Goal: Transaction & Acquisition: Purchase product/service

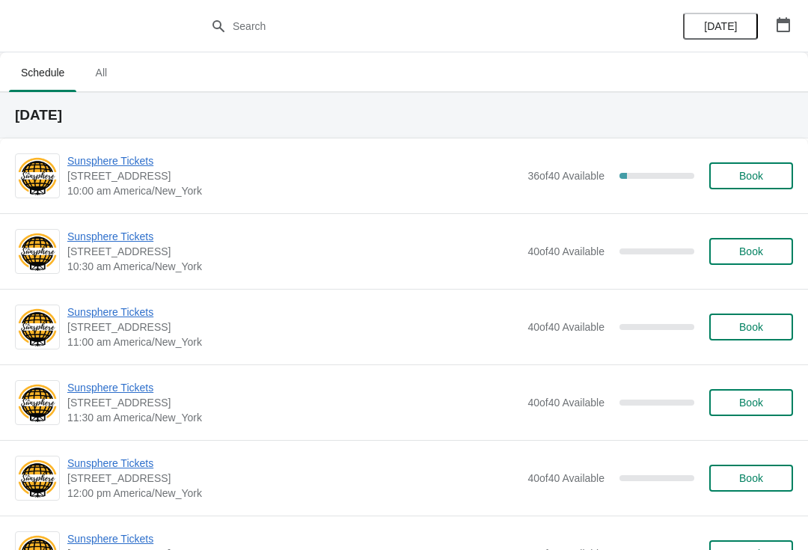
click at [123, 168] on span "Sunsphere Tickets" at bounding box center [293, 160] width 453 height 15
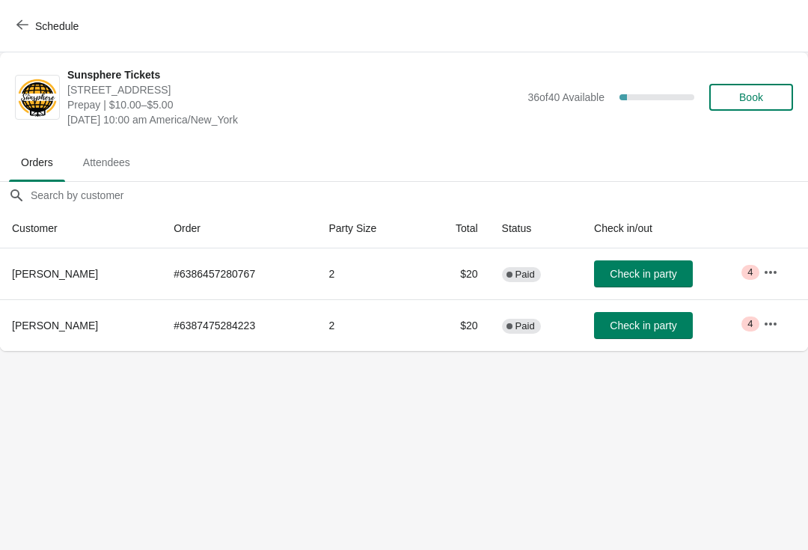
click at [667, 322] on span "Check in party" at bounding box center [643, 325] width 67 height 12
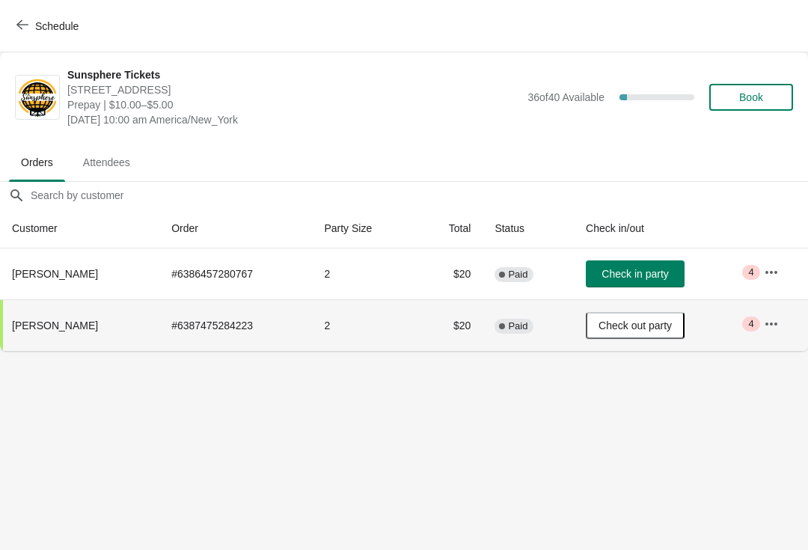
click at [754, 105] on button "Book" at bounding box center [751, 97] width 84 height 27
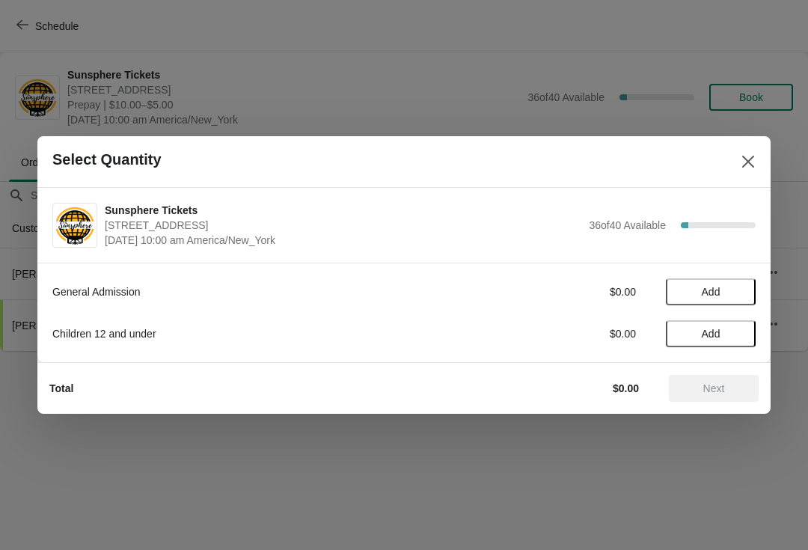
click at [739, 293] on span "Add" at bounding box center [710, 292] width 63 height 12
click at [738, 287] on icon at bounding box center [737, 292] width 16 height 16
click at [732, 382] on button "Next" at bounding box center [714, 388] width 90 height 27
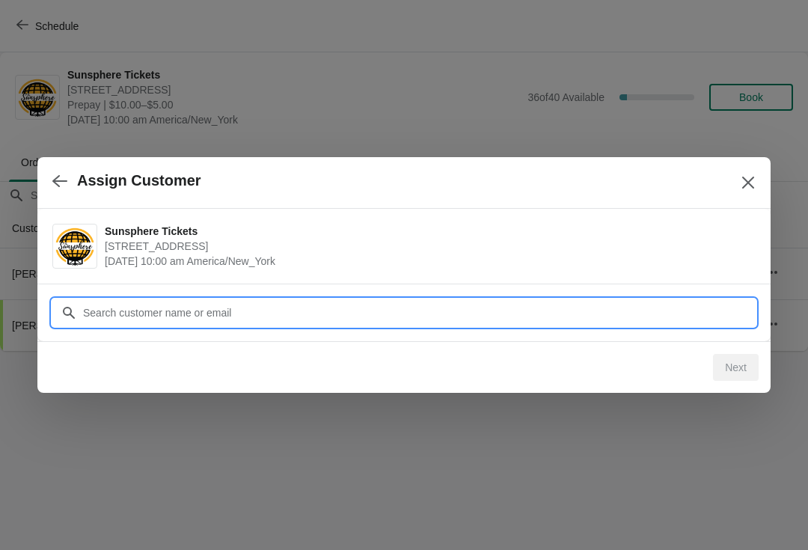
click at [655, 351] on div "Assign Customer Sunsphere Tickets 810 Clinch Avenue, Knoxville, TN, USA October…" at bounding box center [404, 351] width 808 height 0
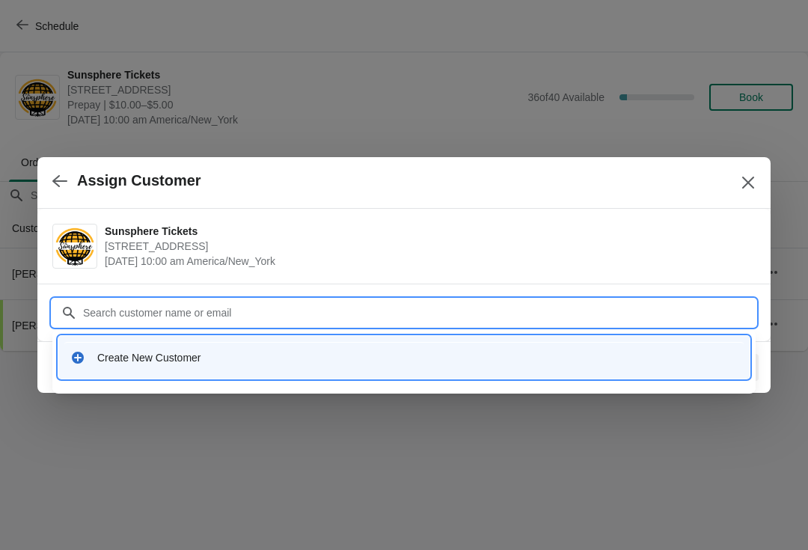
click at [275, 367] on div "Create New Customer" at bounding box center [403, 357] width 679 height 31
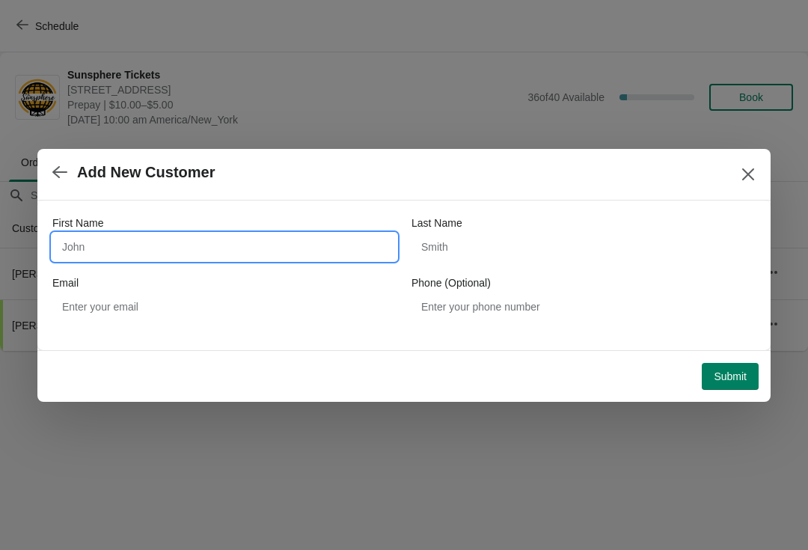
click at [201, 247] on input "First Name" at bounding box center [224, 246] width 344 height 27
type input "W"
click at [732, 363] on button "Submit" at bounding box center [730, 376] width 57 height 27
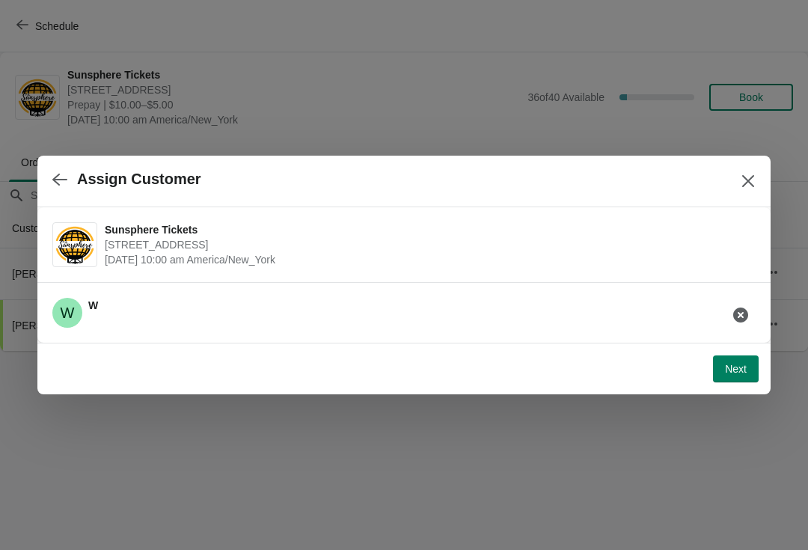
click at [734, 369] on span "Next" at bounding box center [736, 369] width 22 height 12
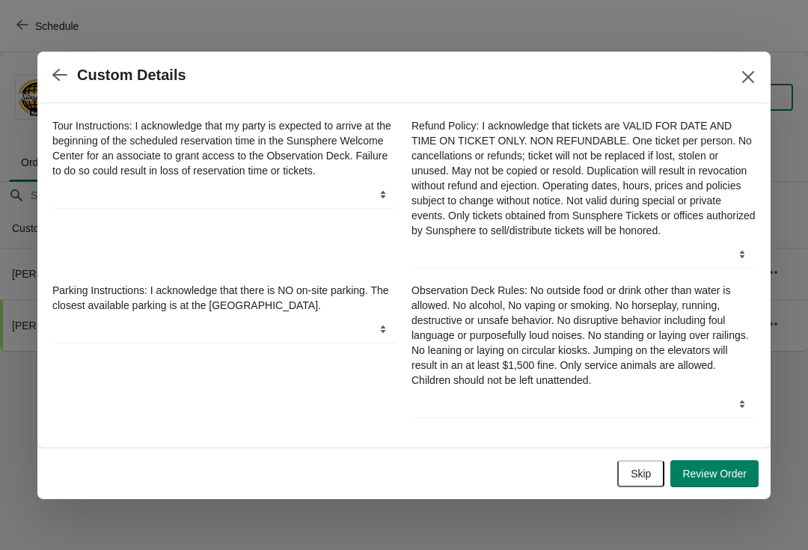
click at [652, 468] on button "Skip" at bounding box center [640, 473] width 47 height 27
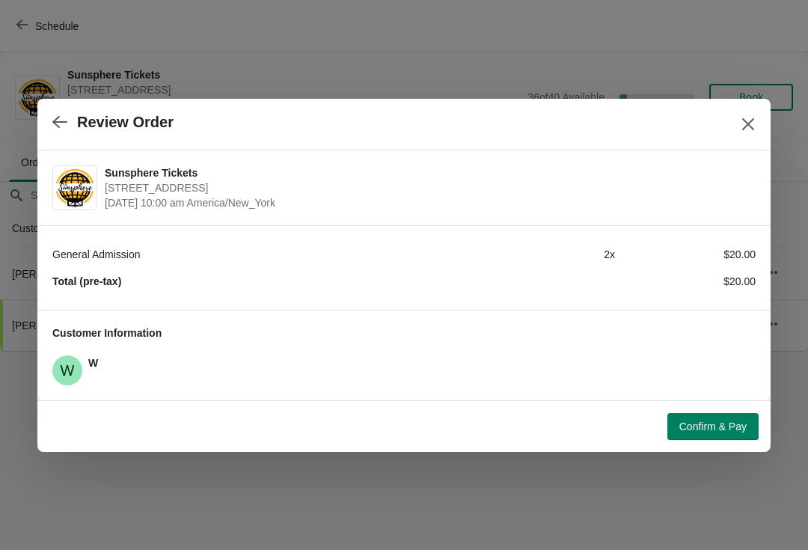
click at [709, 433] on button "Confirm & Pay" at bounding box center [712, 426] width 91 height 27
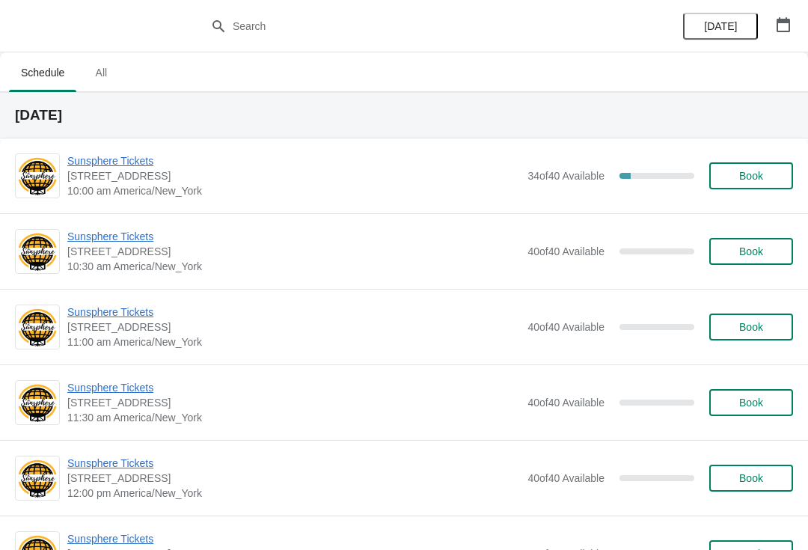
click at [110, 148] on div "Sunsphere Tickets 810 Clinch Avenue, Knoxville, TN, USA 10:00 am America/New_Yo…" at bounding box center [404, 175] width 808 height 75
click at [144, 158] on span "Sunsphere Tickets" at bounding box center [293, 160] width 453 height 15
click at [737, 180] on span "Book" at bounding box center [751, 176] width 57 height 12
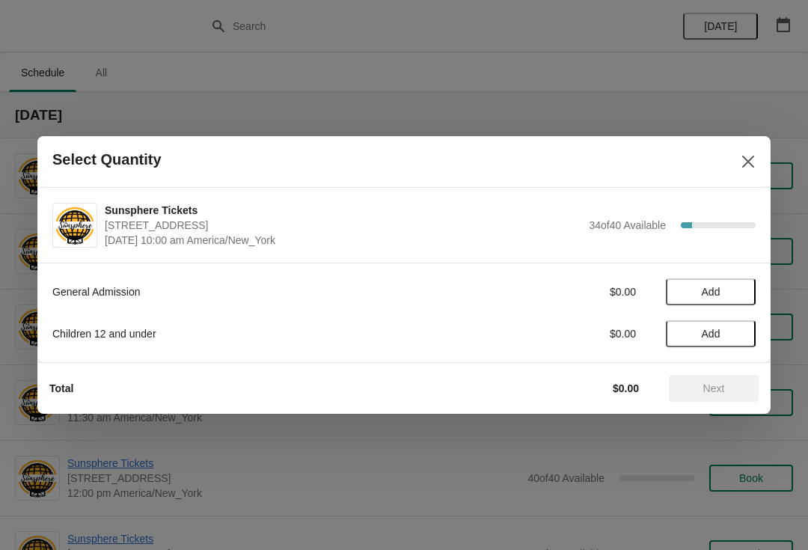
click at [735, 302] on button "Add" at bounding box center [711, 291] width 90 height 27
click at [741, 298] on icon at bounding box center [737, 292] width 16 height 16
click at [741, 333] on span "Add" at bounding box center [710, 334] width 63 height 12
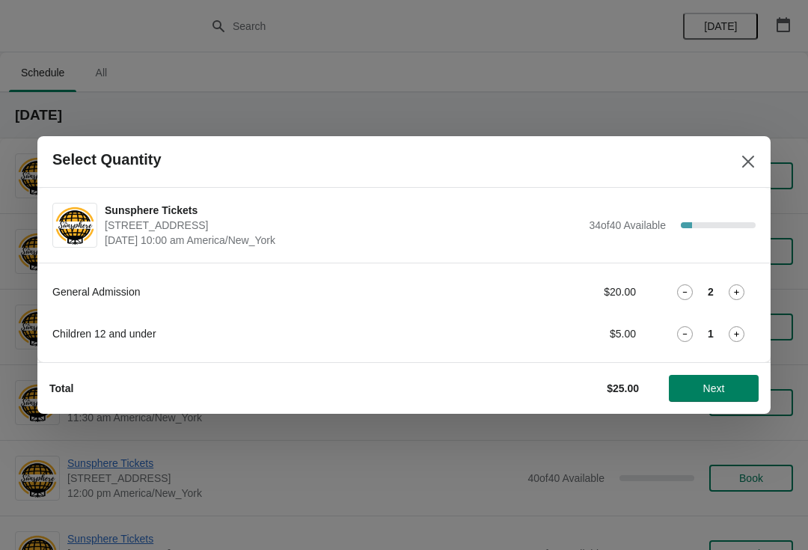
click at [741, 335] on icon at bounding box center [737, 334] width 16 height 16
click at [722, 392] on span "Next" at bounding box center [714, 388] width 22 height 12
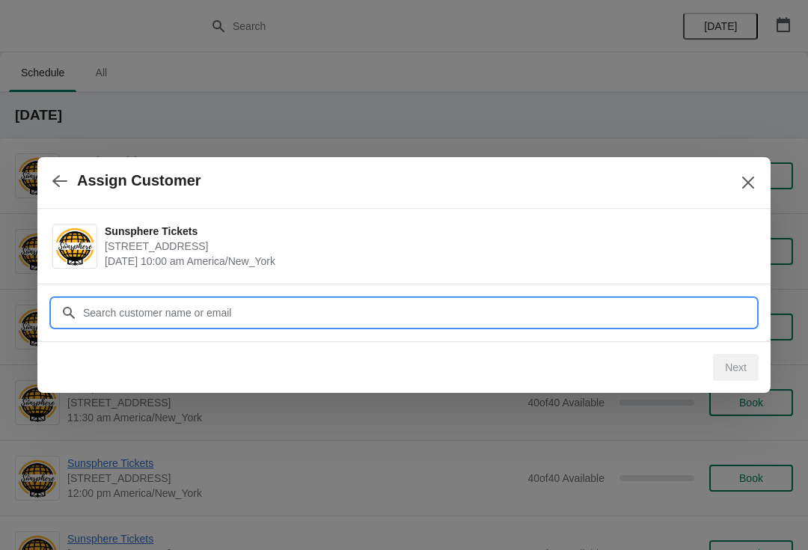
click at [636, 309] on input "Customer" at bounding box center [418, 312] width 673 height 27
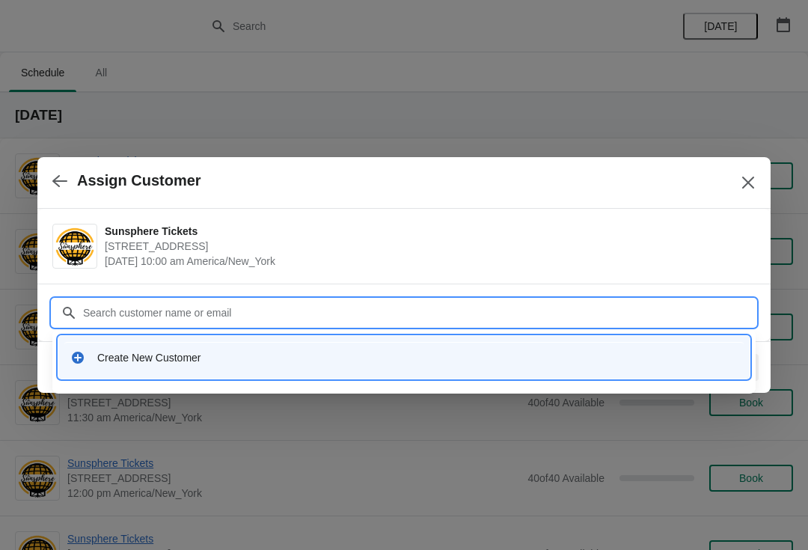
click at [316, 349] on div "Create New Customer" at bounding box center [403, 357] width 679 height 31
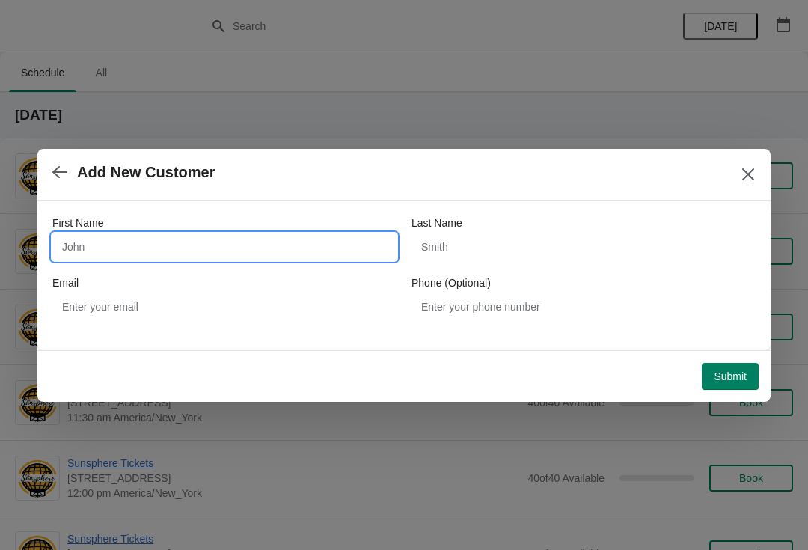
click at [257, 239] on input "First Name" at bounding box center [224, 246] width 344 height 27
type input "W"
click at [725, 357] on div "Submit" at bounding box center [400, 373] width 715 height 33
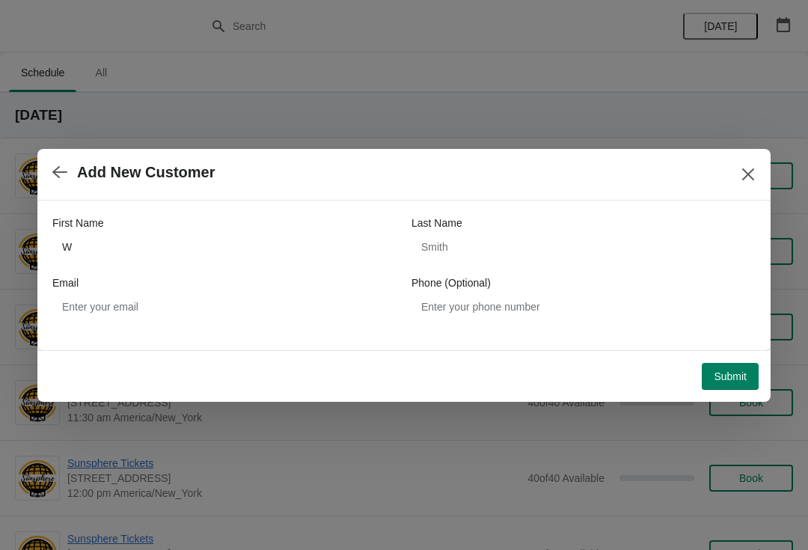
click at [732, 364] on button "Submit" at bounding box center [730, 376] width 57 height 27
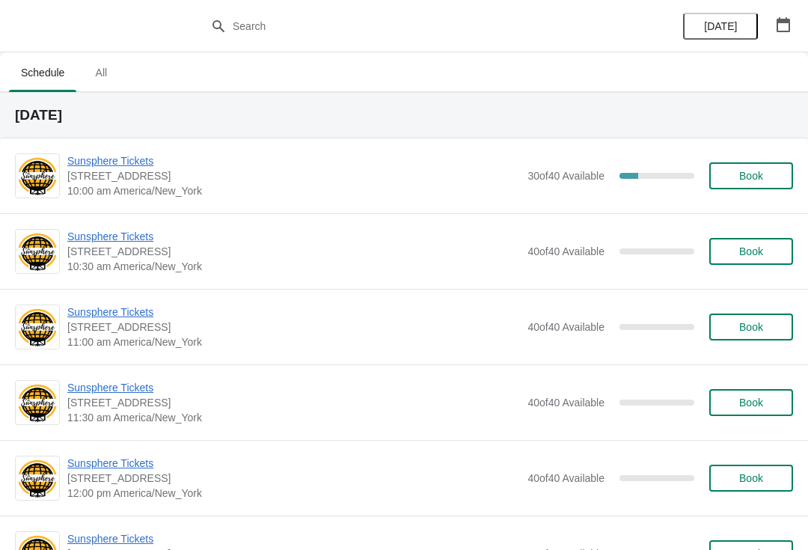
click at [773, 174] on span "Book" at bounding box center [751, 176] width 57 height 12
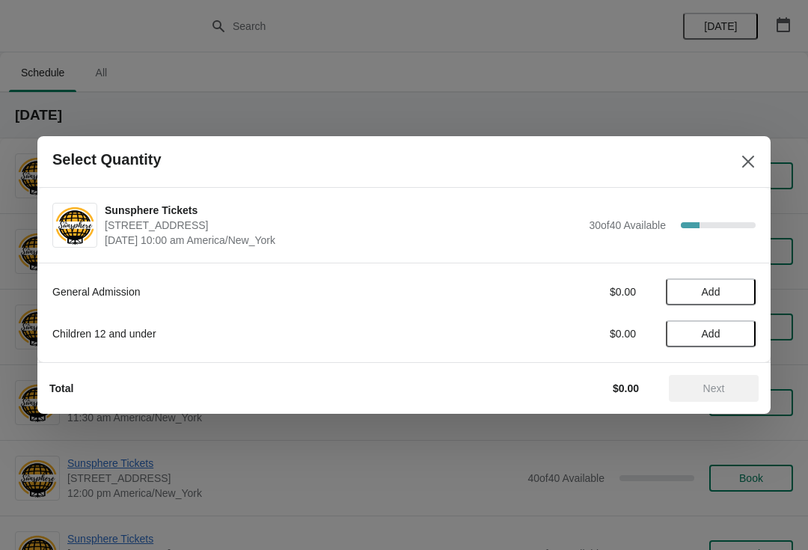
click at [737, 300] on button "Add" at bounding box center [711, 291] width 90 height 27
click at [742, 290] on icon at bounding box center [737, 292] width 16 height 16
click at [724, 381] on button "Next" at bounding box center [714, 388] width 90 height 27
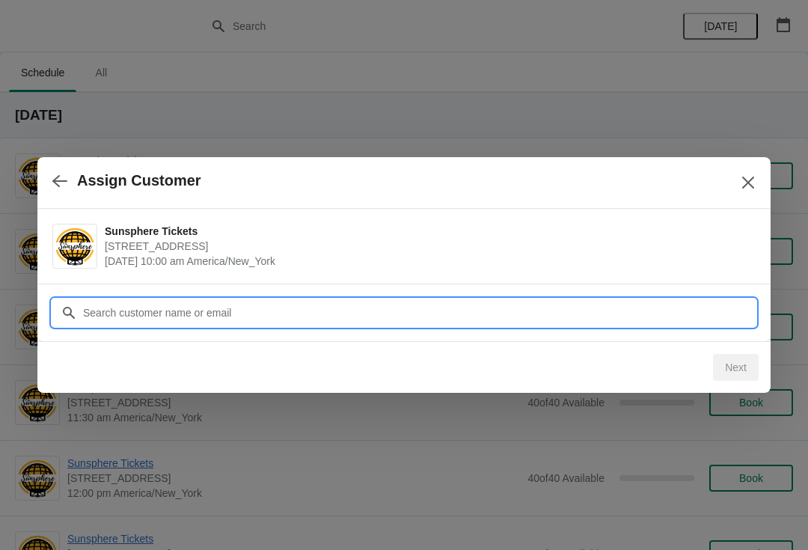
click at [643, 314] on input "Customer" at bounding box center [418, 312] width 673 height 27
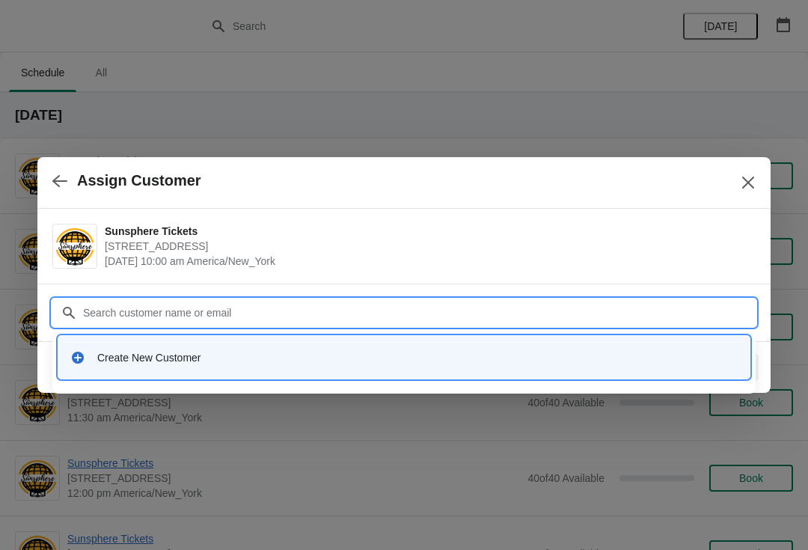
click at [352, 353] on div "Create New Customer" at bounding box center [417, 357] width 640 height 15
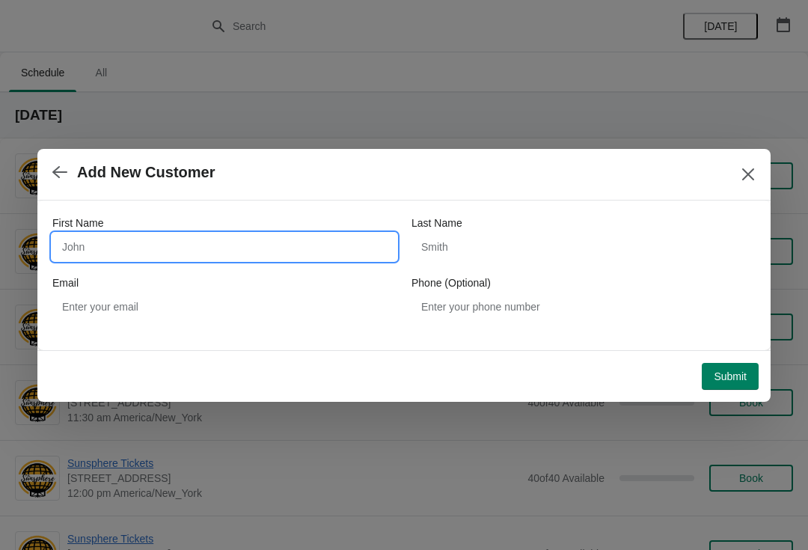
click at [242, 258] on input "First Name" at bounding box center [224, 246] width 344 height 27
type input "W"
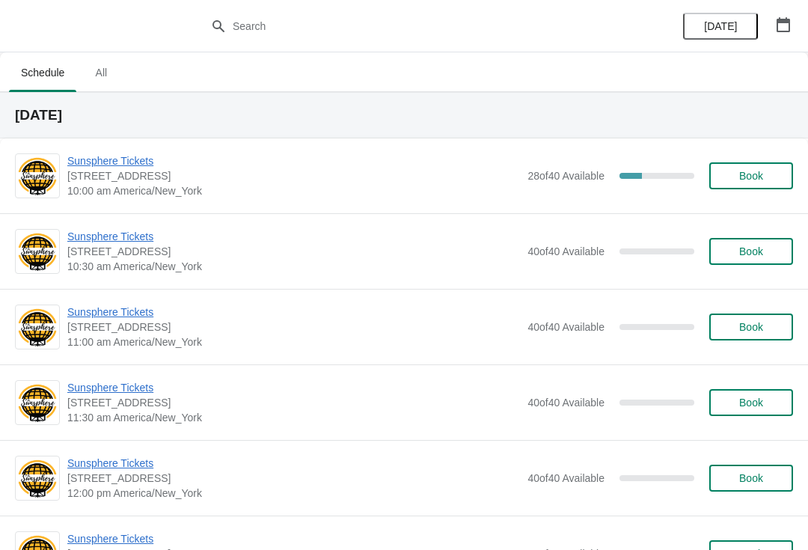
click at [744, 180] on span "Book" at bounding box center [751, 176] width 24 height 12
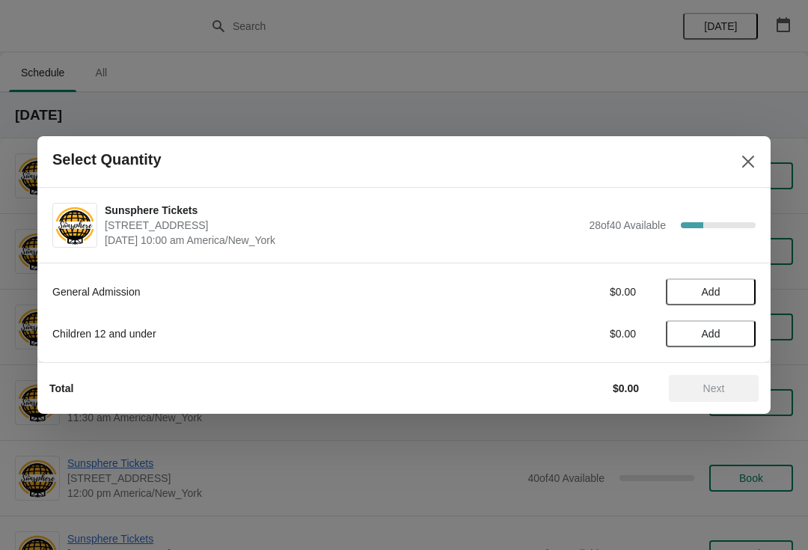
click at [736, 296] on span "Add" at bounding box center [710, 292] width 63 height 12
click at [735, 298] on icon at bounding box center [737, 292] width 16 height 16
click at [714, 371] on div "Total $20.00 Next" at bounding box center [397, 382] width 721 height 39
click at [698, 384] on span "Next" at bounding box center [714, 388] width 66 height 12
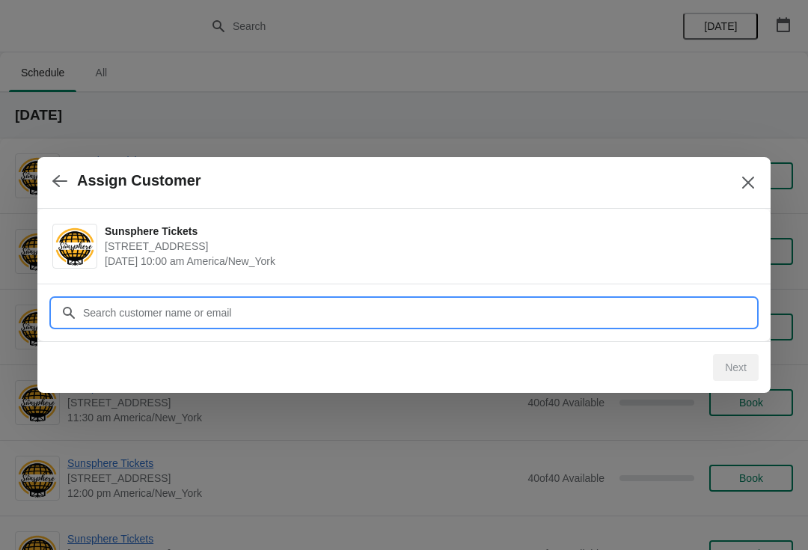
click at [664, 313] on input "Customer" at bounding box center [418, 312] width 673 height 27
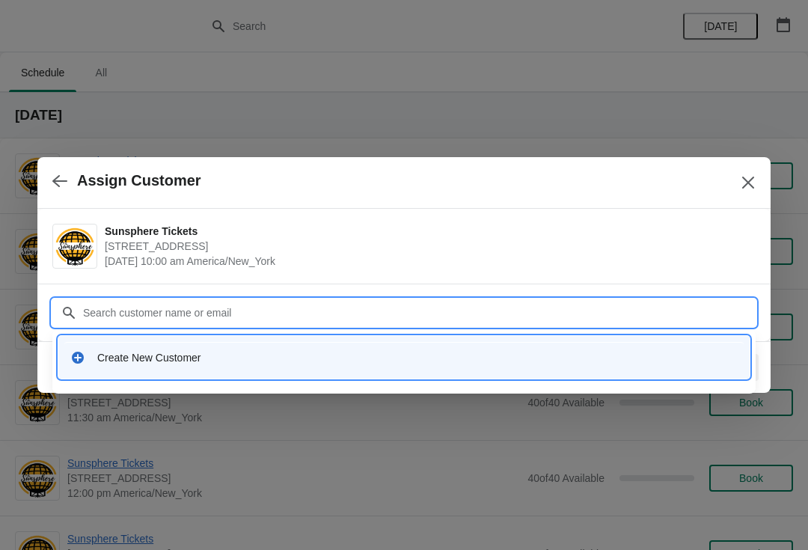
click at [439, 376] on div "Create New Customer" at bounding box center [403, 357] width 691 height 43
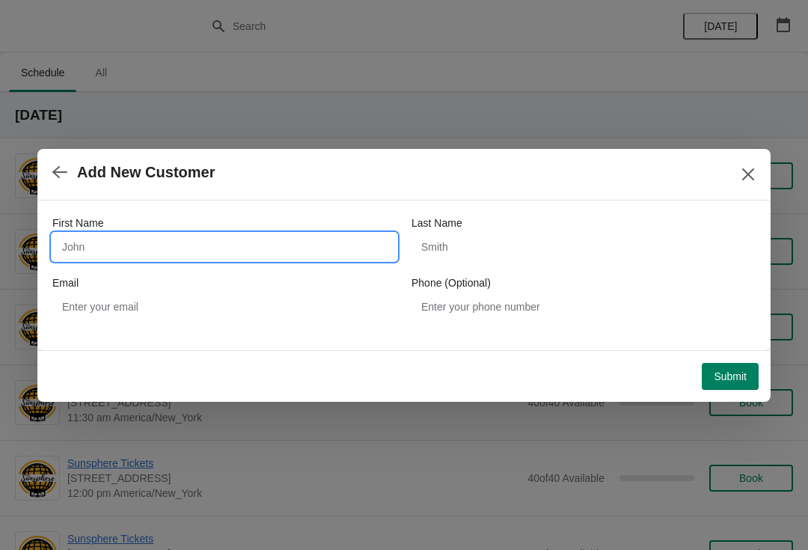
click at [206, 251] on input "First Name" at bounding box center [224, 246] width 344 height 27
type input "W"
click at [720, 364] on button "Submit" at bounding box center [730, 376] width 57 height 27
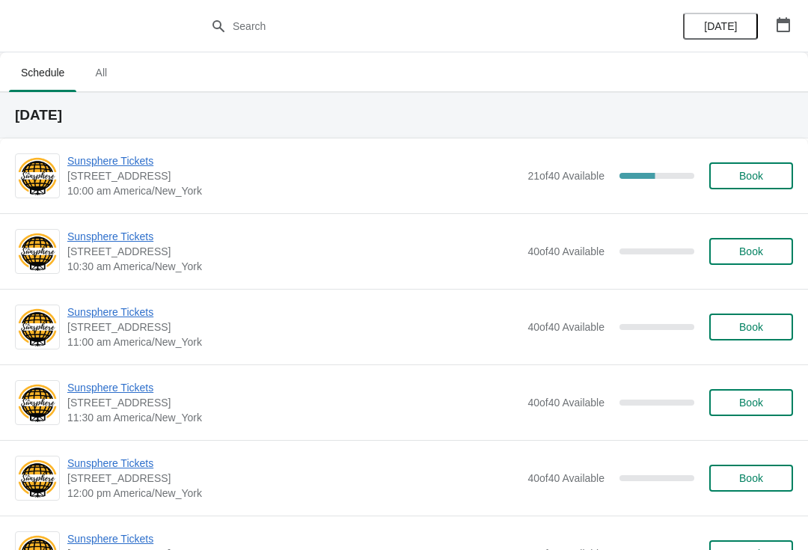
click at [759, 173] on span "Book" at bounding box center [751, 176] width 24 height 12
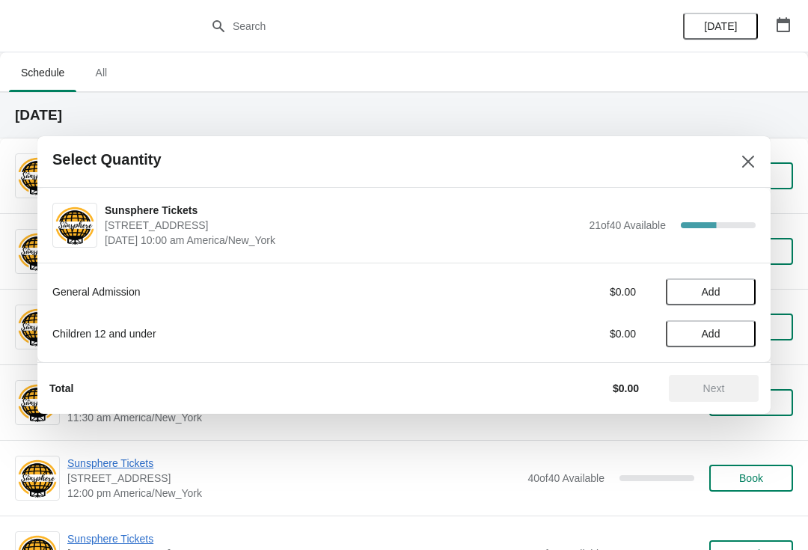
click at [723, 286] on span "Add" at bounding box center [710, 292] width 63 height 12
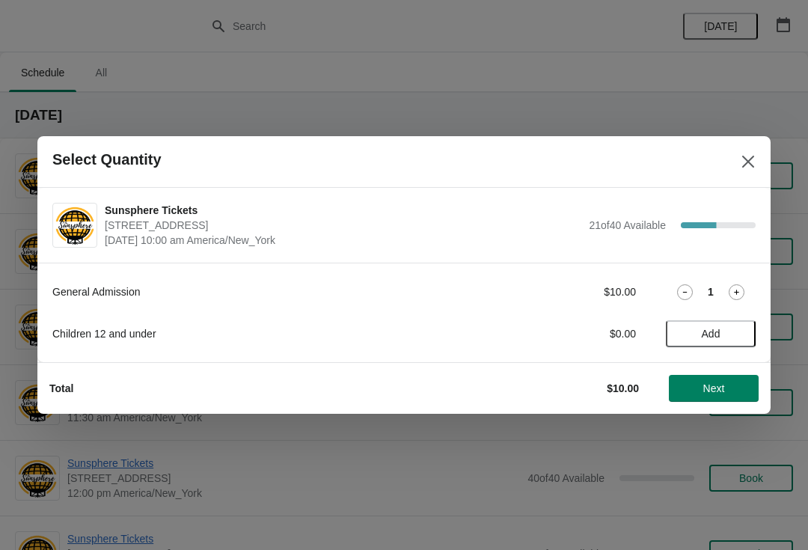
click at [733, 295] on icon at bounding box center [737, 292] width 16 height 16
click at [723, 391] on span "Next" at bounding box center [714, 388] width 22 height 12
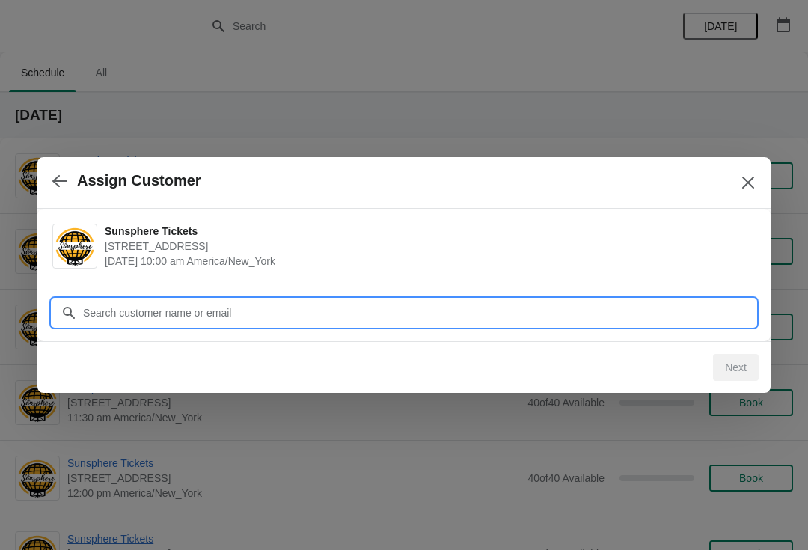
click at [176, 311] on input "Customer" at bounding box center [418, 312] width 673 height 27
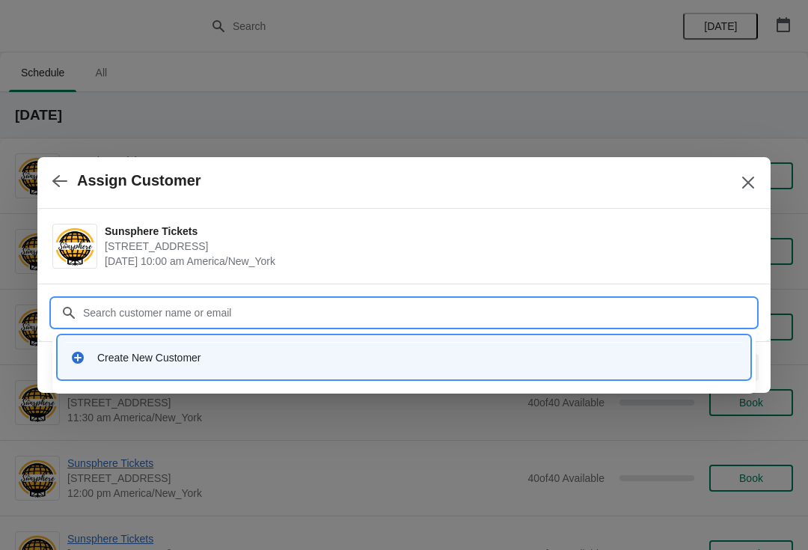
click at [206, 367] on div "Create New Customer" at bounding box center [403, 357] width 679 height 31
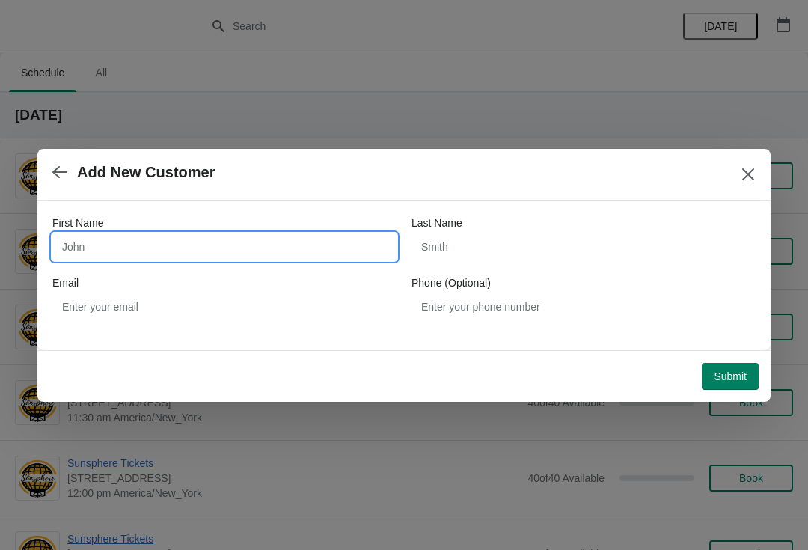
click at [189, 242] on input "First Name" at bounding box center [224, 246] width 344 height 27
type input "W"
click at [725, 363] on button "Submit" at bounding box center [730, 376] width 57 height 27
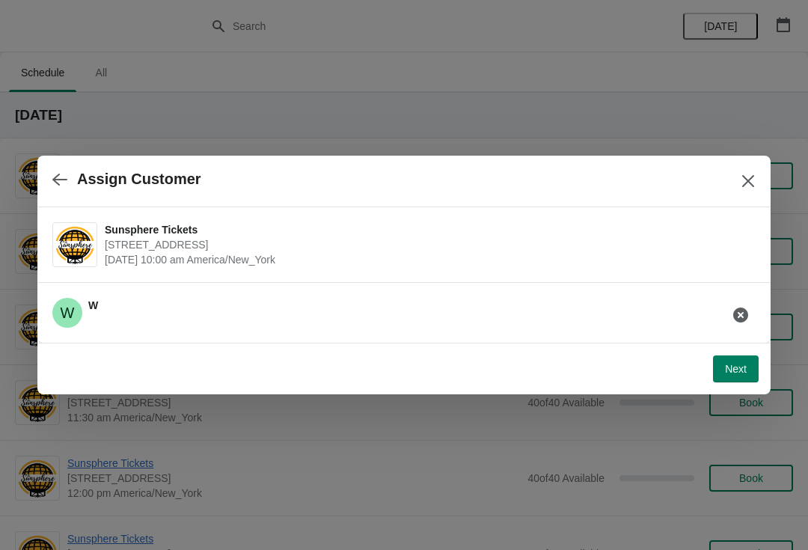
click at [742, 364] on span "Next" at bounding box center [736, 369] width 22 height 12
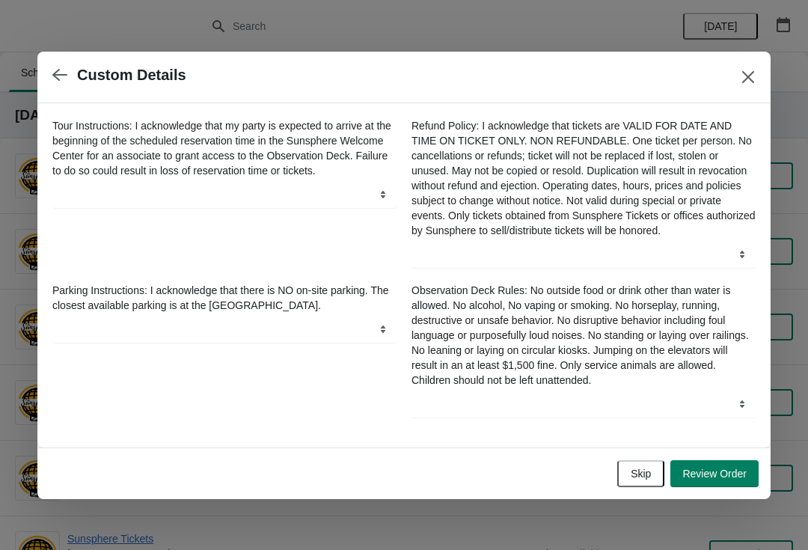
click at [646, 480] on span "Skip" at bounding box center [641, 474] width 20 height 12
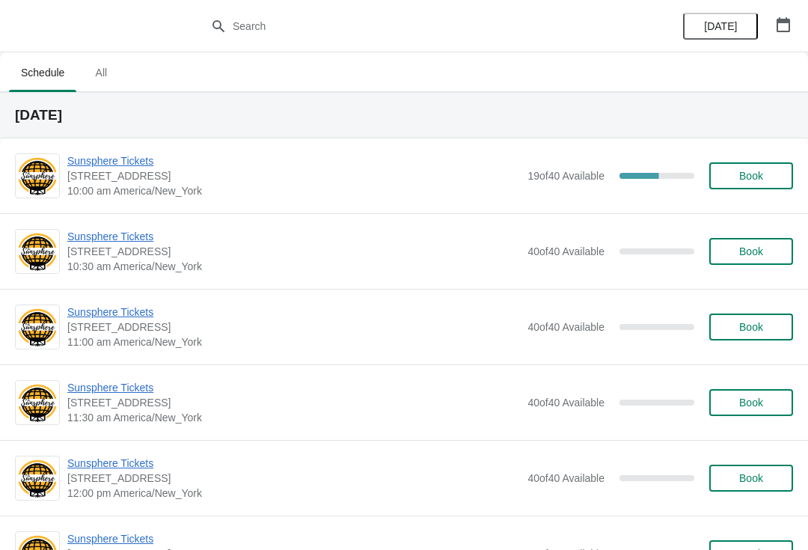
click at [768, 186] on button "Book" at bounding box center [751, 175] width 84 height 27
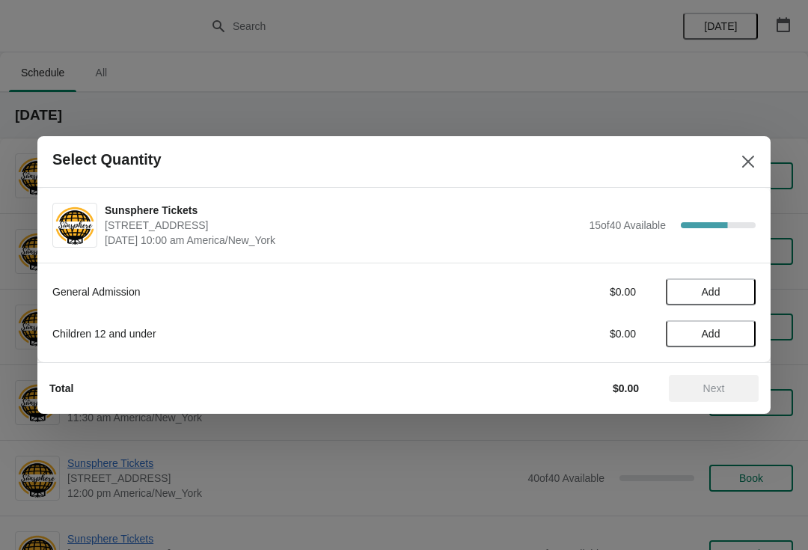
click at [719, 294] on span "Add" at bounding box center [711, 292] width 19 height 12
click at [736, 290] on icon at bounding box center [736, 292] width 5 height 5
click at [732, 384] on span "Next" at bounding box center [714, 388] width 66 height 12
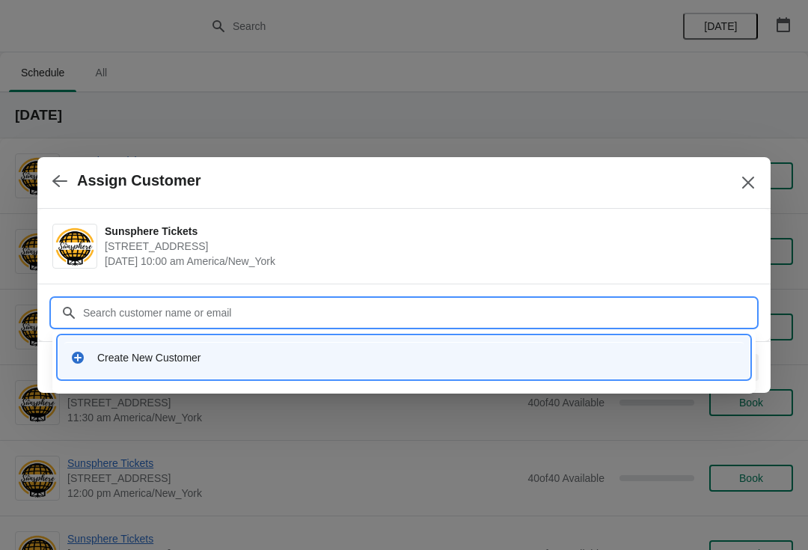
click at [293, 363] on div "Create New Customer" at bounding box center [417, 357] width 640 height 15
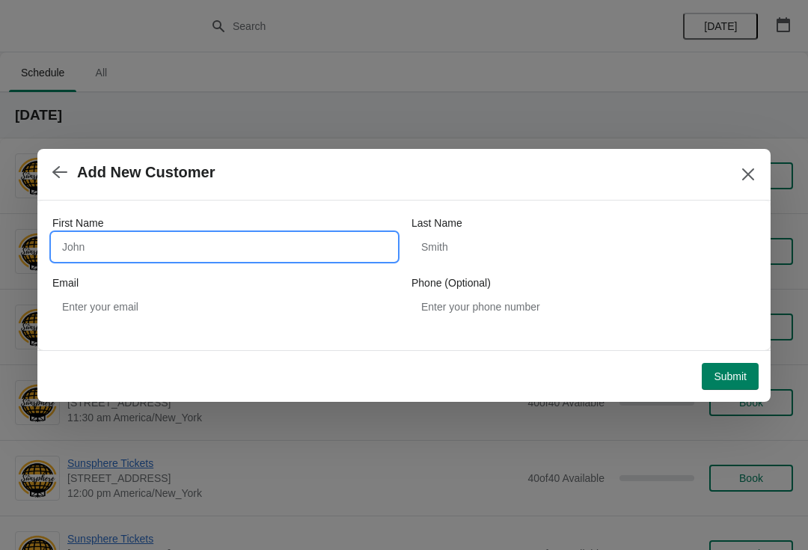
click at [224, 260] on input "First Name" at bounding box center [224, 246] width 344 height 27
type input "W"
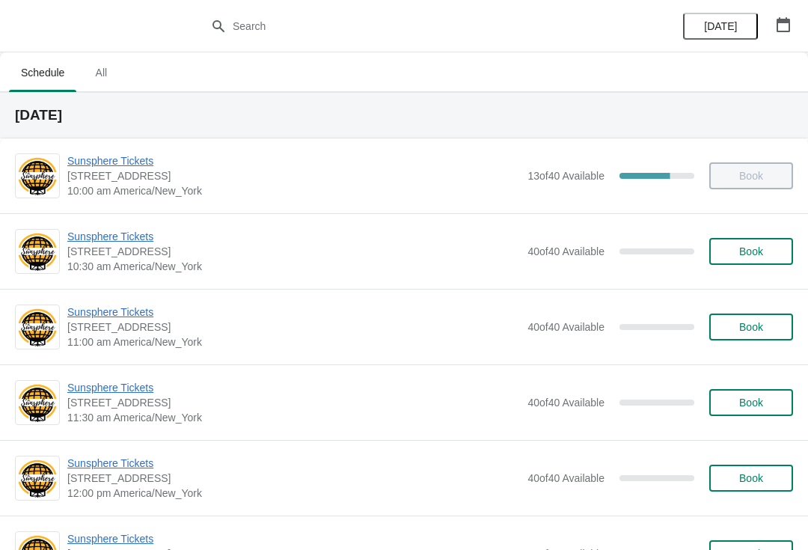
click at [768, 277] on div "Sunsphere Tickets [STREET_ADDRESS] 10:30 am America/New_York 40 of 40 Available…" at bounding box center [404, 251] width 808 height 76
click at [748, 263] on button "Book" at bounding box center [751, 251] width 84 height 27
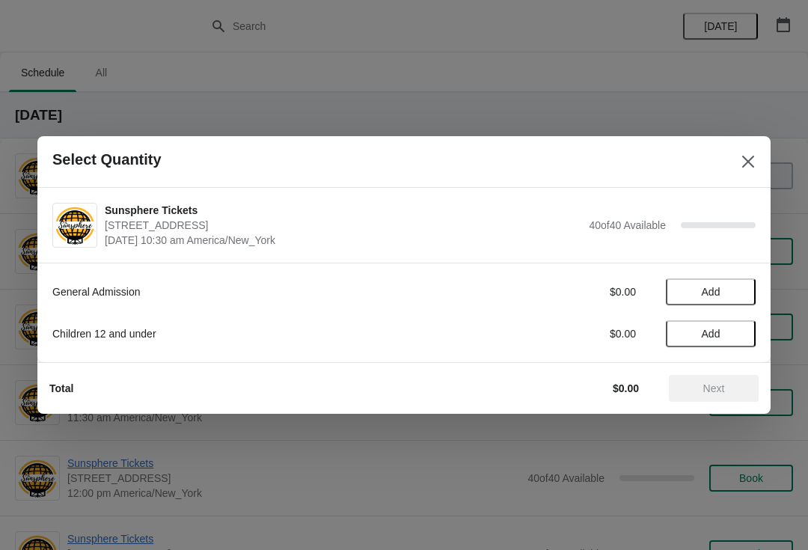
click at [724, 288] on span "Add" at bounding box center [710, 292] width 63 height 12
click at [742, 293] on icon at bounding box center [737, 292] width 16 height 16
click at [742, 294] on icon at bounding box center [737, 292] width 16 height 16
click at [741, 295] on icon at bounding box center [737, 292] width 16 height 16
click at [692, 290] on icon at bounding box center [685, 292] width 16 height 16
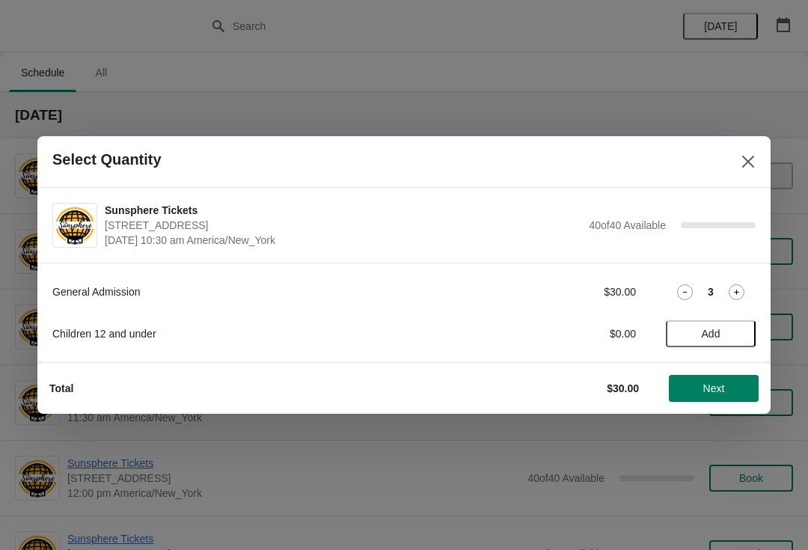
click at [688, 295] on icon at bounding box center [685, 292] width 16 height 16
click at [709, 370] on div "Total $20.00 Next" at bounding box center [397, 382] width 721 height 39
click at [712, 386] on span "Next" at bounding box center [714, 388] width 22 height 12
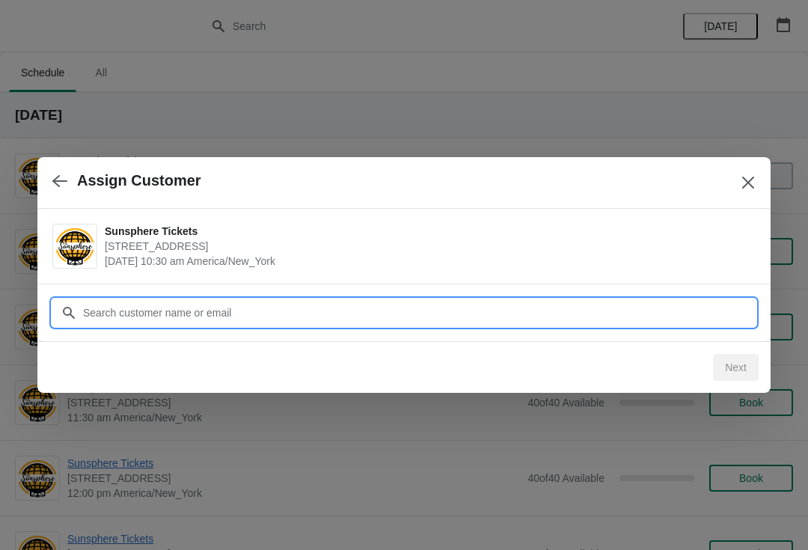
click at [665, 315] on input "Customer" at bounding box center [418, 312] width 673 height 27
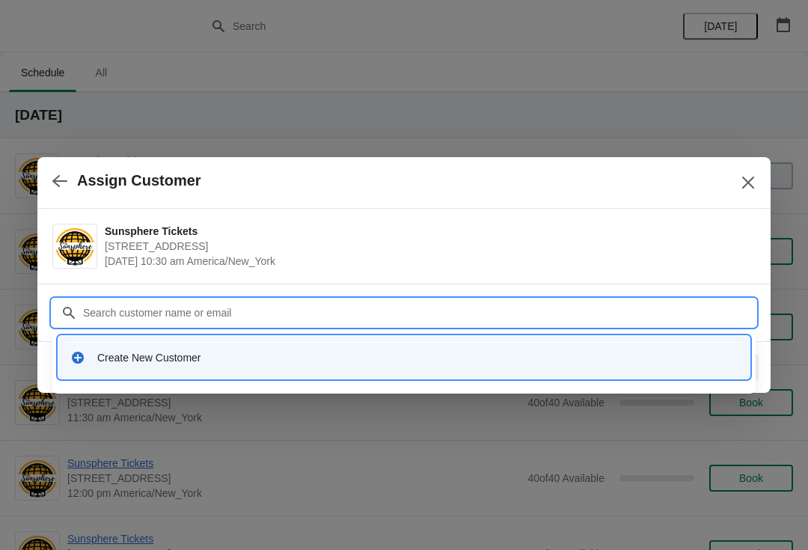
click at [392, 351] on div "Create New Customer" at bounding box center [417, 357] width 640 height 15
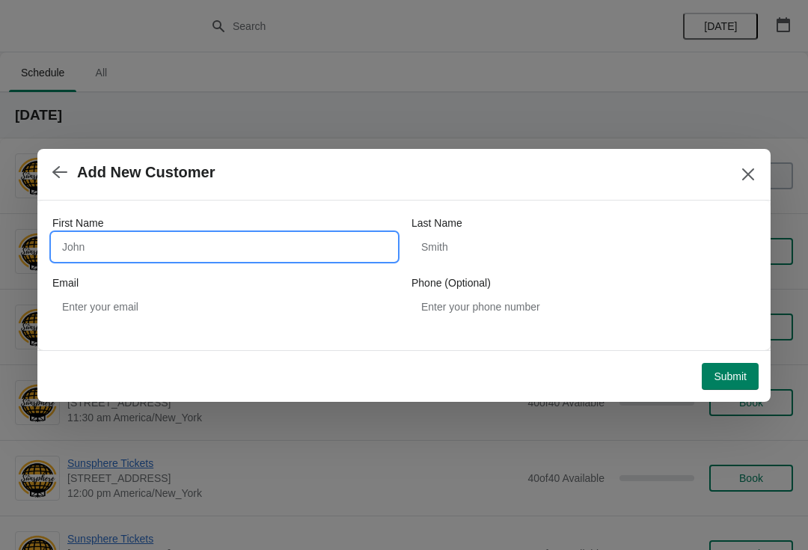
click at [229, 253] on input "First Name" at bounding box center [224, 246] width 344 height 27
type input "W"
click at [726, 358] on div "Submit" at bounding box center [400, 373] width 715 height 33
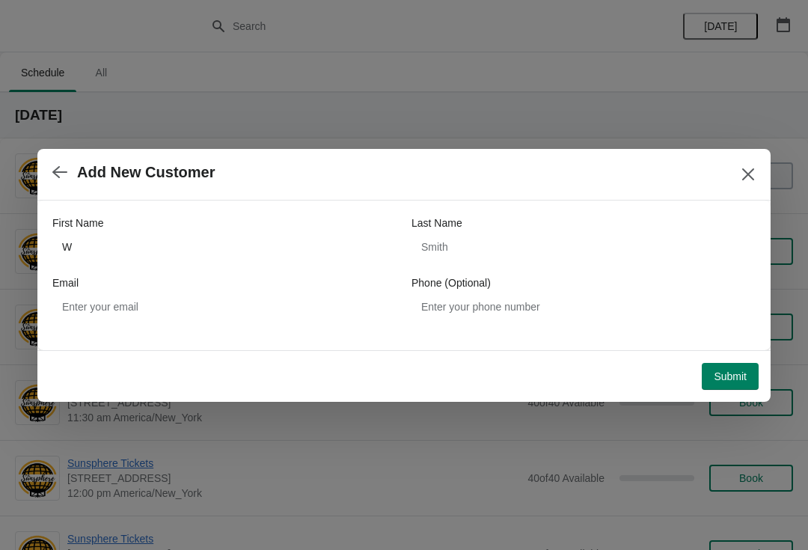
click at [731, 363] on button "Submit" at bounding box center [730, 376] width 57 height 27
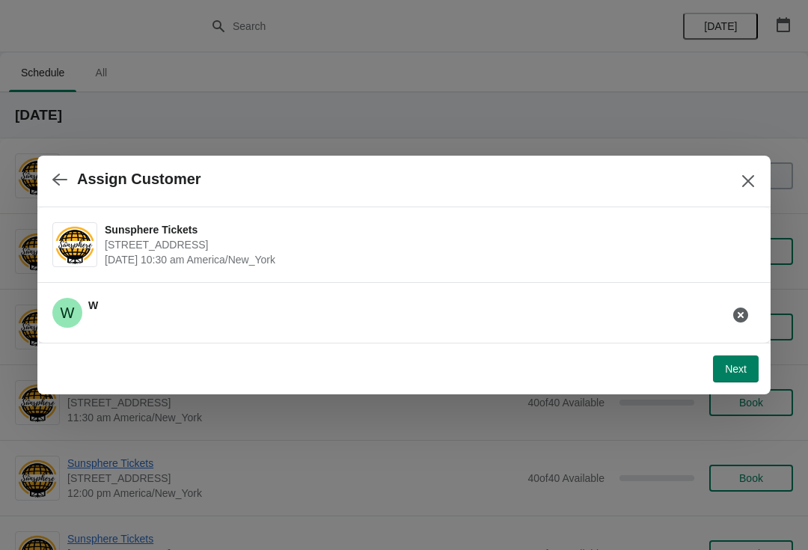
click at [728, 364] on span "Next" at bounding box center [736, 369] width 22 height 12
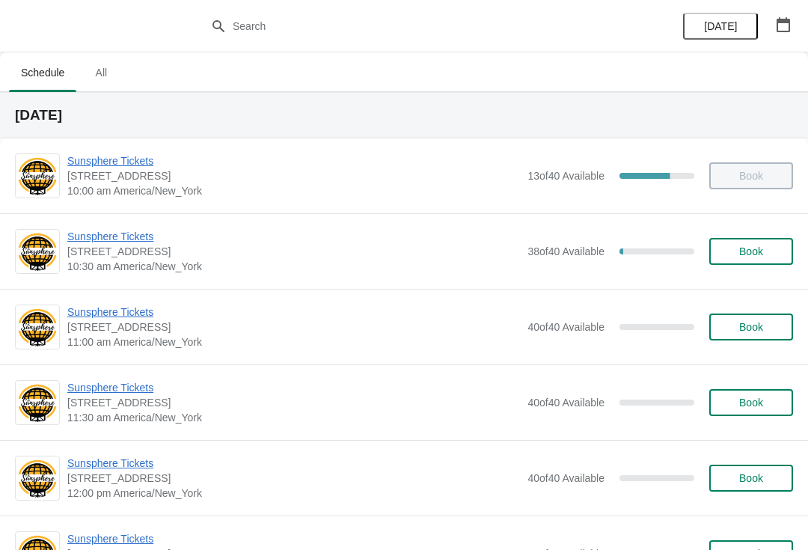
click at [747, 252] on span "Book" at bounding box center [751, 251] width 24 height 12
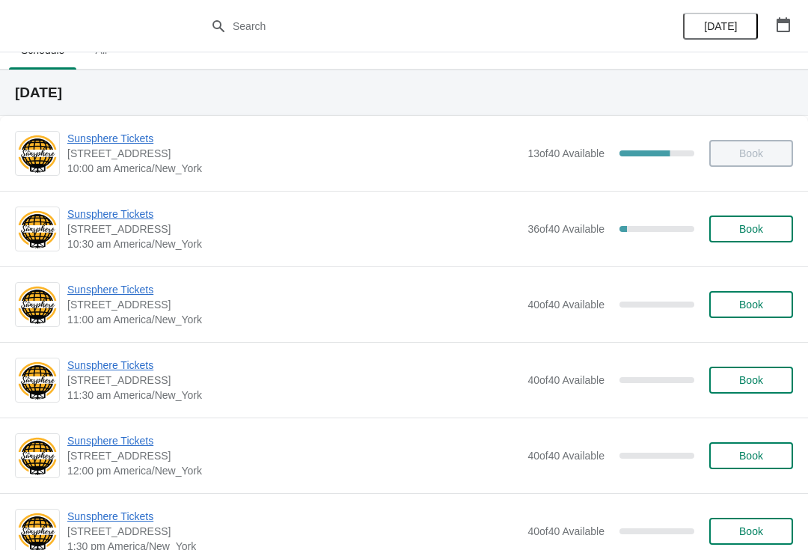
scroll to position [59, 0]
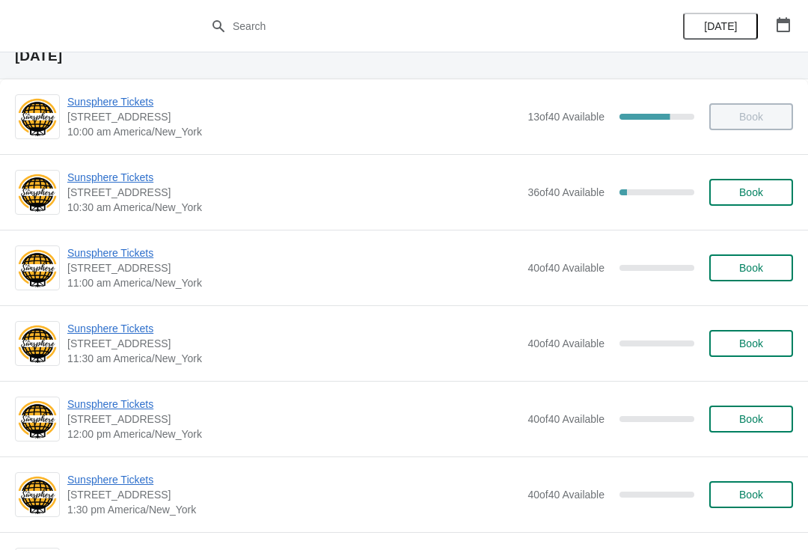
click at [759, 269] on span "Book" at bounding box center [751, 268] width 24 height 12
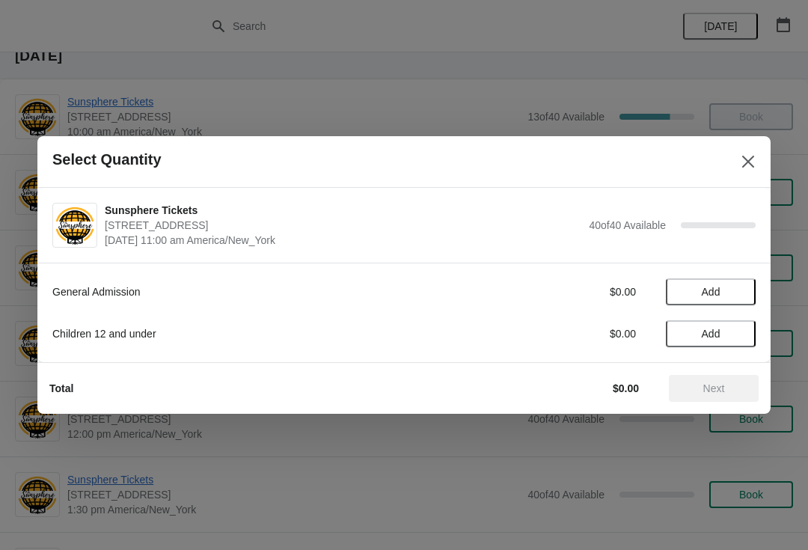
click at [742, 291] on span "Add" at bounding box center [710, 292] width 63 height 12
click at [743, 281] on div "General Admission $10.00 1" at bounding box center [403, 291] width 703 height 27
click at [738, 285] on icon at bounding box center [737, 292] width 16 height 16
click at [739, 295] on icon at bounding box center [737, 292] width 16 height 16
click at [739, 288] on icon at bounding box center [737, 292] width 16 height 16
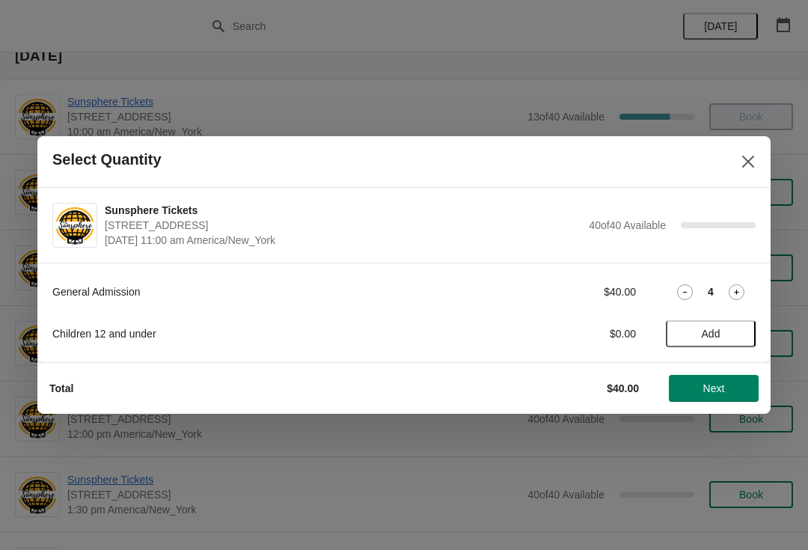
click at [734, 330] on span "Add" at bounding box center [710, 334] width 63 height 12
click at [739, 334] on icon at bounding box center [737, 334] width 16 height 16
click at [738, 331] on icon at bounding box center [737, 334] width 16 height 16
click at [741, 333] on icon at bounding box center [737, 334] width 16 height 16
click at [739, 334] on icon at bounding box center [737, 334] width 16 height 16
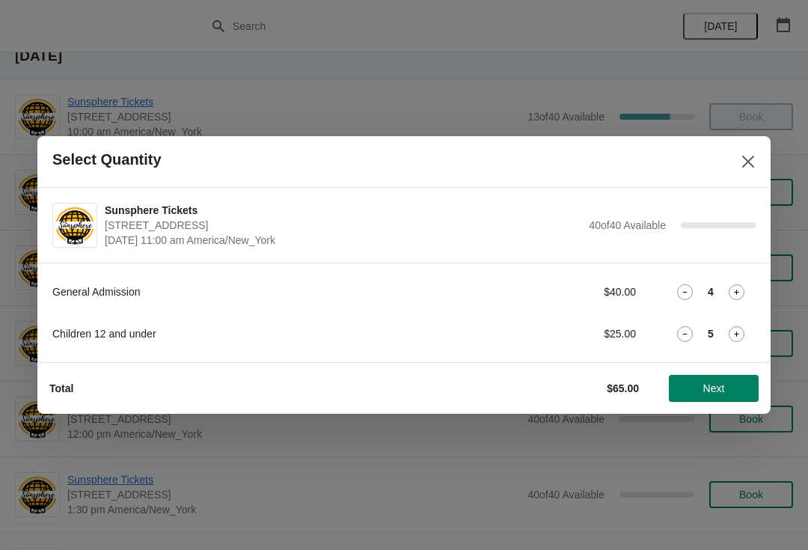
click at [742, 334] on icon at bounding box center [737, 334] width 16 height 16
click at [733, 391] on span "Next" at bounding box center [714, 388] width 66 height 12
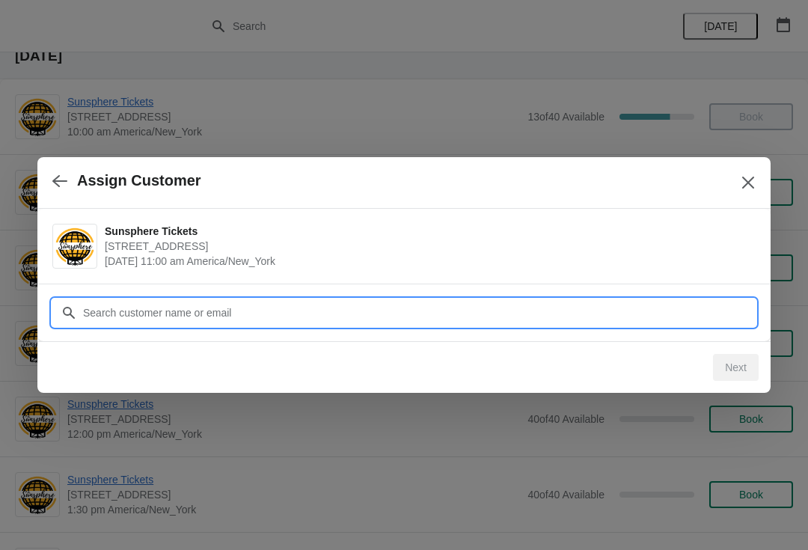
click at [411, 319] on input "Customer" at bounding box center [418, 312] width 673 height 27
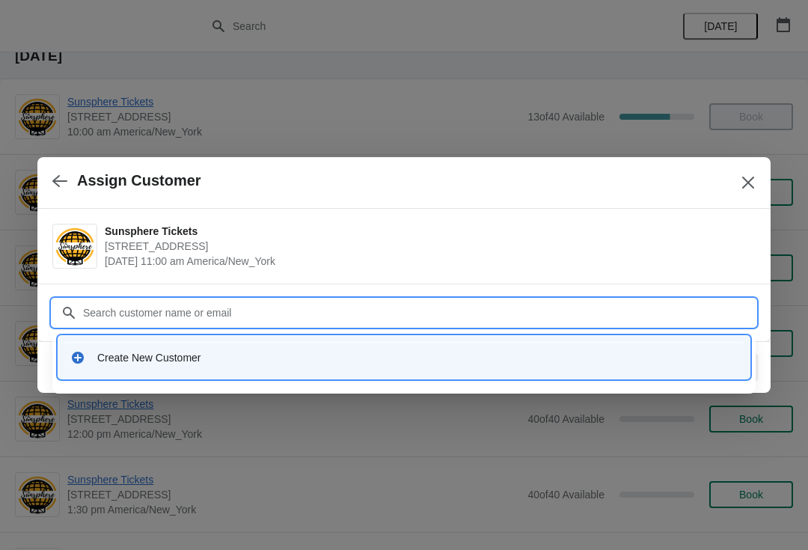
click at [214, 373] on div "Create New Customer" at bounding box center [403, 357] width 691 height 43
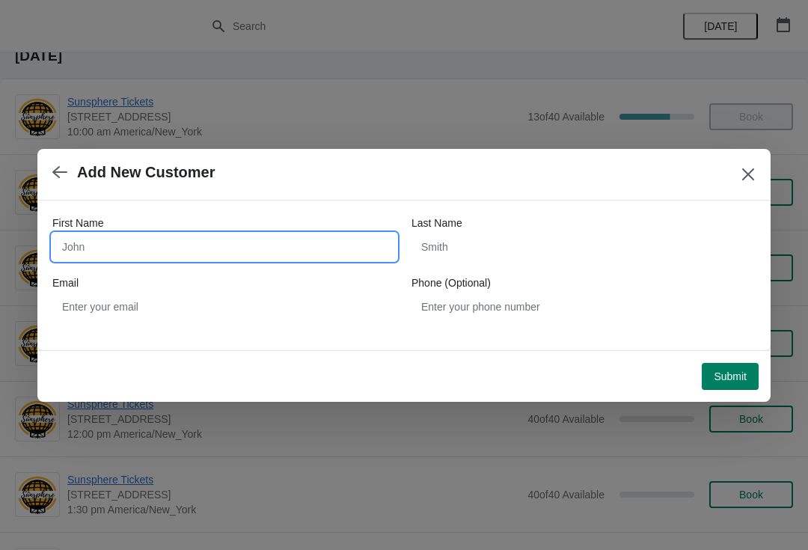
click at [148, 240] on input "First Name" at bounding box center [224, 246] width 344 height 27
type input "Walkin"
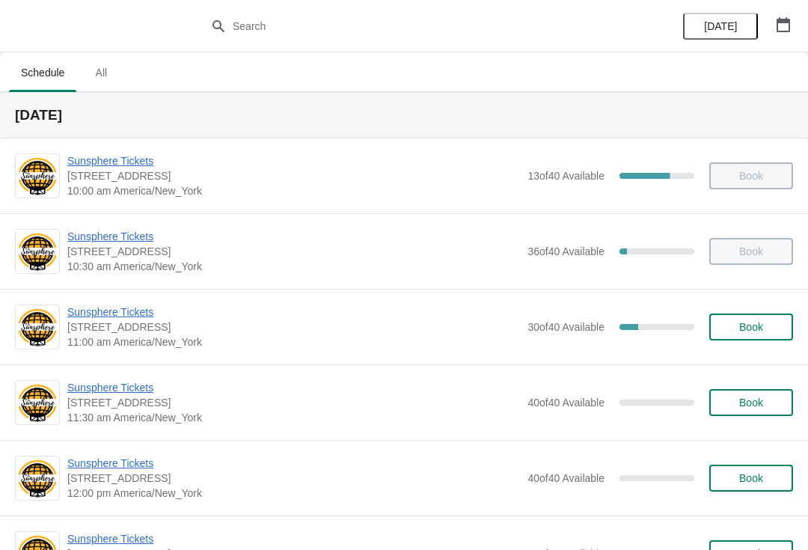
click at [765, 331] on span "Book" at bounding box center [751, 327] width 57 height 12
click at [756, 324] on span "Book" at bounding box center [751, 327] width 24 height 12
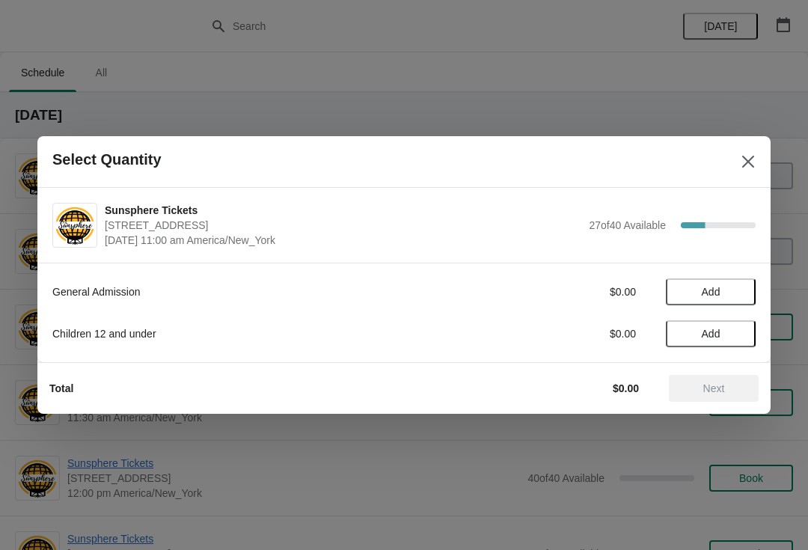
click at [735, 300] on button "Add" at bounding box center [711, 291] width 90 height 27
click at [719, 393] on span "Next" at bounding box center [714, 388] width 22 height 12
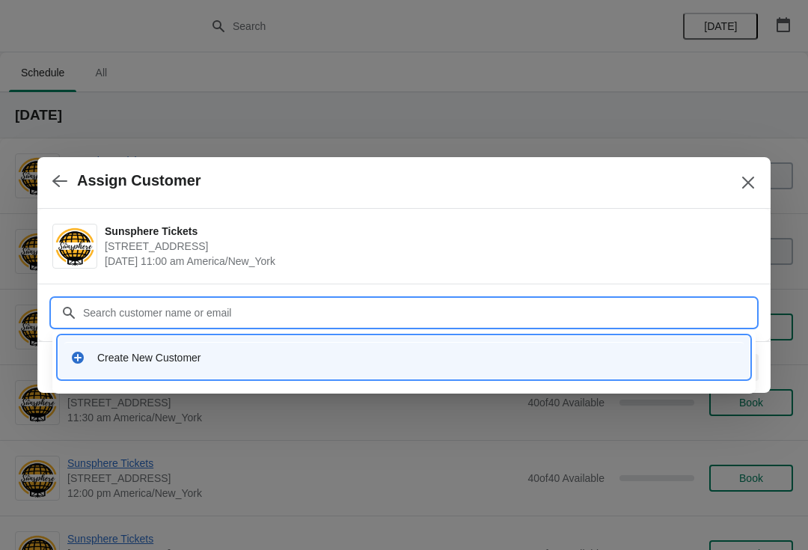
click at [423, 367] on div "Create New Customer" at bounding box center [403, 357] width 679 height 31
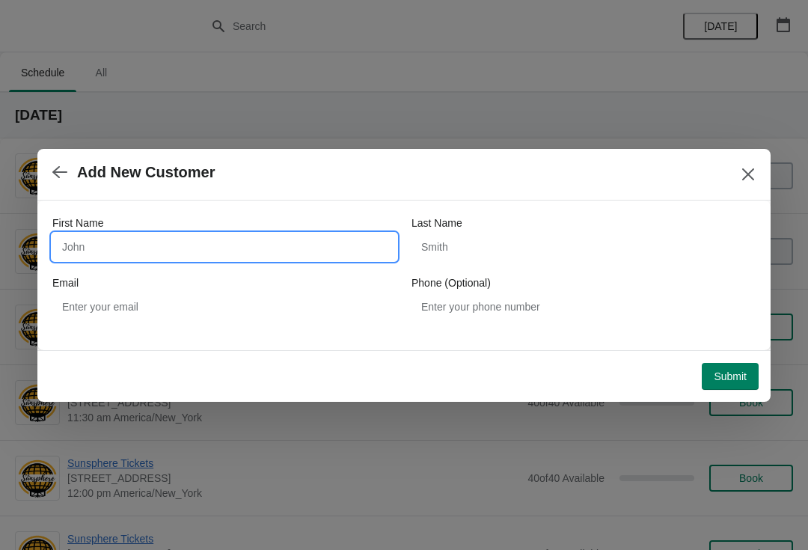
click at [264, 247] on input "First Name" at bounding box center [224, 246] width 344 height 27
type input "W"
click at [728, 352] on div "Submit" at bounding box center [397, 370] width 721 height 39
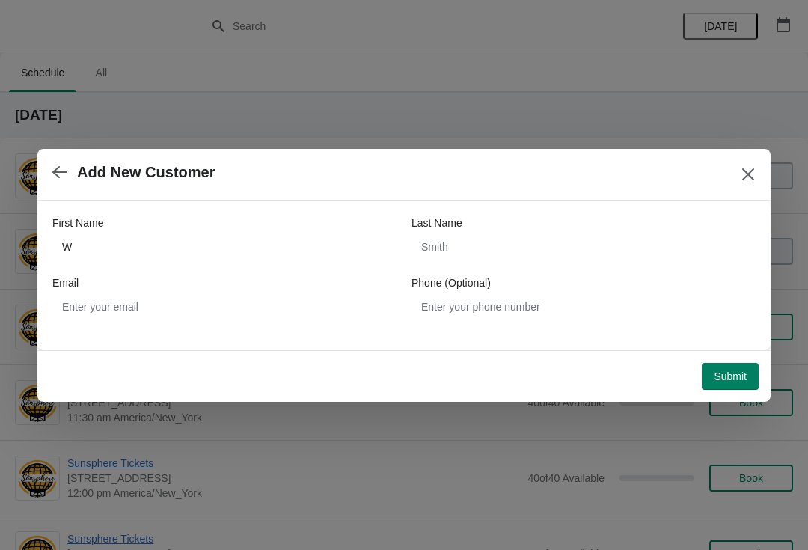
click at [728, 376] on span "Submit" at bounding box center [730, 376] width 33 height 12
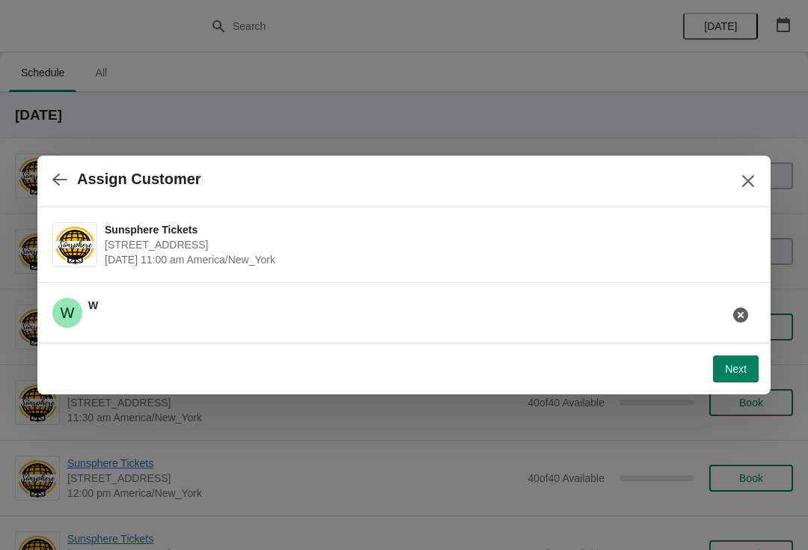
click at [732, 368] on span "Next" at bounding box center [736, 369] width 22 height 12
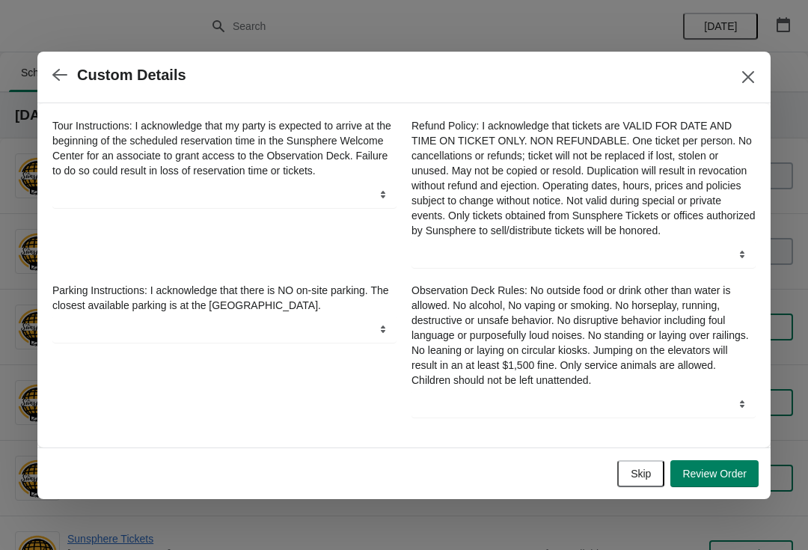
click at [647, 468] on button "Skip" at bounding box center [640, 473] width 47 height 27
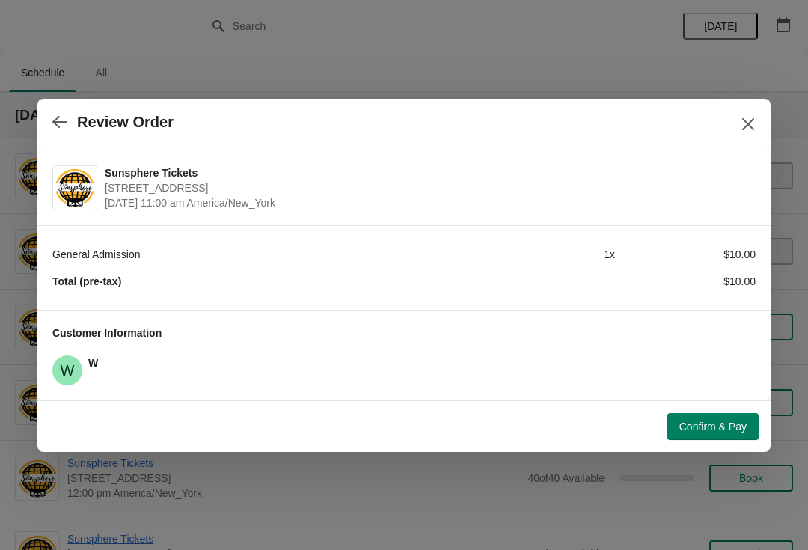
click at [722, 423] on span "Confirm & Pay" at bounding box center [712, 426] width 67 height 12
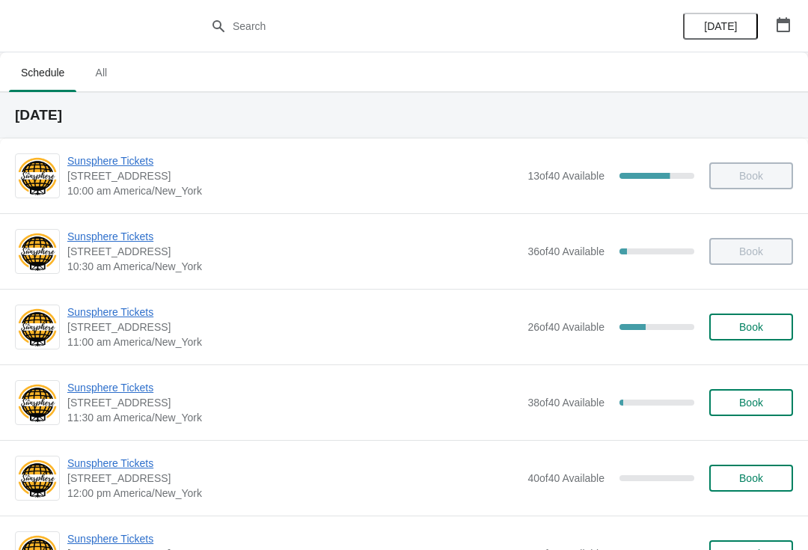
click at [737, 328] on span "Book" at bounding box center [751, 327] width 57 height 12
click at [753, 321] on span "Book" at bounding box center [751, 327] width 24 height 12
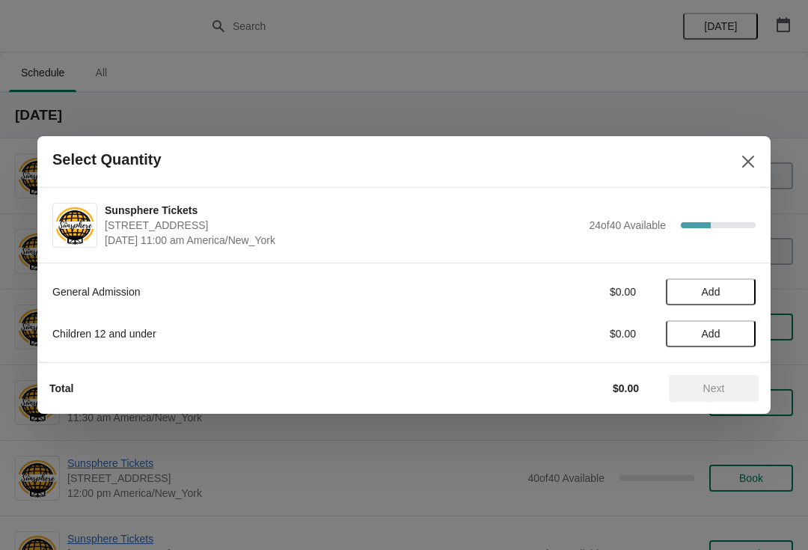
click at [737, 298] on button "Add" at bounding box center [711, 291] width 90 height 27
click at [737, 290] on icon at bounding box center [737, 292] width 16 height 16
click at [708, 394] on span "Next" at bounding box center [714, 388] width 22 height 12
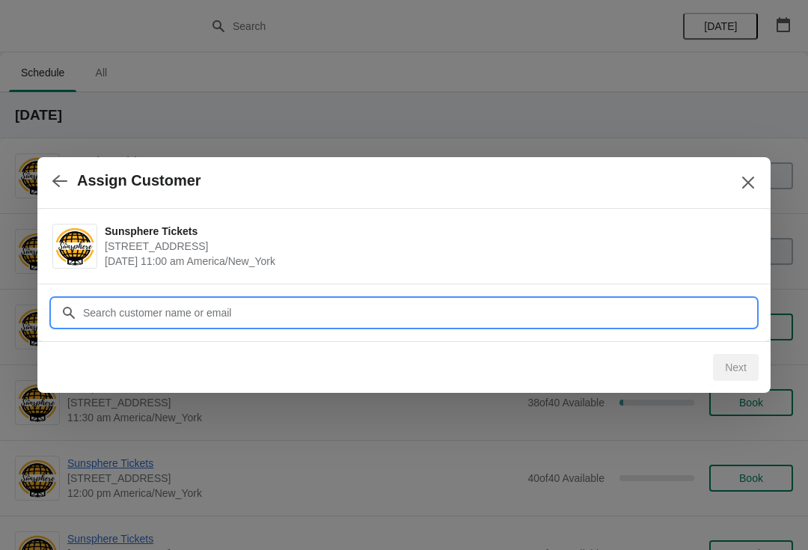
click at [638, 302] on input "Customer" at bounding box center [418, 312] width 673 height 27
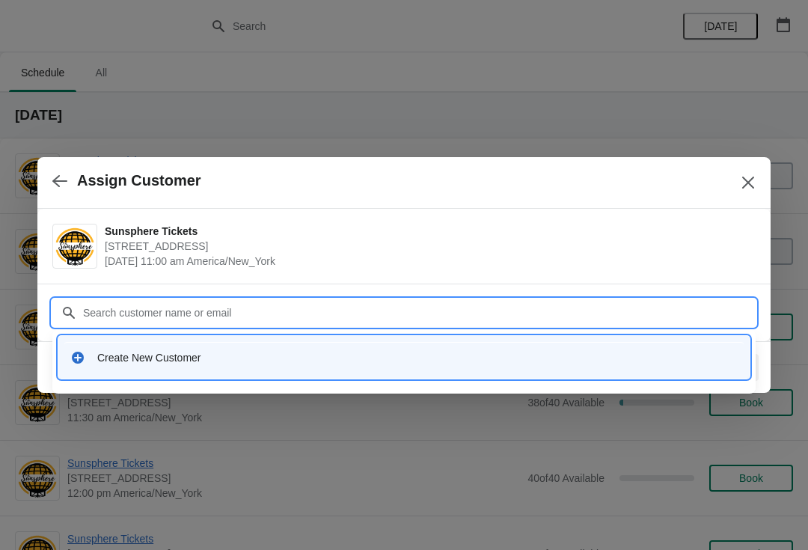
click at [319, 349] on div "Create New Customer" at bounding box center [403, 357] width 679 height 31
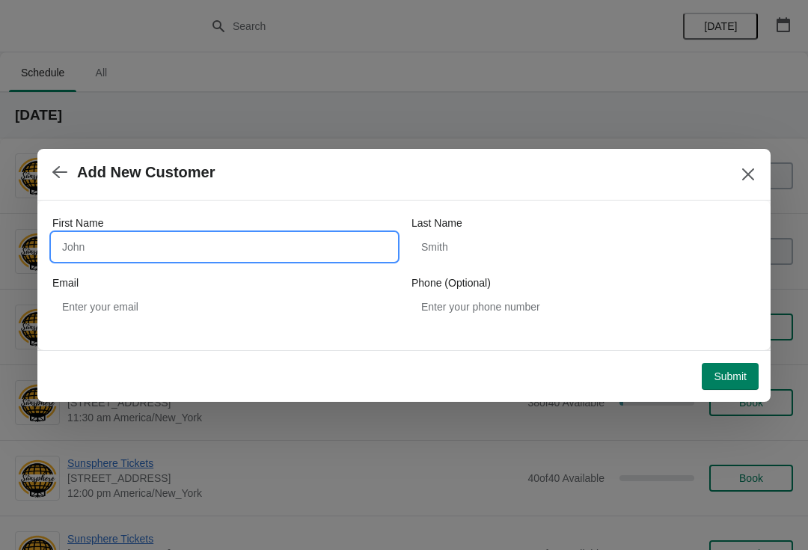
click at [179, 255] on input "First Name" at bounding box center [224, 246] width 344 height 27
type input "W"
click at [731, 349] on div "First Name W Last Name Email Phone (Optional)" at bounding box center [403, 275] width 733 height 150
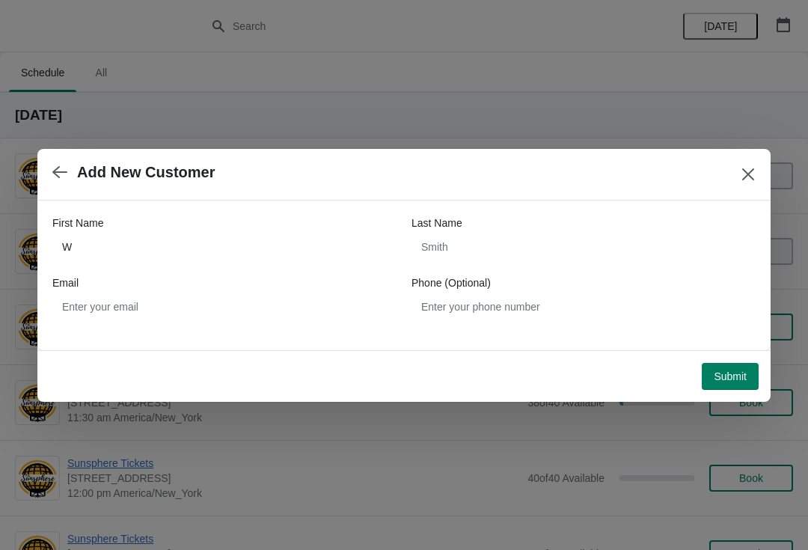
click at [736, 373] on span "Submit" at bounding box center [730, 376] width 33 height 12
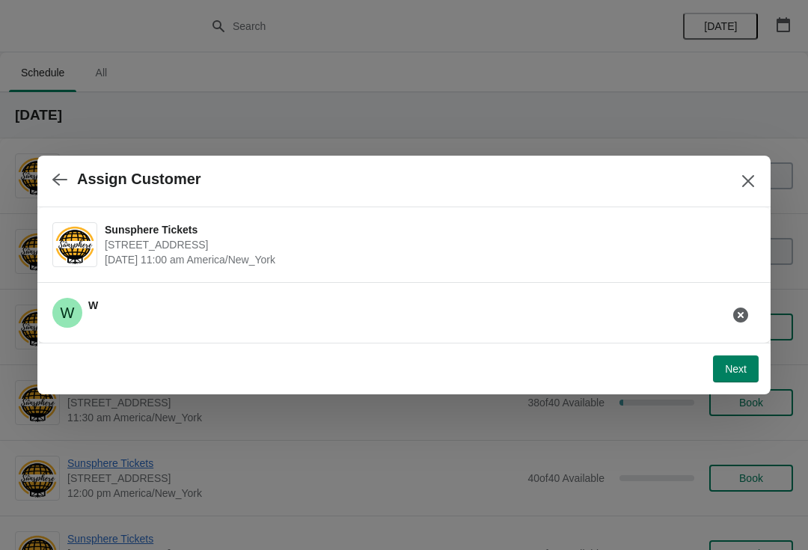
click at [735, 369] on span "Next" at bounding box center [736, 369] width 22 height 12
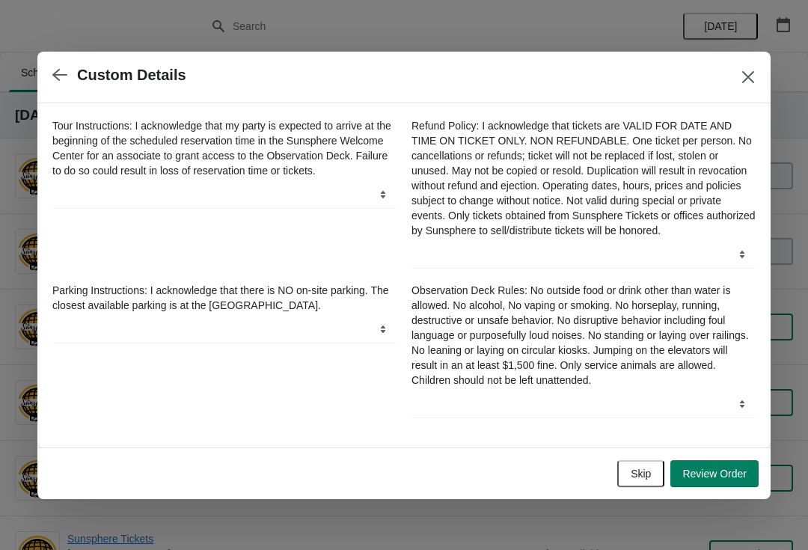
click at [649, 467] on button "Skip" at bounding box center [640, 473] width 47 height 27
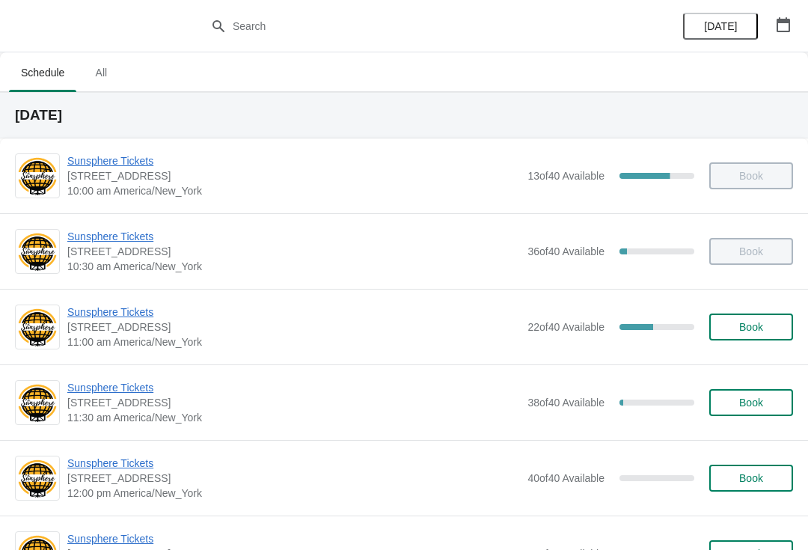
click at [732, 334] on button "Book" at bounding box center [751, 326] width 84 height 27
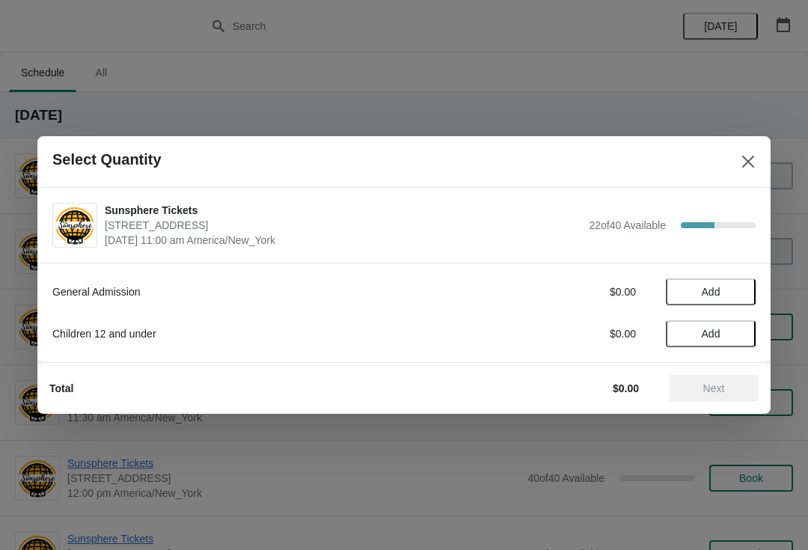
click at [735, 302] on button "Add" at bounding box center [711, 291] width 90 height 27
click at [744, 335] on button "Add" at bounding box center [711, 333] width 90 height 27
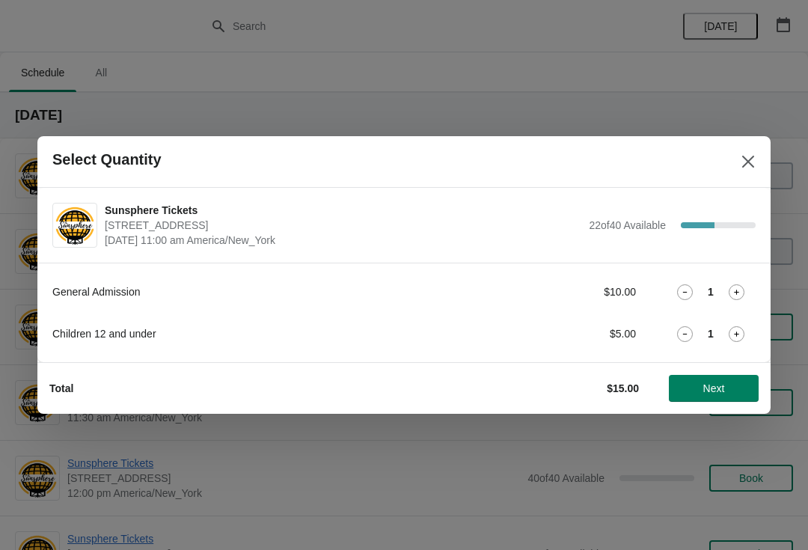
click at [743, 332] on icon at bounding box center [737, 334] width 16 height 16
click at [742, 333] on icon at bounding box center [737, 334] width 16 height 16
click at [743, 337] on icon at bounding box center [737, 334] width 16 height 16
click at [715, 388] on span "Next" at bounding box center [714, 388] width 22 height 12
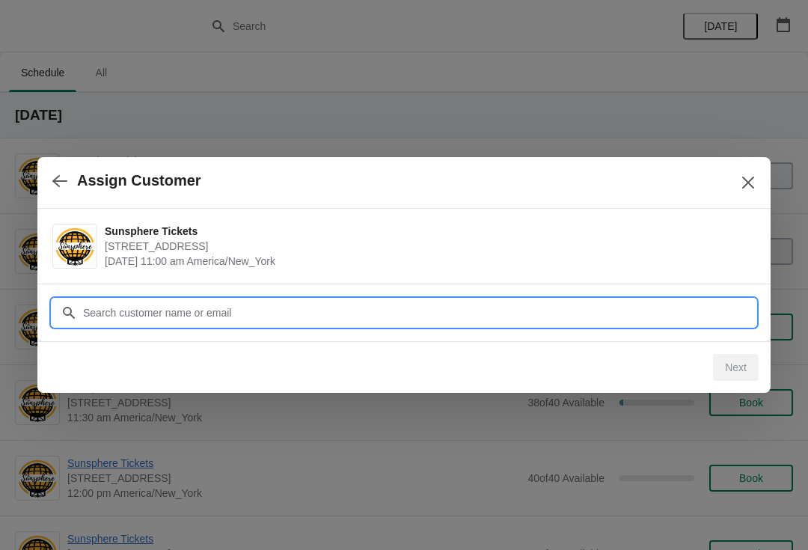
click at [483, 309] on input "Customer" at bounding box center [418, 312] width 673 height 27
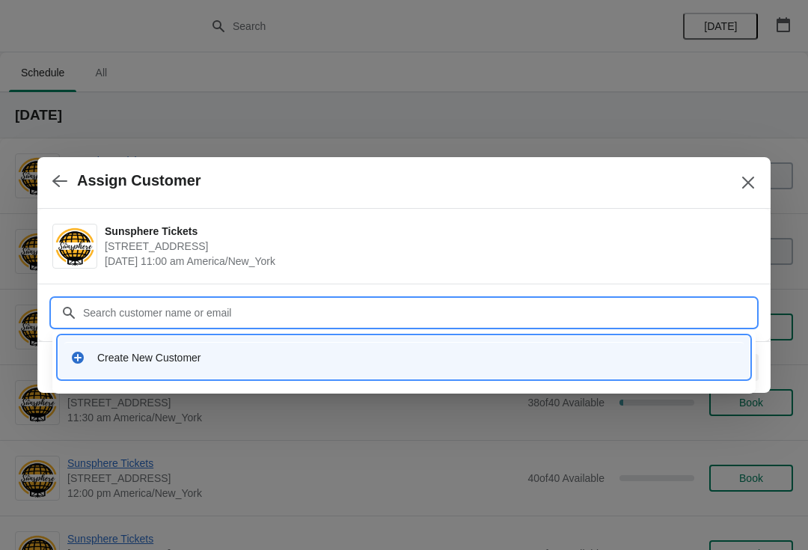
click at [429, 337] on div "Create New Customer" at bounding box center [403, 357] width 691 height 43
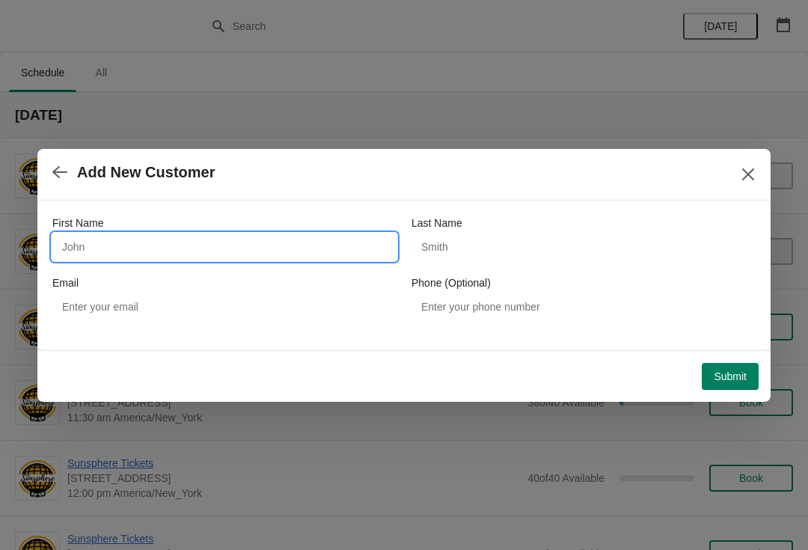
click at [279, 258] on input "First Name" at bounding box center [224, 246] width 344 height 27
type input "W"
click at [739, 359] on div "Submit" at bounding box center [400, 373] width 715 height 33
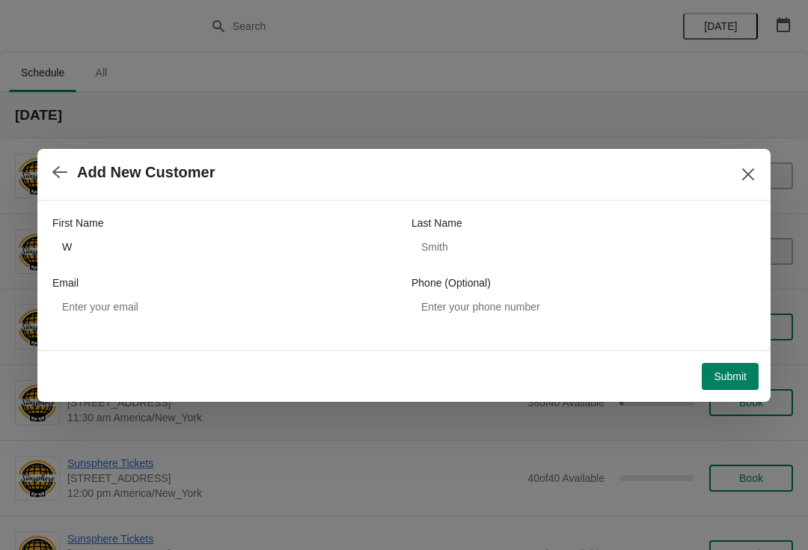
click at [737, 375] on span "Submit" at bounding box center [730, 376] width 33 height 12
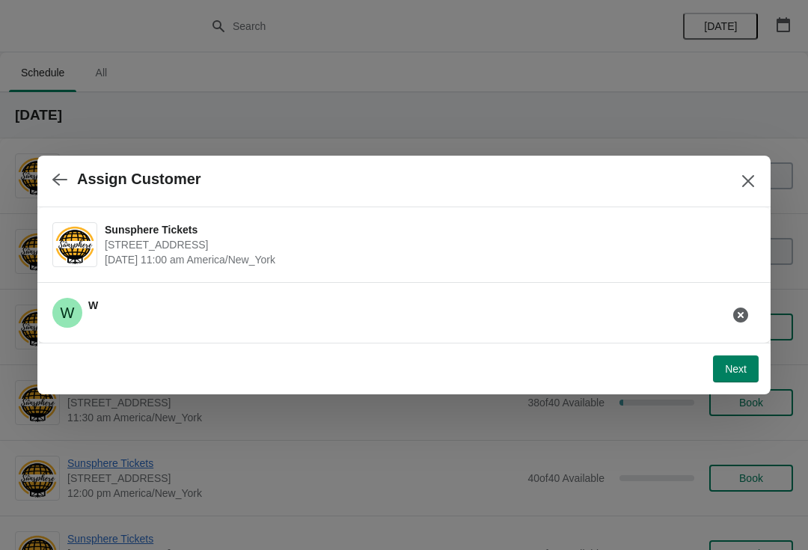
click at [735, 359] on button "Next" at bounding box center [736, 368] width 46 height 27
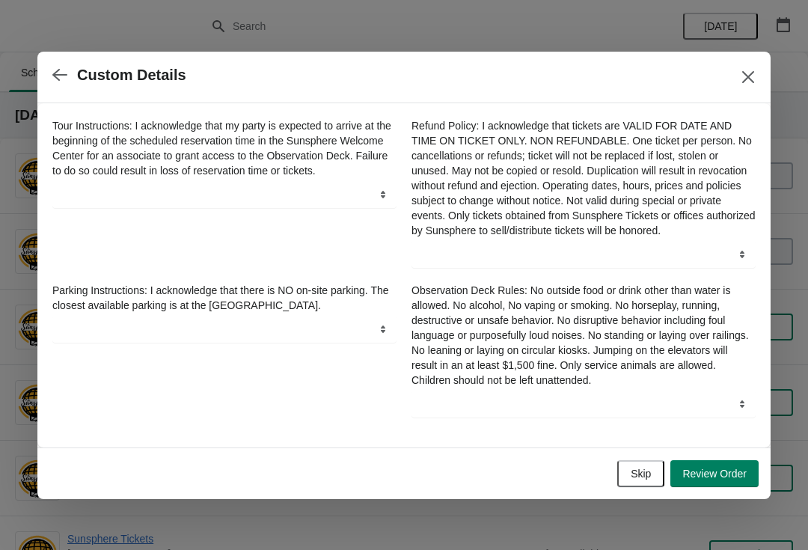
click at [649, 475] on span "Skip" at bounding box center [641, 474] width 20 height 12
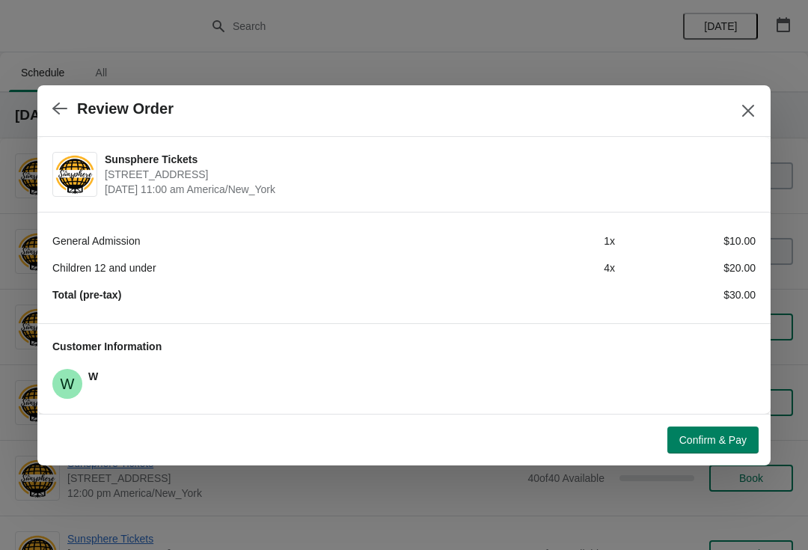
click at [714, 434] on span "Confirm & Pay" at bounding box center [712, 440] width 67 height 12
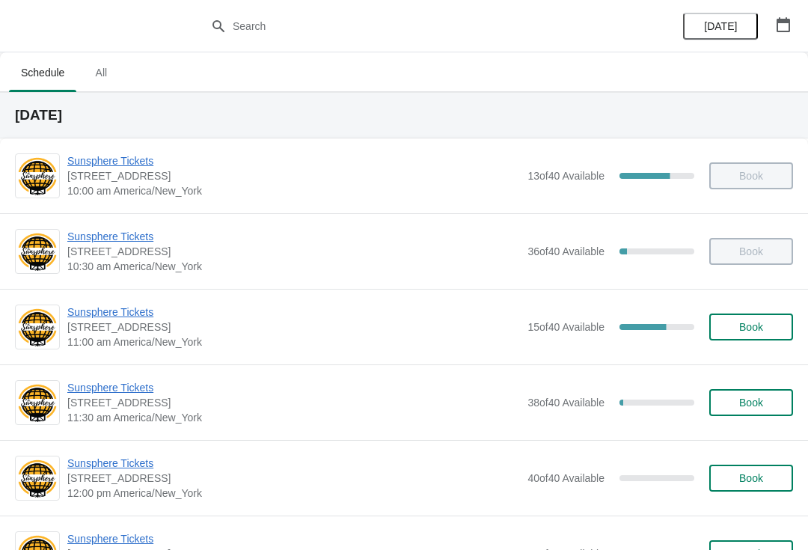
click at [735, 337] on button "Book" at bounding box center [751, 326] width 84 height 27
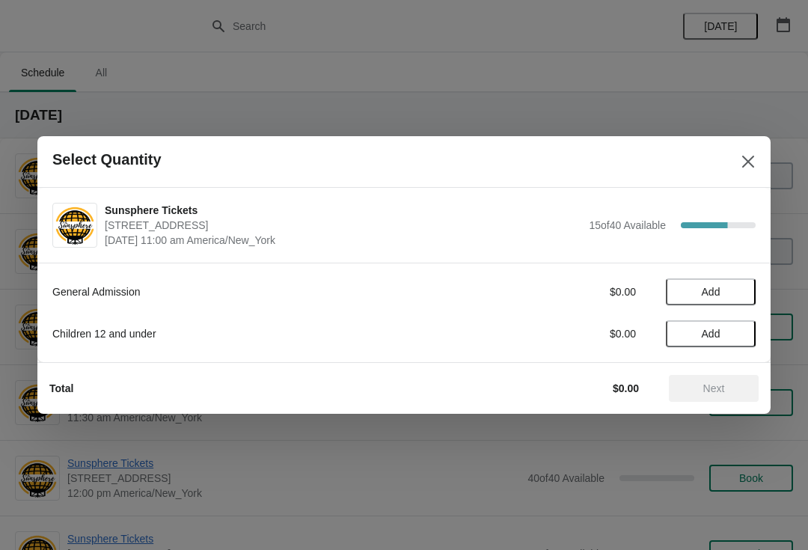
click at [740, 179] on div "Select Quantity" at bounding box center [403, 162] width 733 height 52
click at [741, 174] on button "Close" at bounding box center [748, 161] width 27 height 27
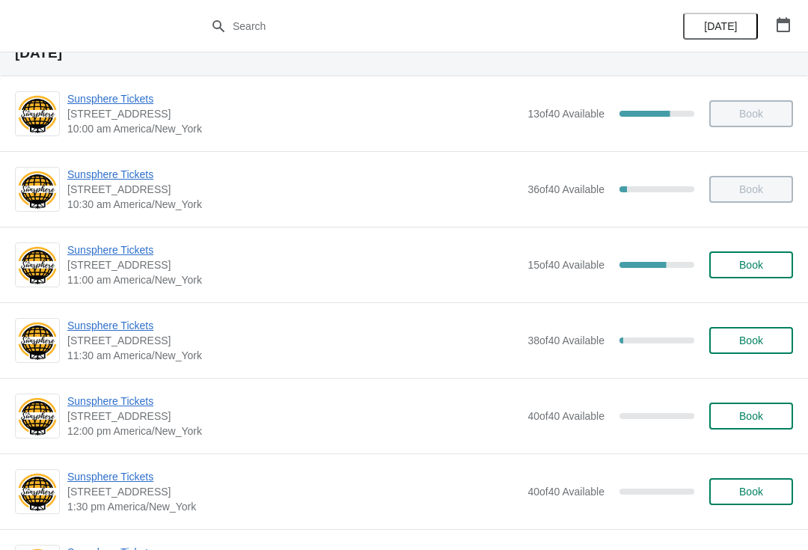
scroll to position [66, 0]
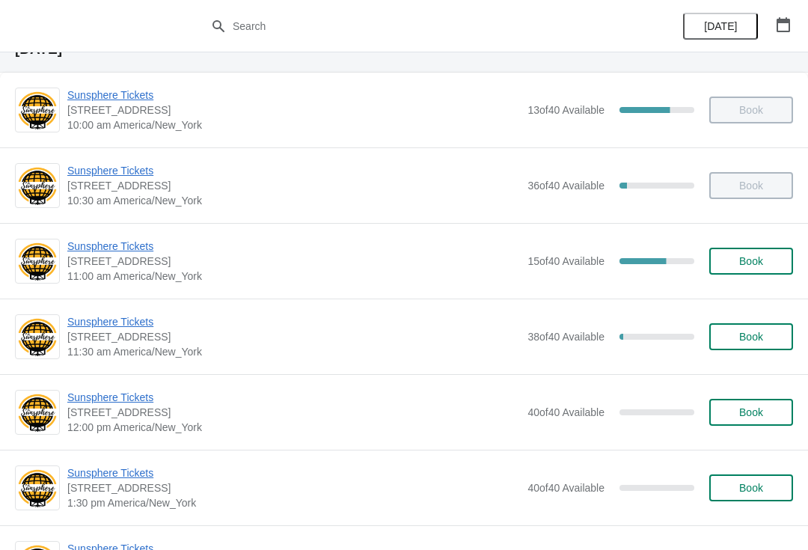
click at [150, 321] on span "Sunsphere Tickets" at bounding box center [293, 321] width 453 height 15
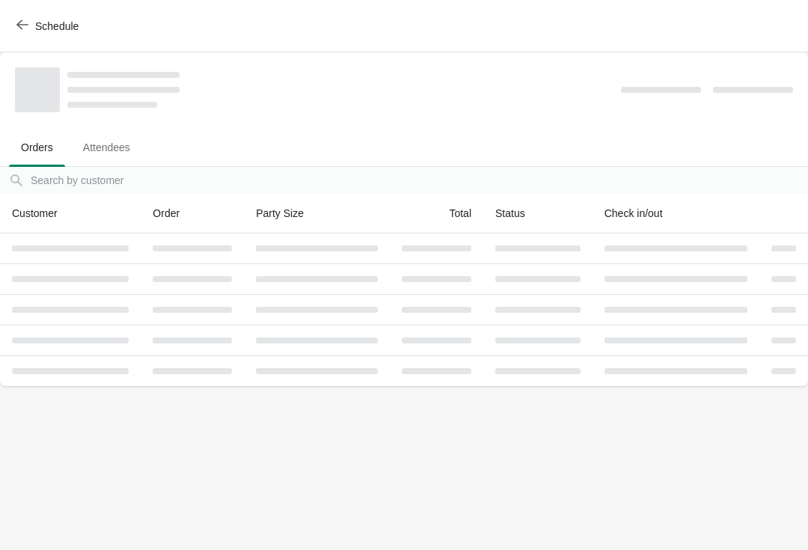
scroll to position [0, 0]
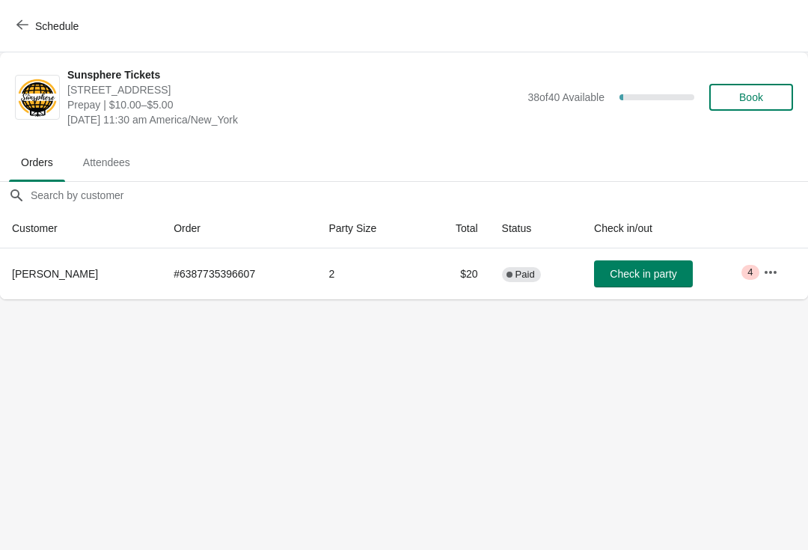
click at [649, 261] on button "Check in party" at bounding box center [643, 273] width 99 height 27
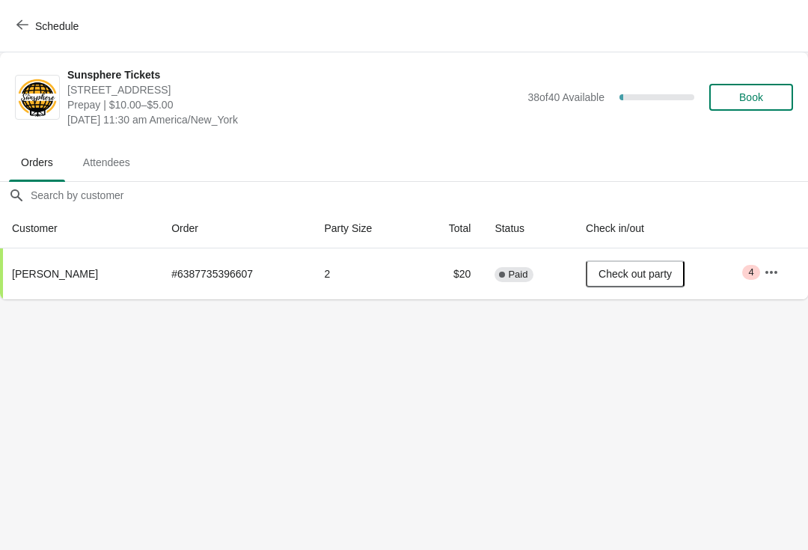
click at [65, 52] on div "Schedule" at bounding box center [404, 26] width 808 height 52
click at [58, 37] on button "Schedule" at bounding box center [48, 26] width 83 height 27
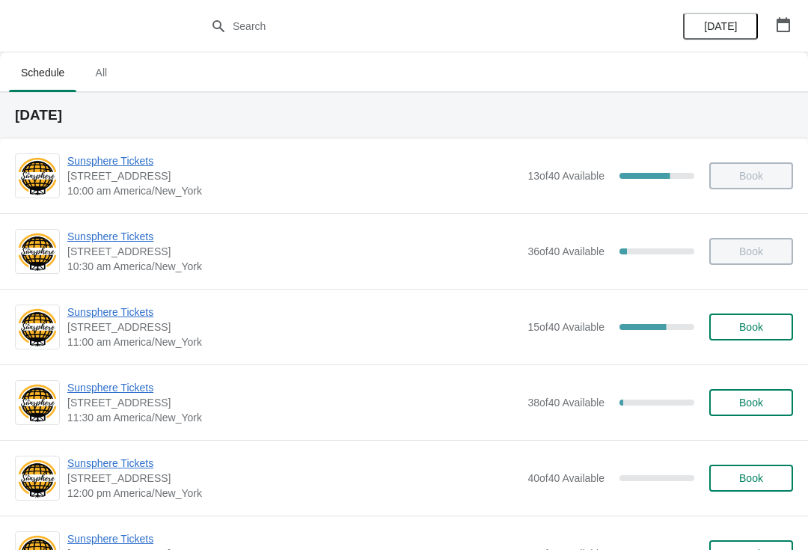
click at [762, 315] on button "Book" at bounding box center [751, 326] width 84 height 27
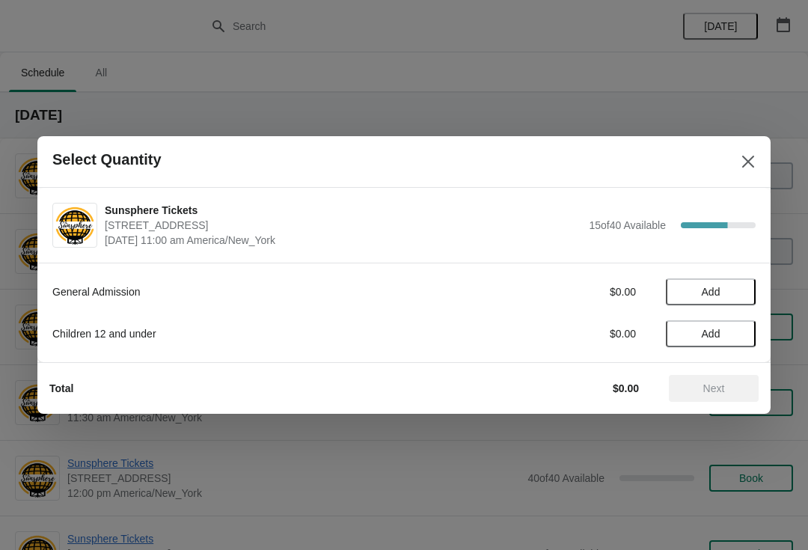
click at [741, 296] on span "Add" at bounding box center [710, 292] width 63 height 12
click at [742, 287] on icon at bounding box center [737, 292] width 16 height 16
click at [738, 298] on icon at bounding box center [737, 292] width 16 height 16
click at [724, 381] on button "Next" at bounding box center [714, 388] width 90 height 27
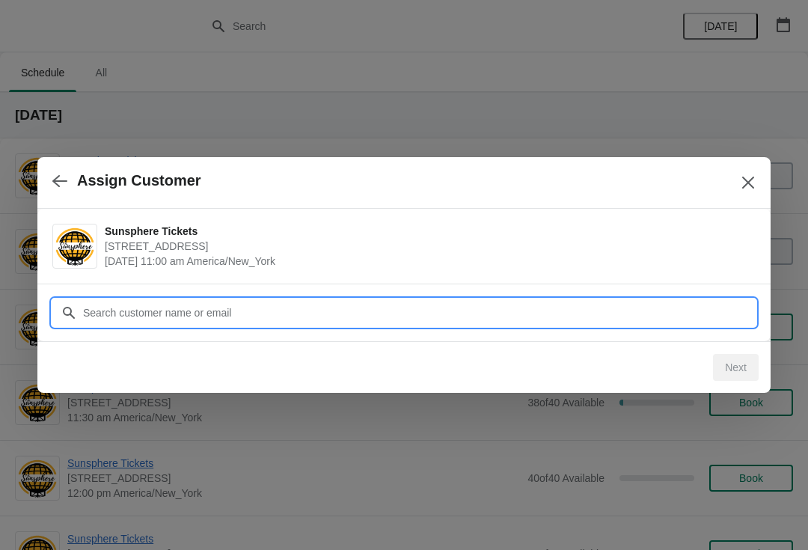
click at [672, 317] on input "Customer" at bounding box center [418, 312] width 673 height 27
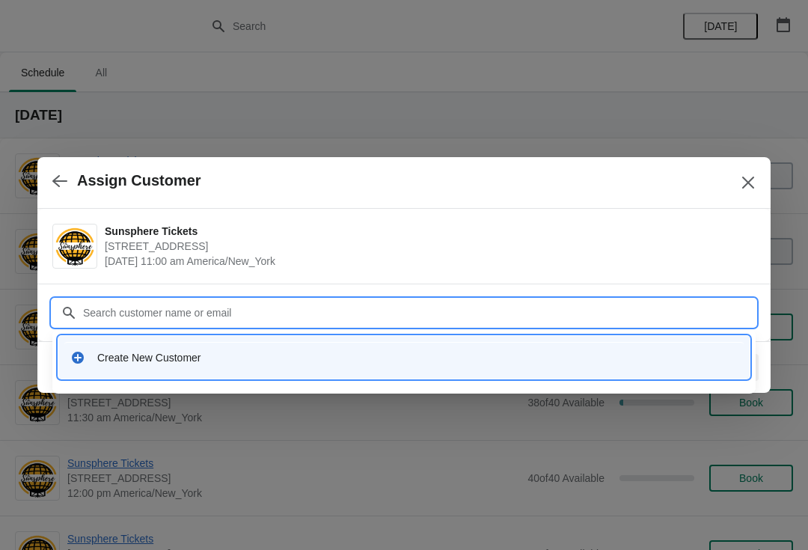
click at [352, 355] on div "Create New Customer" at bounding box center [417, 357] width 640 height 15
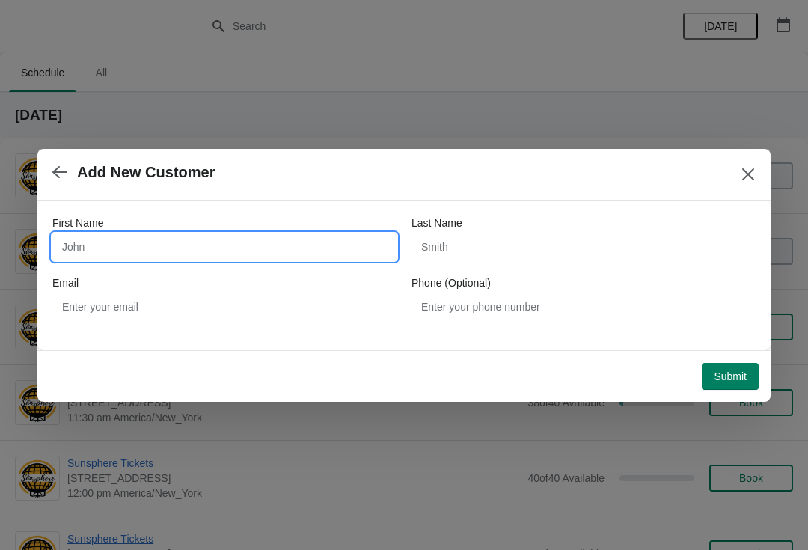
click at [195, 253] on input "First Name" at bounding box center [224, 246] width 344 height 27
type input "W"
click at [729, 364] on button "Submit" at bounding box center [730, 376] width 57 height 27
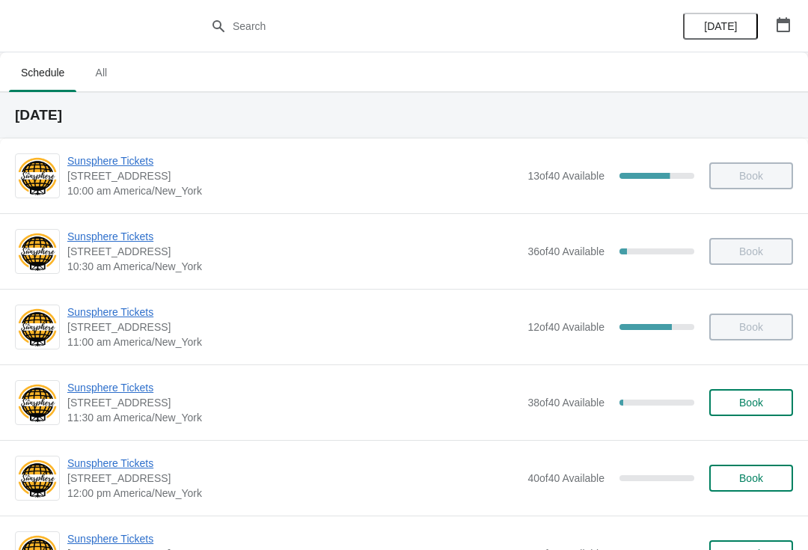
click at [763, 396] on span "Book" at bounding box center [751, 402] width 24 height 12
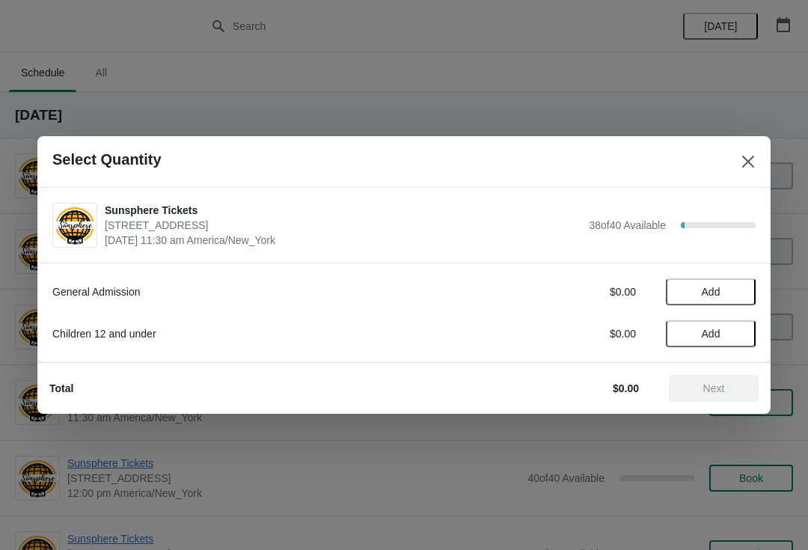
click at [738, 295] on span "Add" at bounding box center [710, 292] width 63 height 12
click at [736, 291] on icon at bounding box center [736, 292] width 5 height 5
click at [738, 298] on icon at bounding box center [737, 292] width 16 height 16
click at [723, 381] on button "Next" at bounding box center [714, 388] width 90 height 27
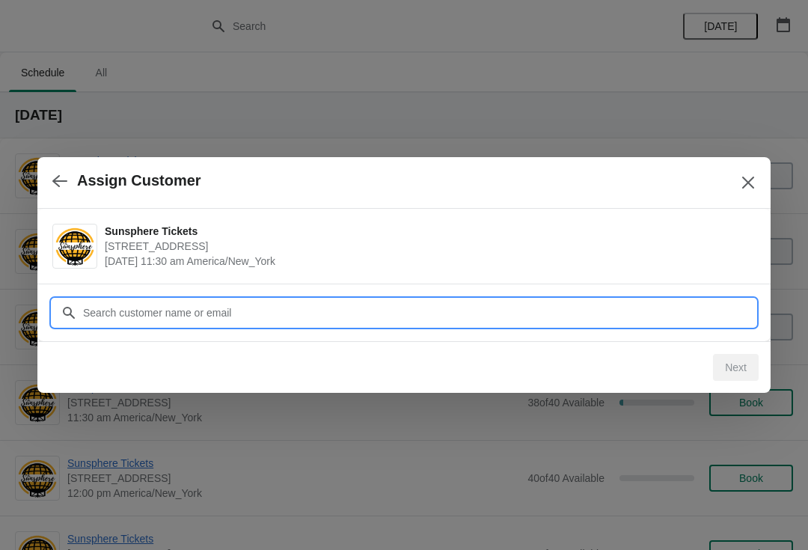
click at [266, 299] on input "Customer" at bounding box center [418, 312] width 673 height 27
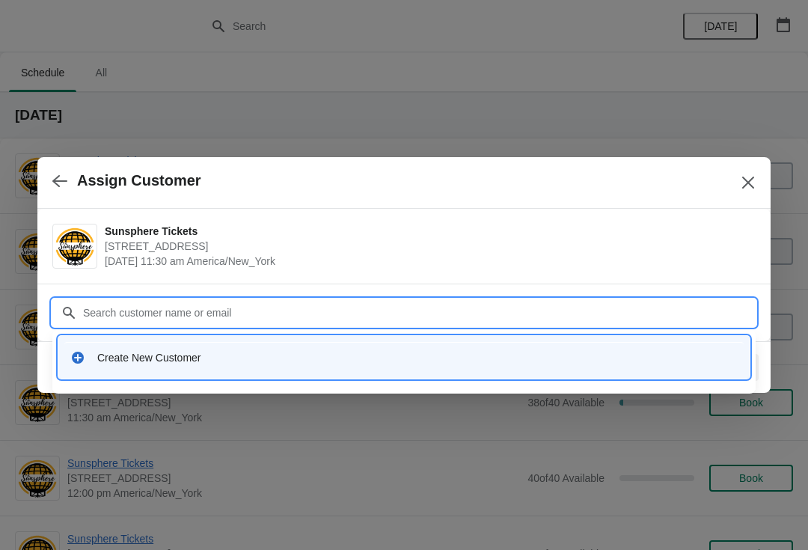
click at [214, 361] on div "Create New Customer" at bounding box center [417, 357] width 640 height 15
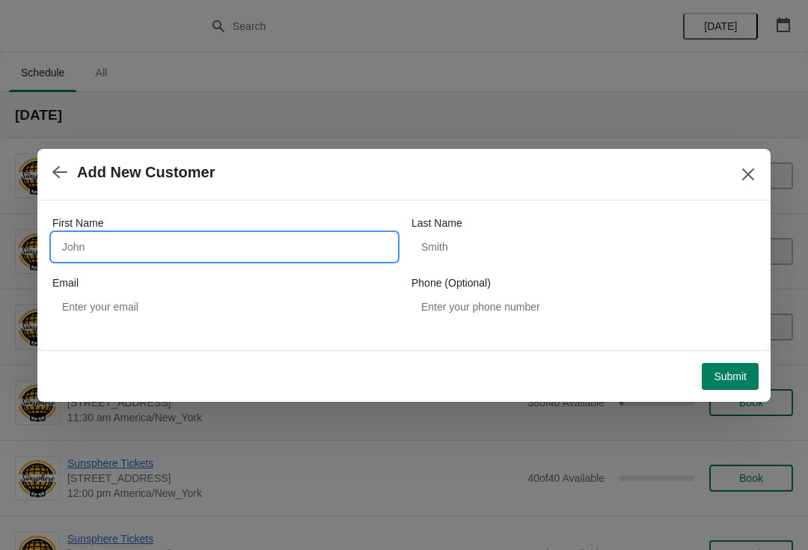
click at [216, 246] on input "First Name" at bounding box center [224, 246] width 344 height 27
type input "W"
click at [723, 366] on button "Submit" at bounding box center [730, 376] width 57 height 27
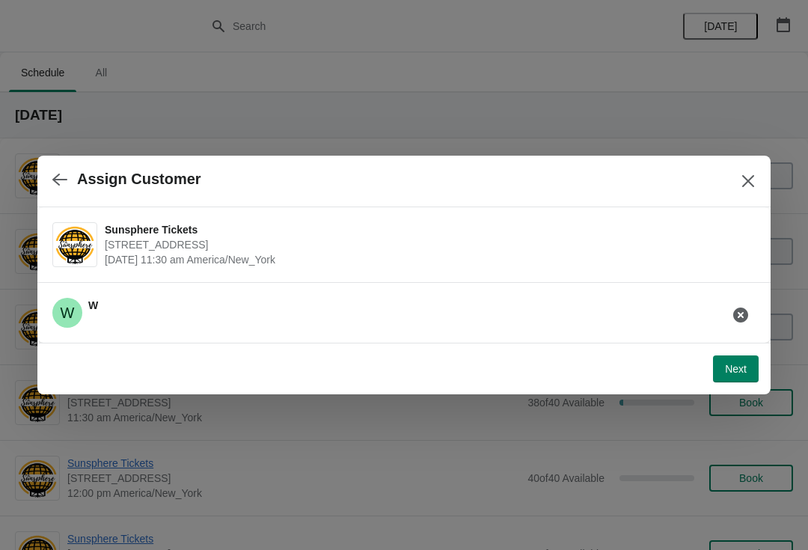
click at [730, 369] on span "Next" at bounding box center [736, 369] width 22 height 12
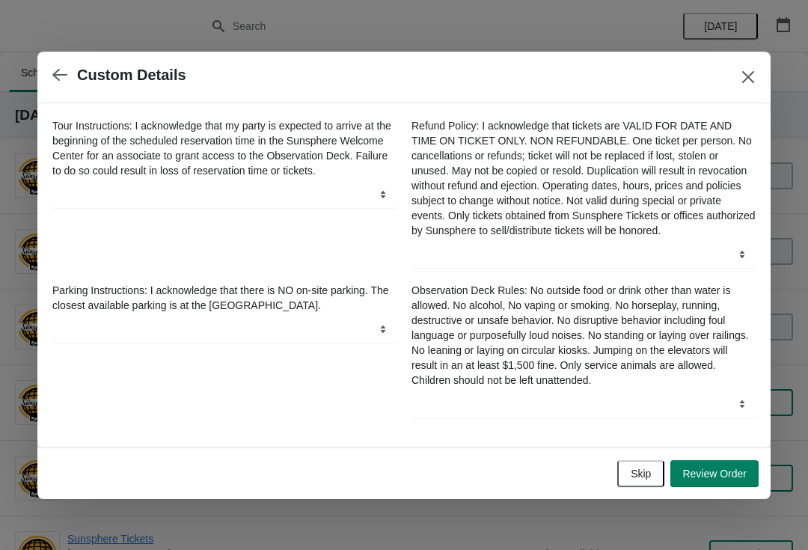
click at [638, 468] on button "Skip" at bounding box center [640, 473] width 47 height 27
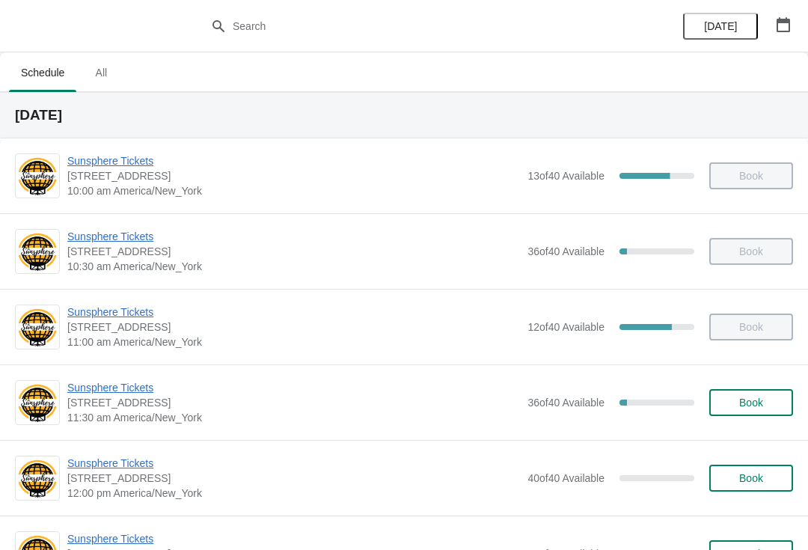
click at [726, 414] on button "Book" at bounding box center [751, 402] width 84 height 27
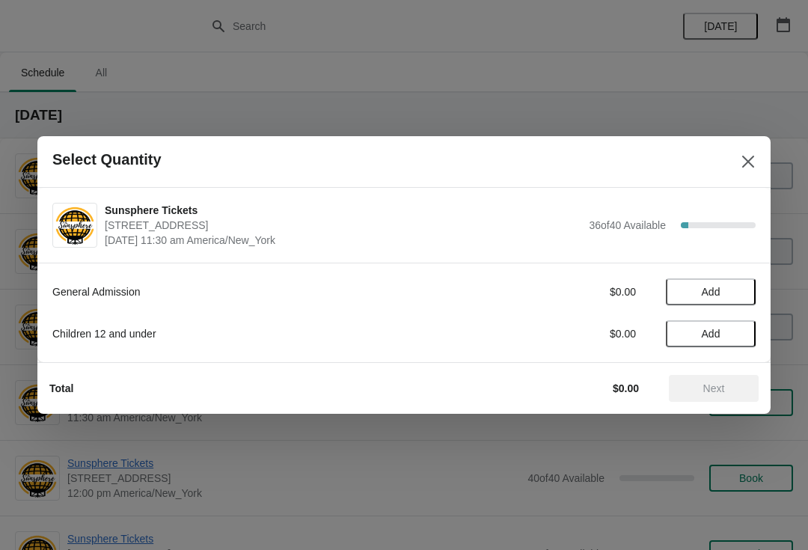
click at [723, 298] on button "Add" at bounding box center [711, 291] width 90 height 27
click at [748, 288] on div "1" at bounding box center [711, 292] width 90 height 16
click at [736, 291] on icon at bounding box center [736, 292] width 5 height 5
click at [711, 393] on span "Next" at bounding box center [714, 388] width 22 height 12
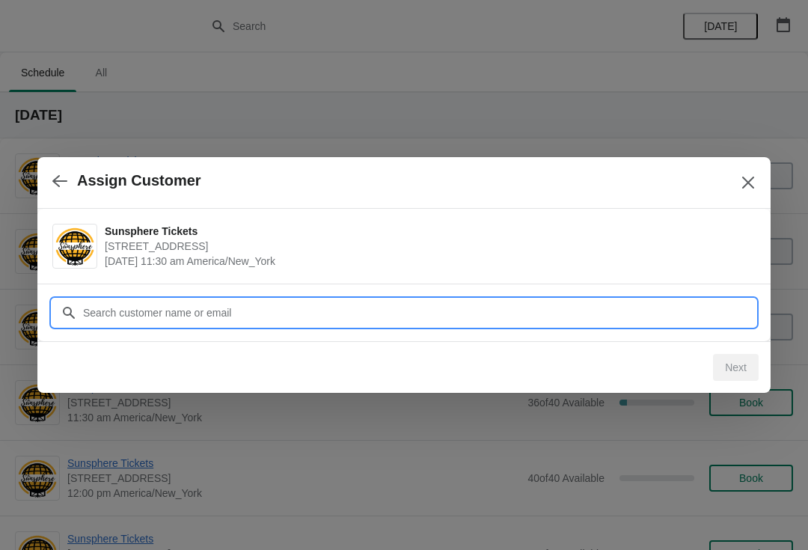
click at [646, 307] on input "Customer" at bounding box center [418, 312] width 673 height 27
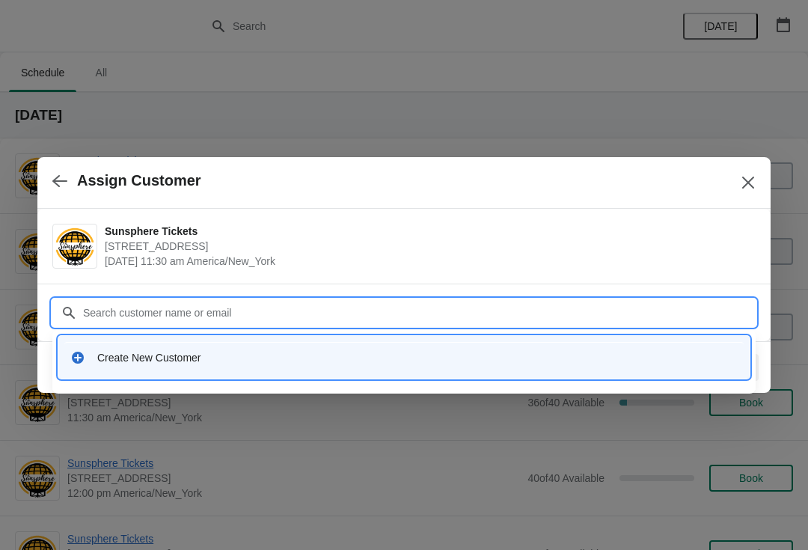
click at [442, 367] on div "Create New Customer" at bounding box center [403, 357] width 679 height 31
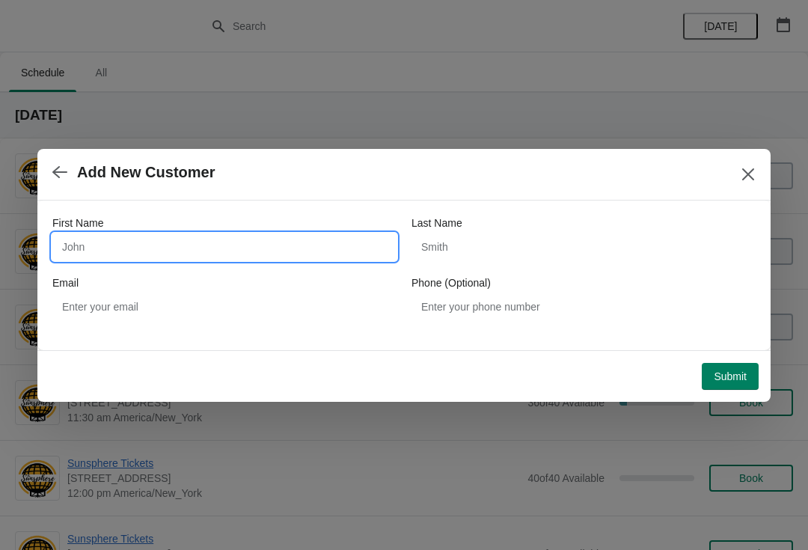
click at [223, 258] on input "First Name" at bounding box center [224, 246] width 344 height 27
type input "W"
click at [733, 357] on div "Submit" at bounding box center [400, 373] width 715 height 33
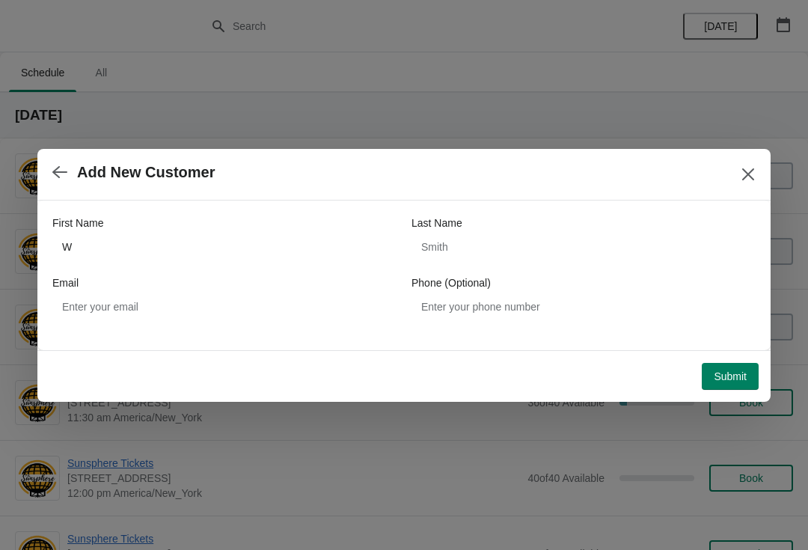
click at [734, 373] on span "Submit" at bounding box center [730, 376] width 33 height 12
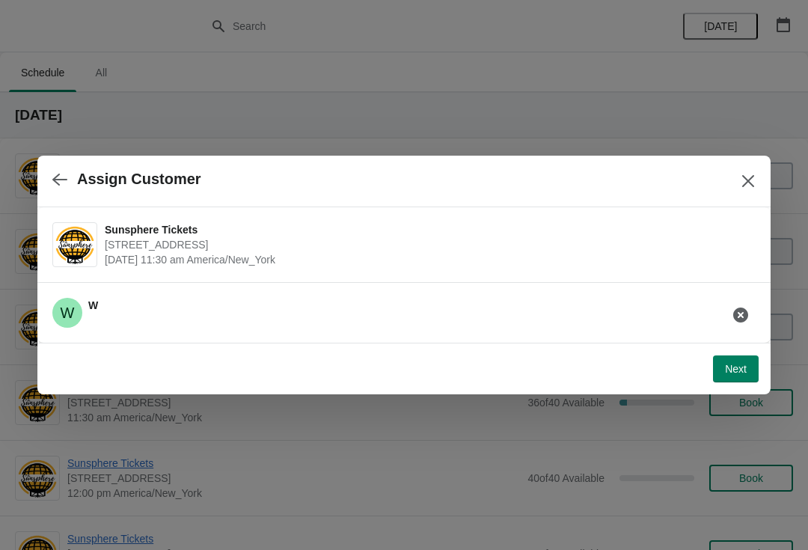
click at [734, 361] on button "Next" at bounding box center [736, 368] width 46 height 27
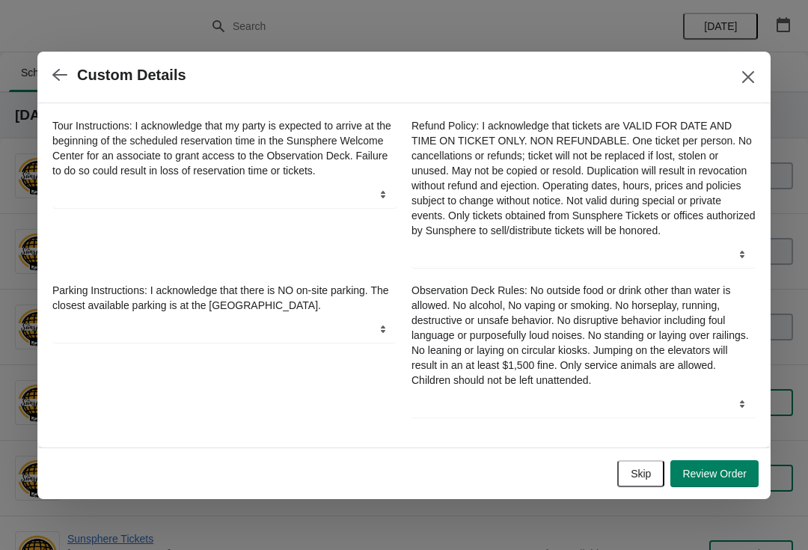
click at [645, 487] on button "Skip" at bounding box center [640, 473] width 47 height 27
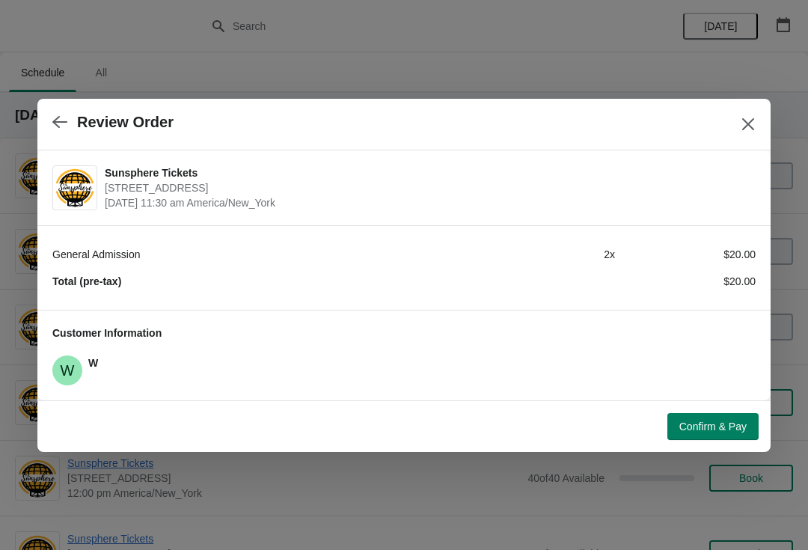
click at [723, 423] on span "Confirm & Pay" at bounding box center [712, 426] width 67 height 12
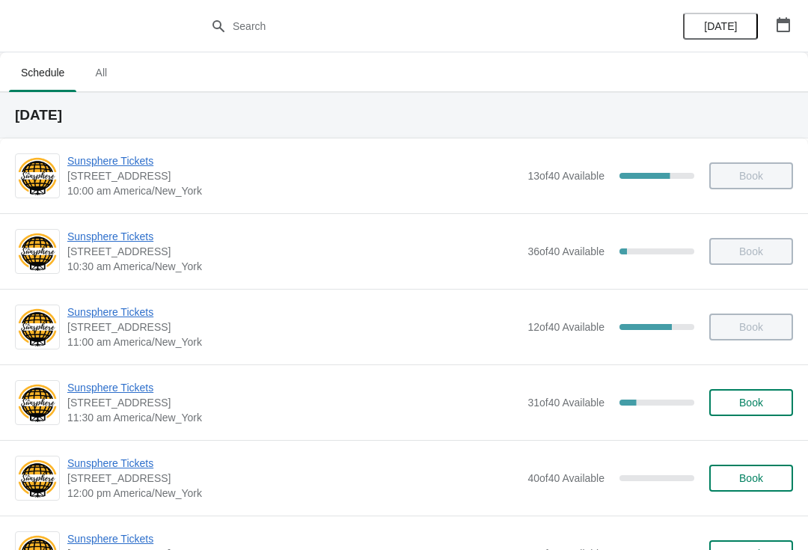
click at [747, 394] on button "Book" at bounding box center [751, 402] width 84 height 27
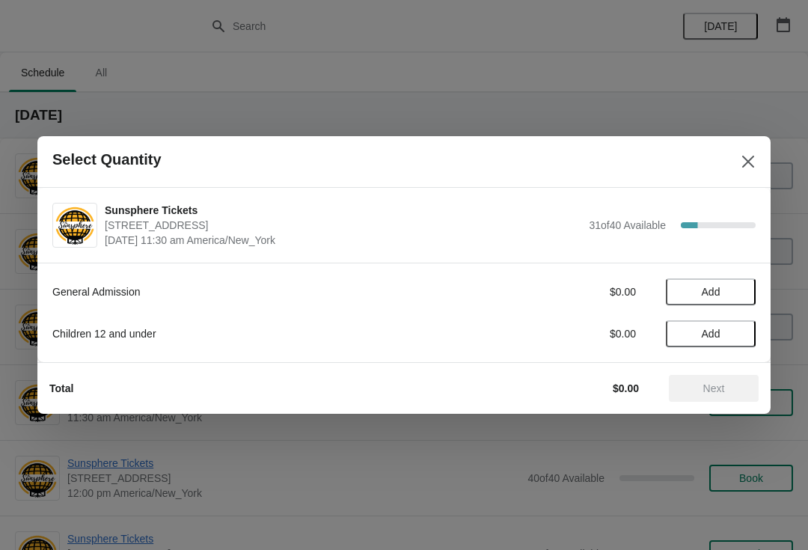
click at [735, 280] on button "Add" at bounding box center [711, 291] width 90 height 27
click at [752, 304] on div "General Admission $10.00 1" at bounding box center [403, 291] width 703 height 27
click at [753, 293] on div "1" at bounding box center [711, 292] width 90 height 16
click at [742, 284] on icon at bounding box center [737, 292] width 16 height 16
click at [721, 380] on button "Next" at bounding box center [714, 388] width 90 height 27
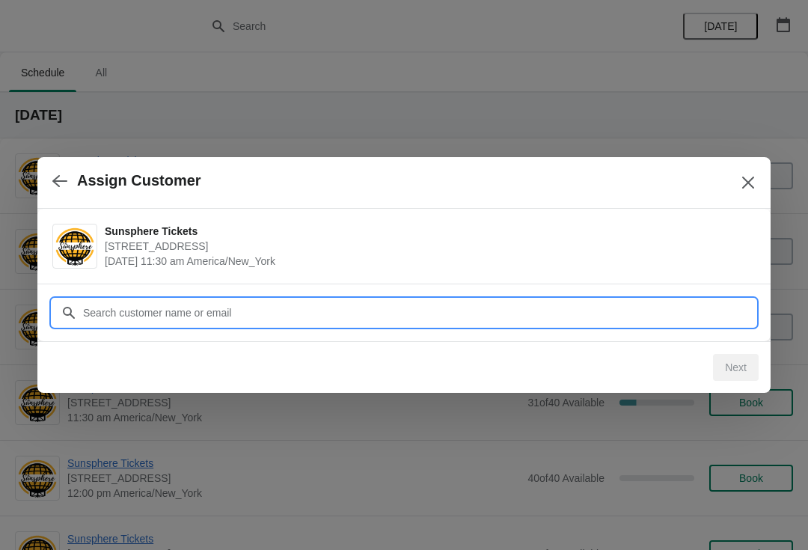
click at [660, 315] on input "Customer" at bounding box center [418, 312] width 673 height 27
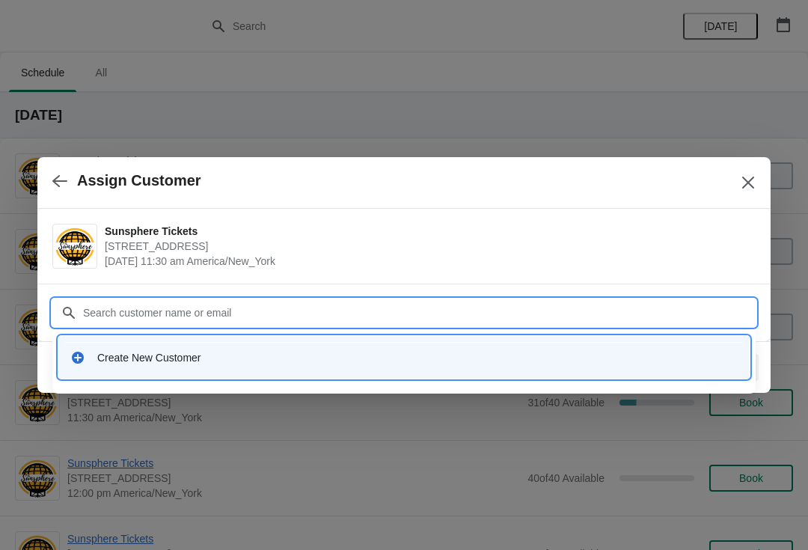
click at [379, 348] on div "Create New Customer" at bounding box center [403, 357] width 679 height 31
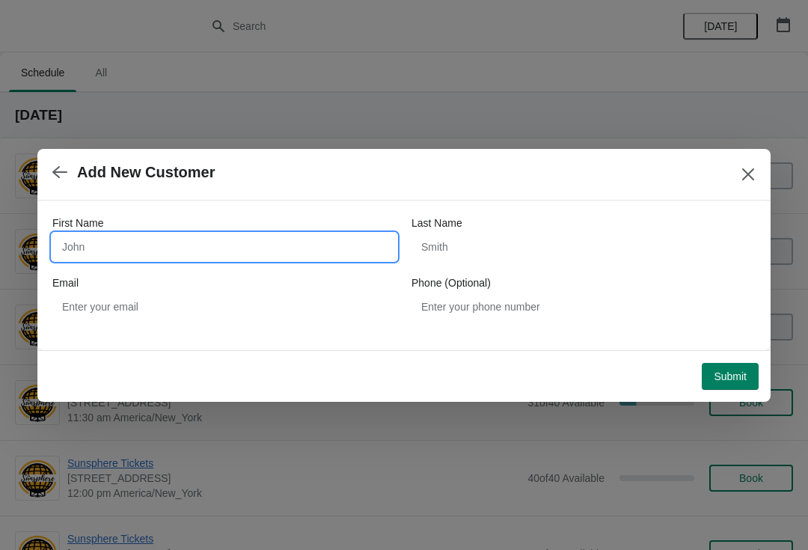
click at [283, 236] on input "First Name" at bounding box center [224, 246] width 344 height 27
type input "W"
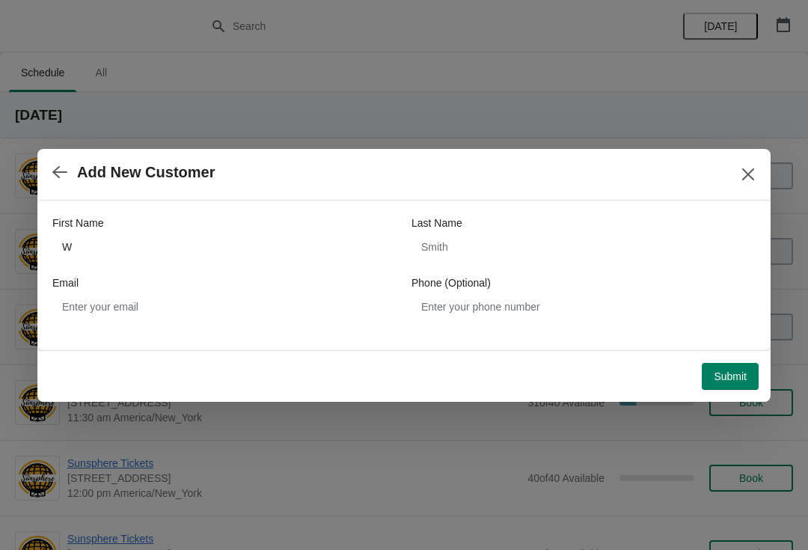
click at [729, 382] on span "Submit" at bounding box center [730, 376] width 33 height 12
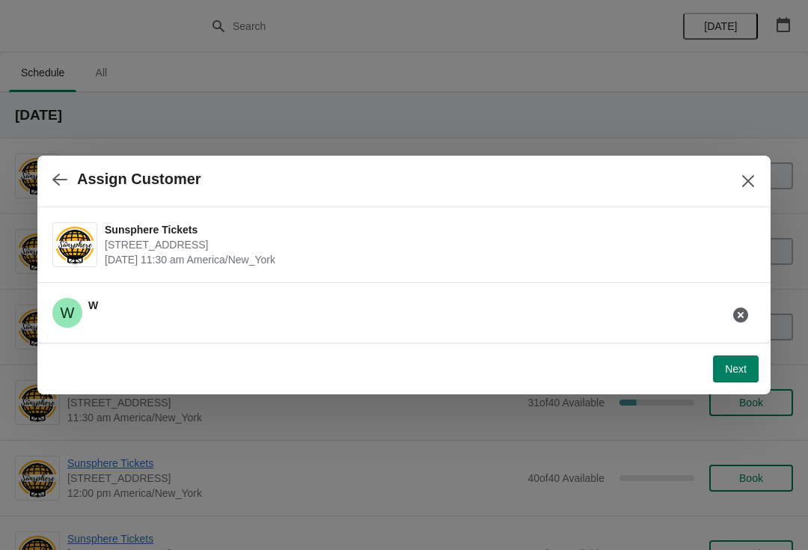
click at [747, 372] on button "Next" at bounding box center [736, 368] width 46 height 27
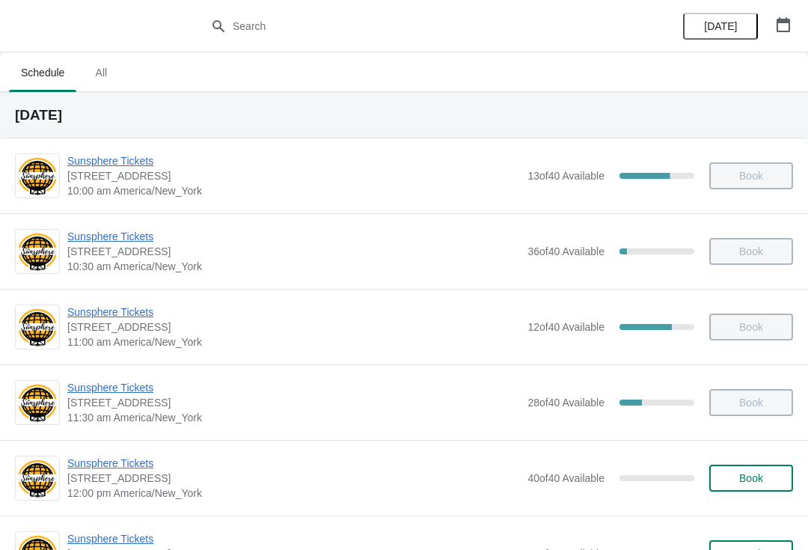
click at [754, 489] on button "Book" at bounding box center [751, 478] width 84 height 27
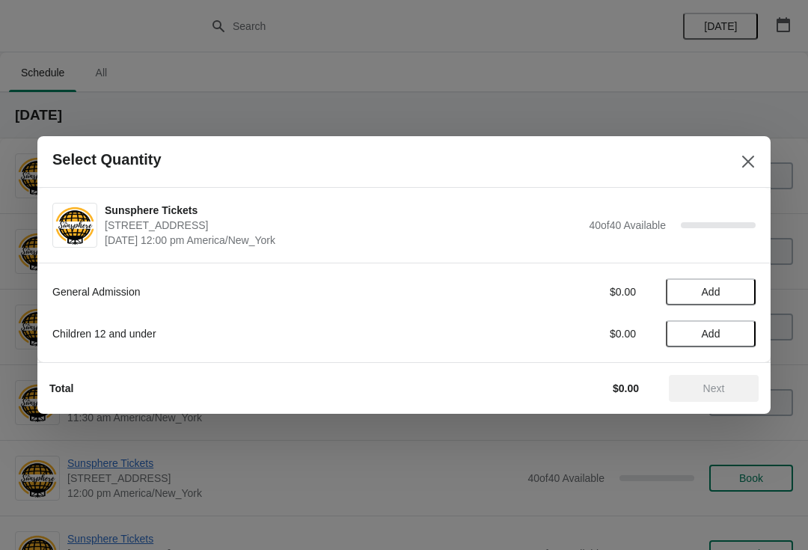
click at [733, 291] on span "Add" at bounding box center [710, 292] width 63 height 12
click at [731, 339] on span "Add" at bounding box center [710, 334] width 63 height 12
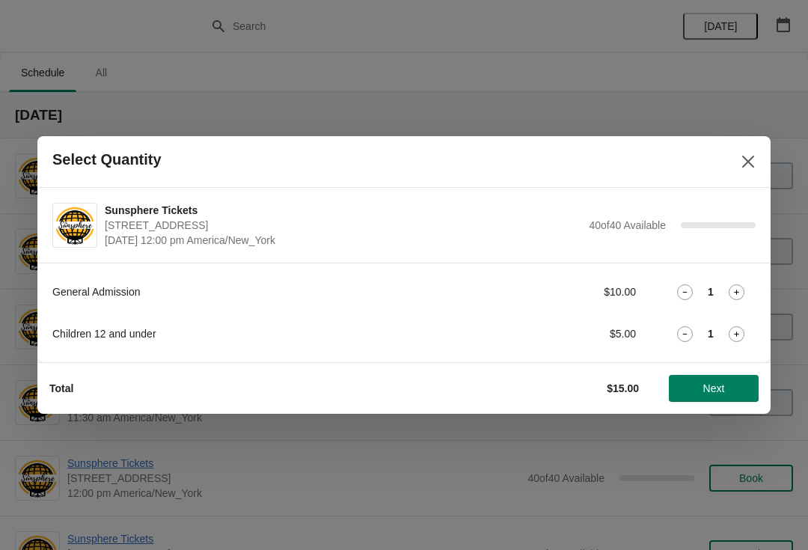
click at [696, 392] on span "Next" at bounding box center [714, 388] width 66 height 12
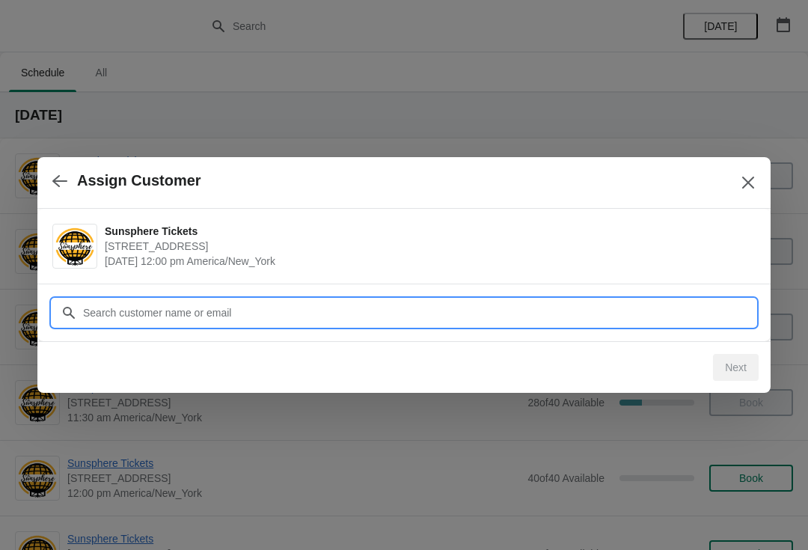
click at [263, 300] on input "Customer" at bounding box center [418, 312] width 673 height 27
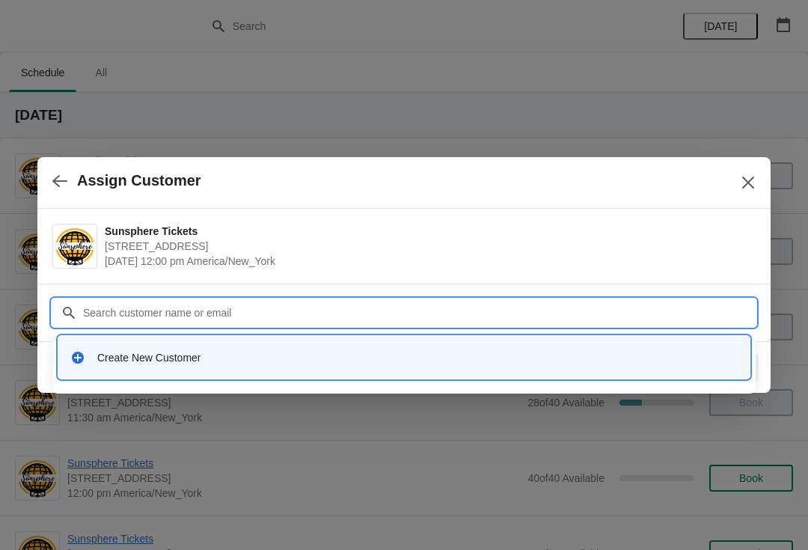
click at [194, 366] on div "Create New Customer" at bounding box center [403, 357] width 679 height 31
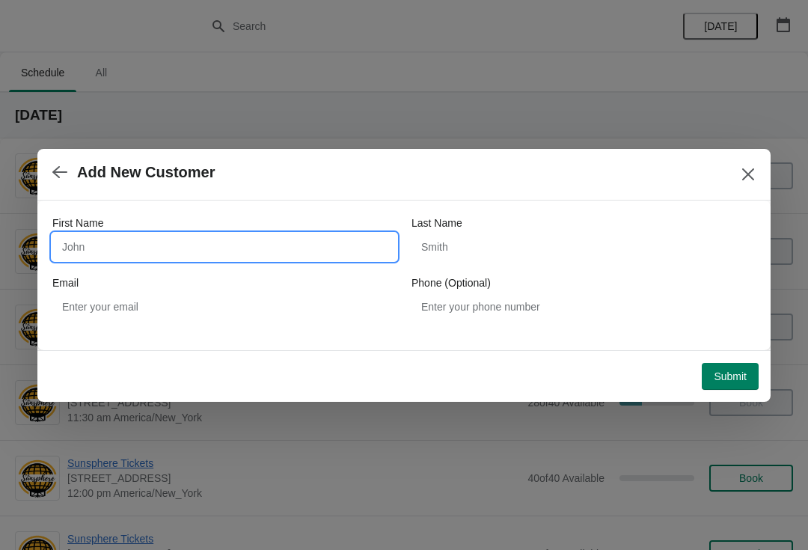
click at [165, 251] on input "First Name" at bounding box center [224, 246] width 344 height 27
type input "W"
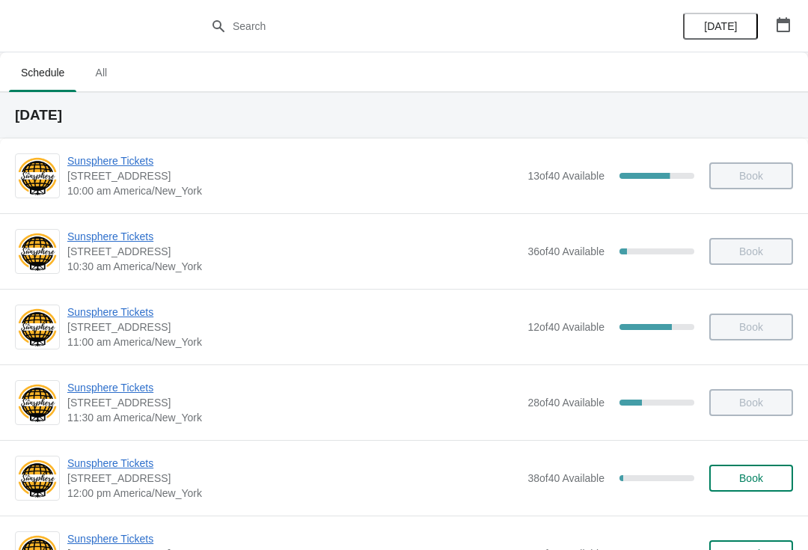
click at [774, 465] on button "Book" at bounding box center [751, 478] width 84 height 27
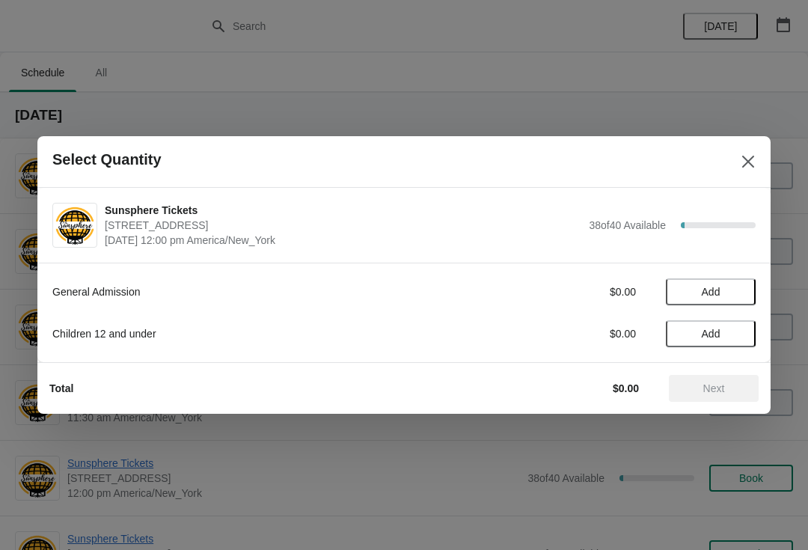
click at [745, 293] on button "Add" at bounding box center [711, 291] width 90 height 27
click at [742, 284] on icon at bounding box center [737, 292] width 16 height 16
click at [710, 382] on span "Next" at bounding box center [714, 388] width 22 height 12
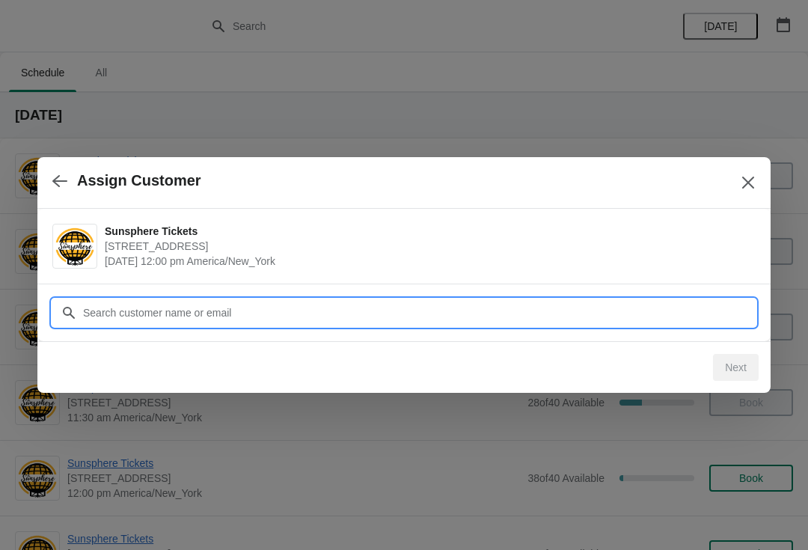
click at [293, 319] on input "Customer" at bounding box center [418, 312] width 673 height 27
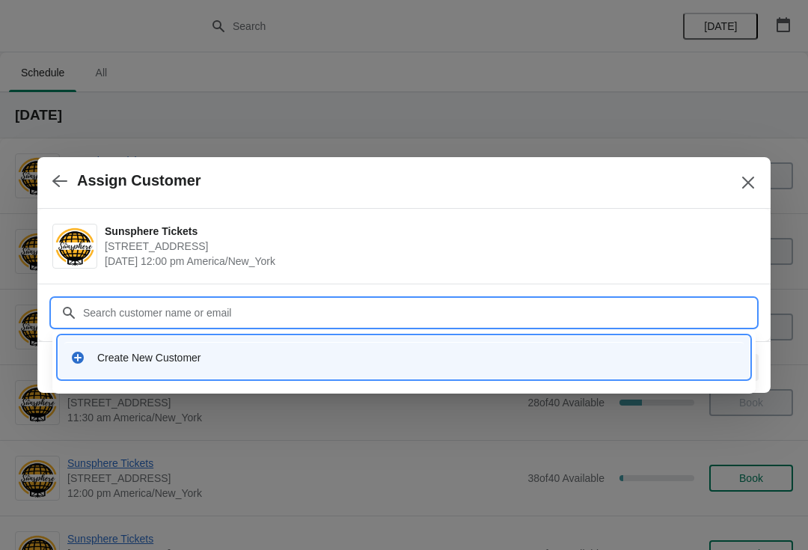
click at [321, 363] on div "Create New Customer" at bounding box center [417, 357] width 640 height 15
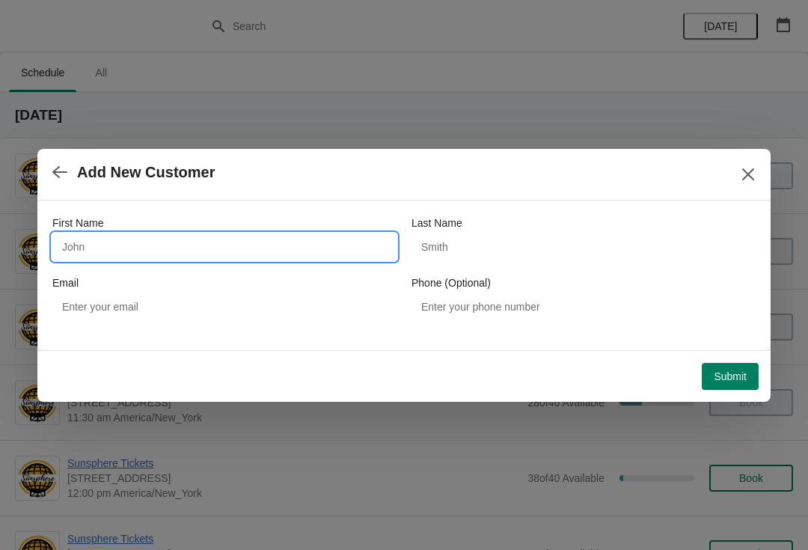
click at [153, 234] on input "First Name" at bounding box center [224, 246] width 344 height 27
type input "W"
click at [732, 364] on button "Submit" at bounding box center [730, 376] width 57 height 27
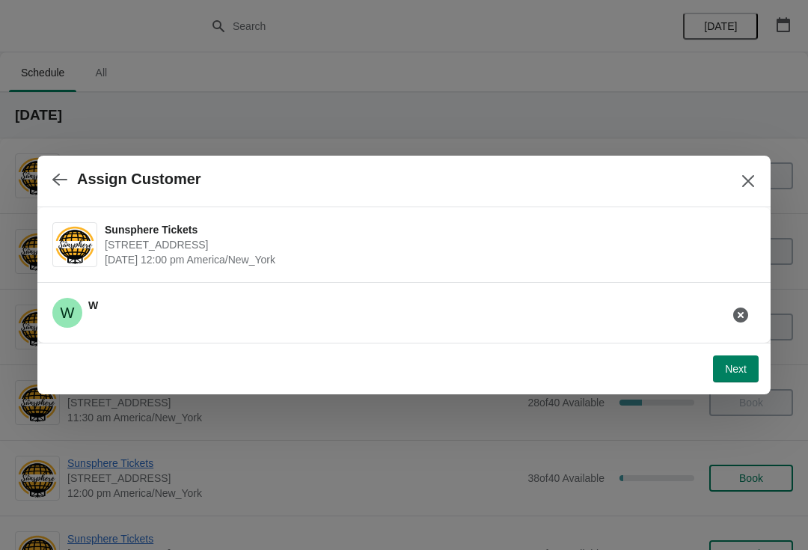
click at [749, 366] on button "Next" at bounding box center [736, 368] width 46 height 27
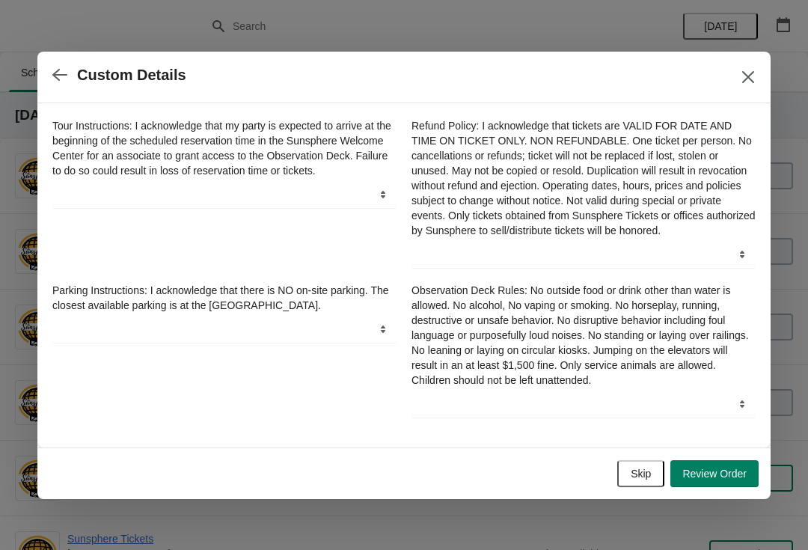
click at [651, 486] on button "Skip" at bounding box center [640, 473] width 47 height 27
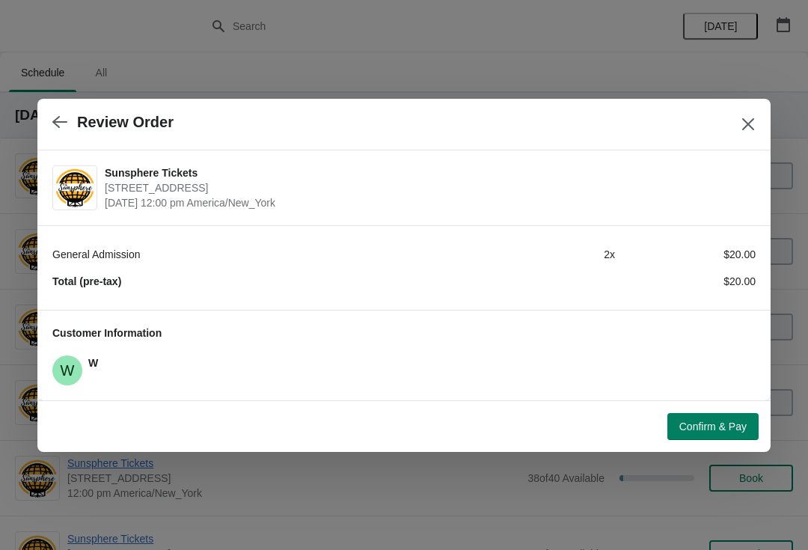
click at [723, 416] on button "Confirm & Pay" at bounding box center [712, 426] width 91 height 27
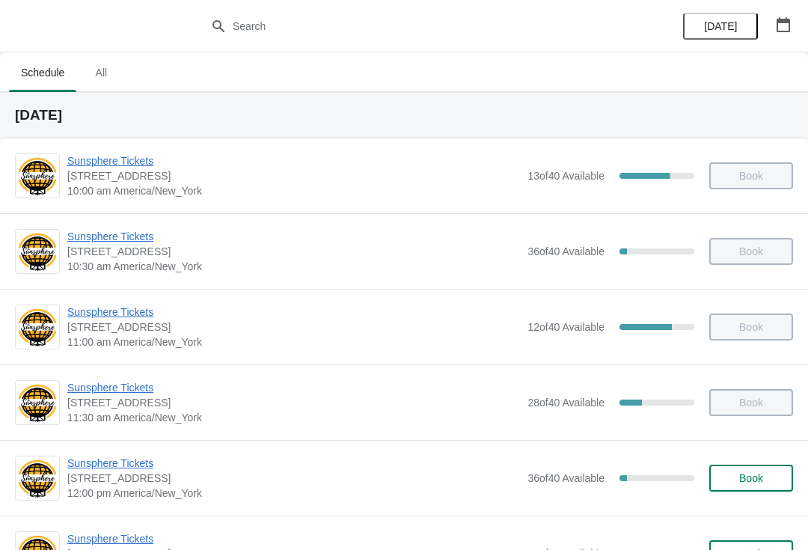
click at [757, 500] on div "Sunsphere Tickets [STREET_ADDRESS] 12:00 pm [GEOGRAPHIC_DATA]/New_York 36 of 40…" at bounding box center [430, 478] width 726 height 45
click at [744, 483] on span "Book" at bounding box center [751, 478] width 24 height 12
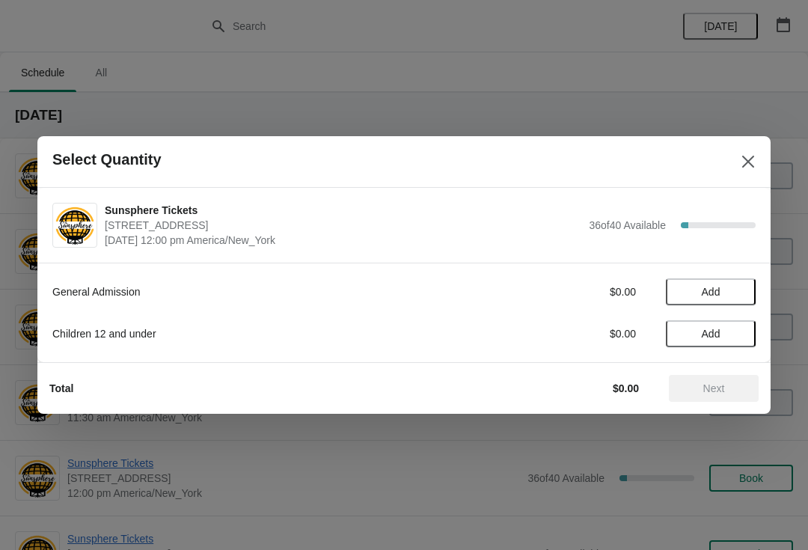
click at [739, 168] on button "Close" at bounding box center [748, 161] width 27 height 27
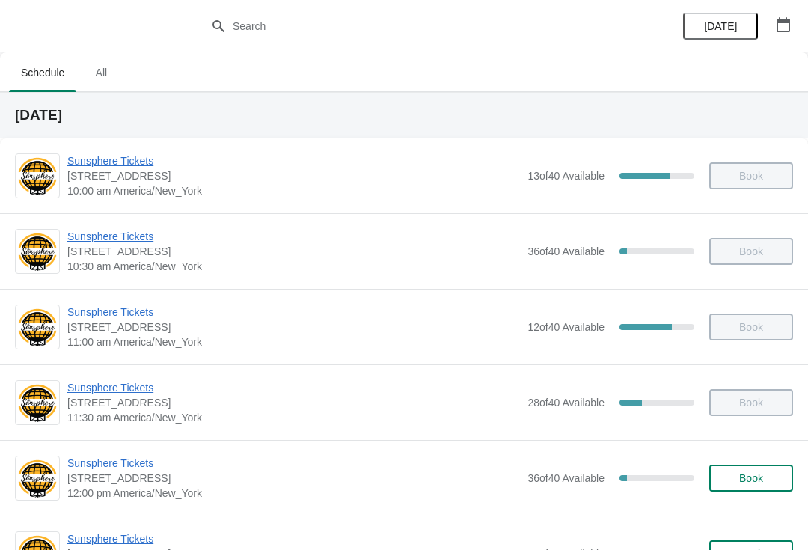
click at [763, 480] on span "Book" at bounding box center [751, 478] width 24 height 12
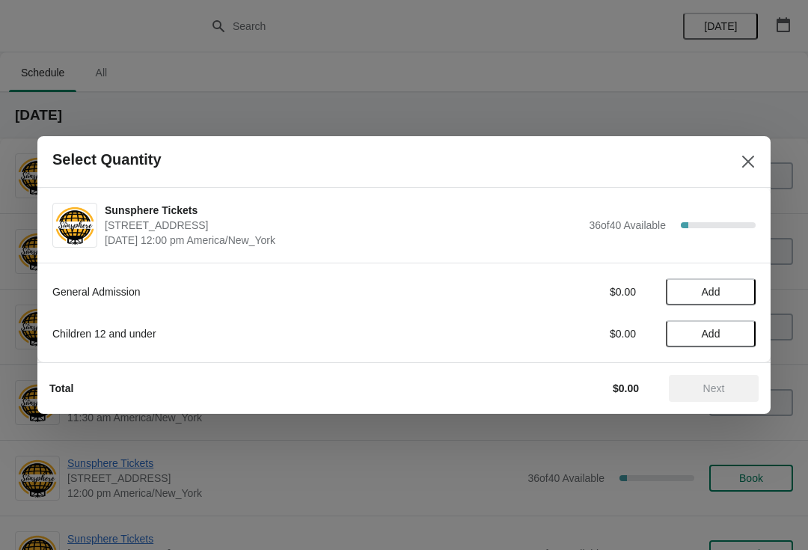
click at [734, 297] on span "Add" at bounding box center [710, 292] width 63 height 12
click at [737, 296] on icon at bounding box center [737, 292] width 16 height 16
click at [732, 293] on icon at bounding box center [737, 292] width 16 height 16
click at [720, 389] on span "Next" at bounding box center [714, 388] width 22 height 12
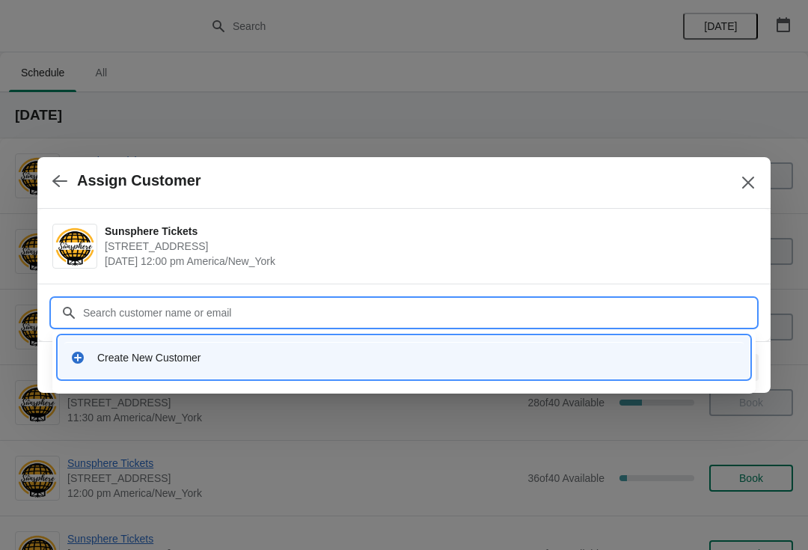
click at [295, 355] on div "Create New Customer" at bounding box center [417, 357] width 640 height 15
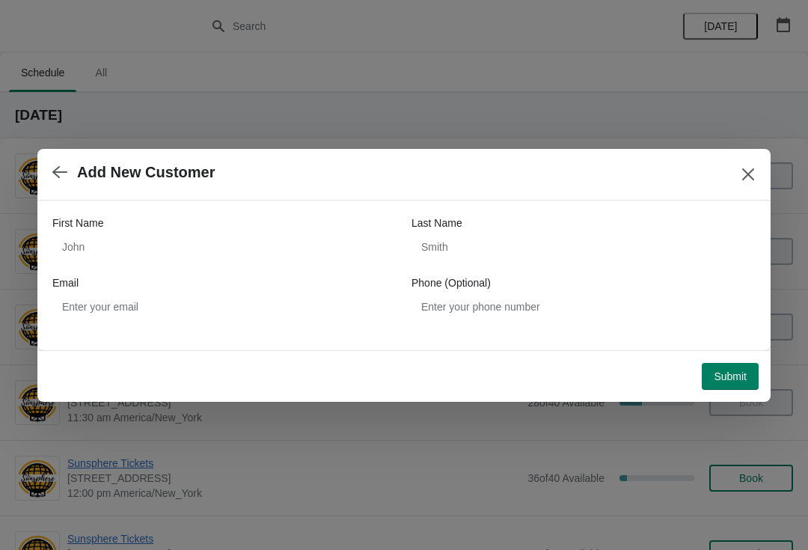
click at [195, 278] on div "Email" at bounding box center [224, 282] width 344 height 15
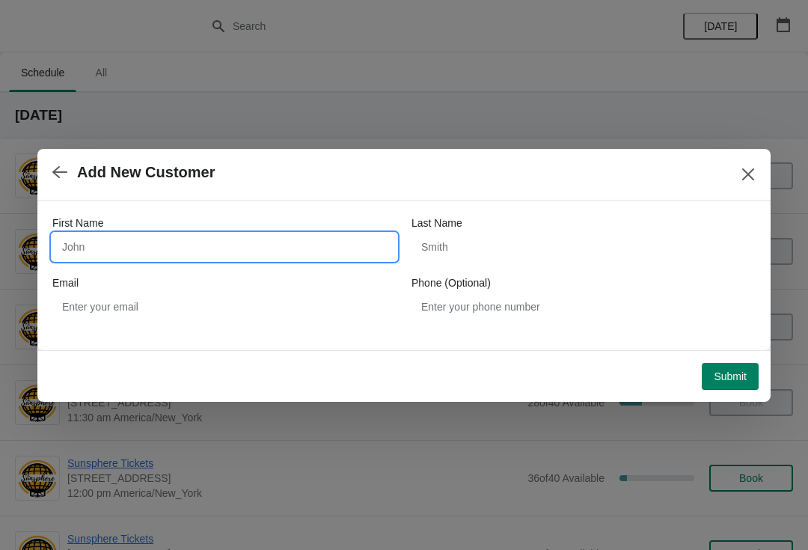
click at [196, 233] on input "First Name" at bounding box center [224, 246] width 344 height 27
type input "W"
click at [728, 366] on button "Submit" at bounding box center [730, 376] width 57 height 27
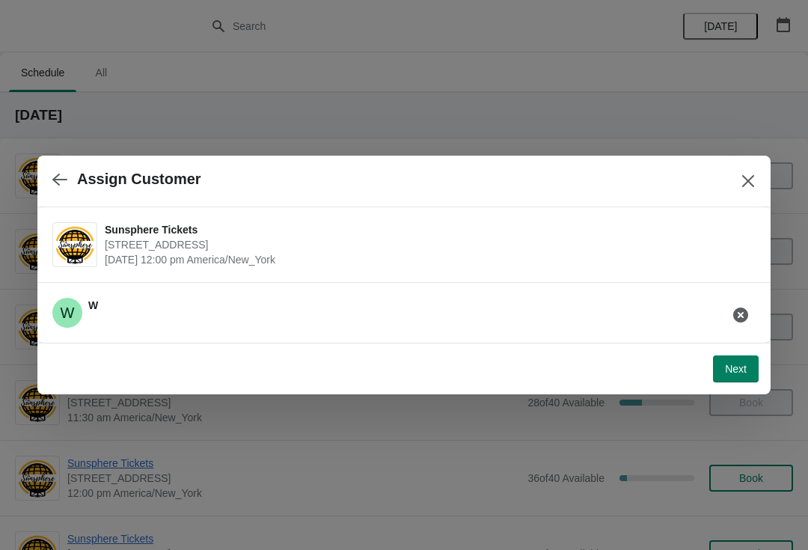
click at [743, 364] on span "Next" at bounding box center [736, 369] width 22 height 12
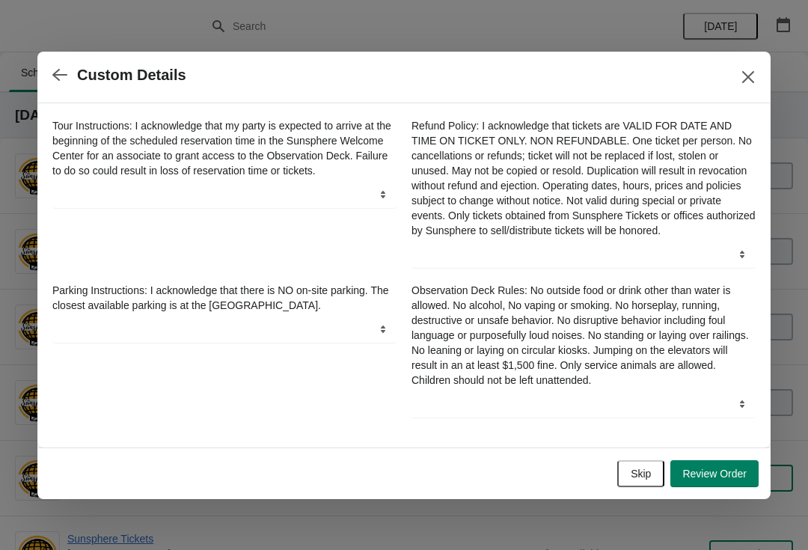
click at [652, 473] on button "Skip" at bounding box center [640, 473] width 47 height 27
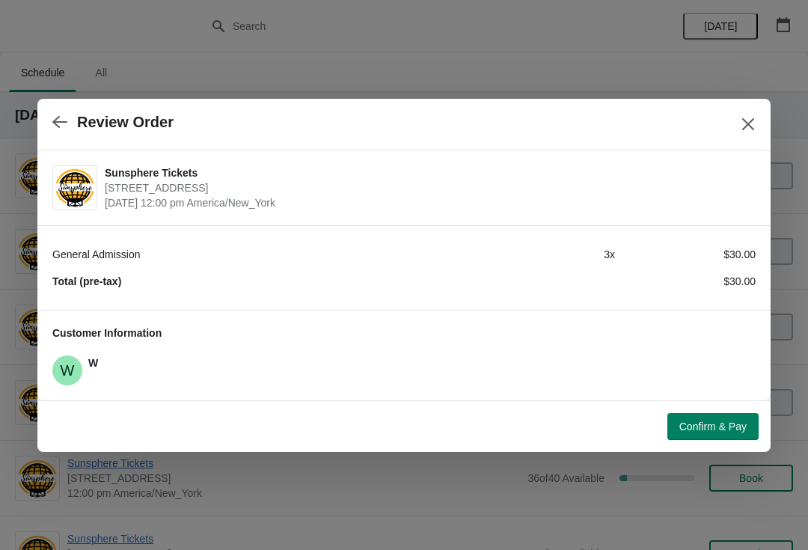
click at [729, 414] on button "Confirm & Pay" at bounding box center [712, 426] width 91 height 27
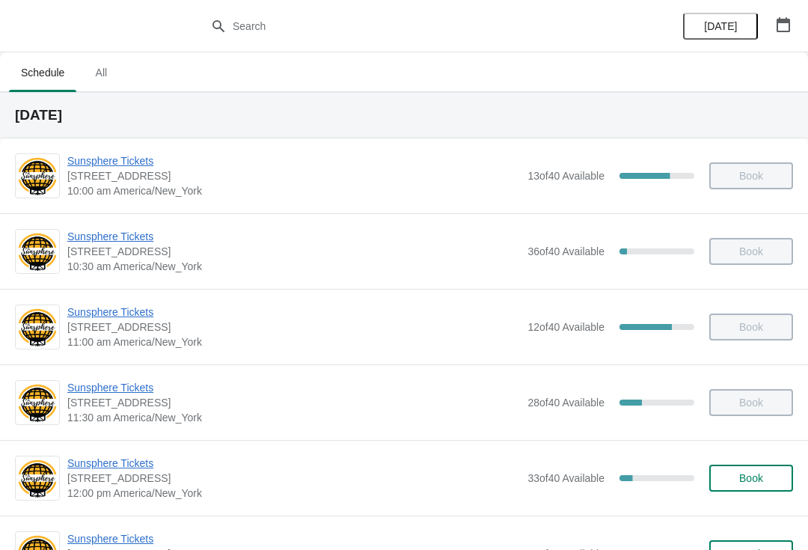
click at [784, 484] on button "Book" at bounding box center [751, 478] width 84 height 27
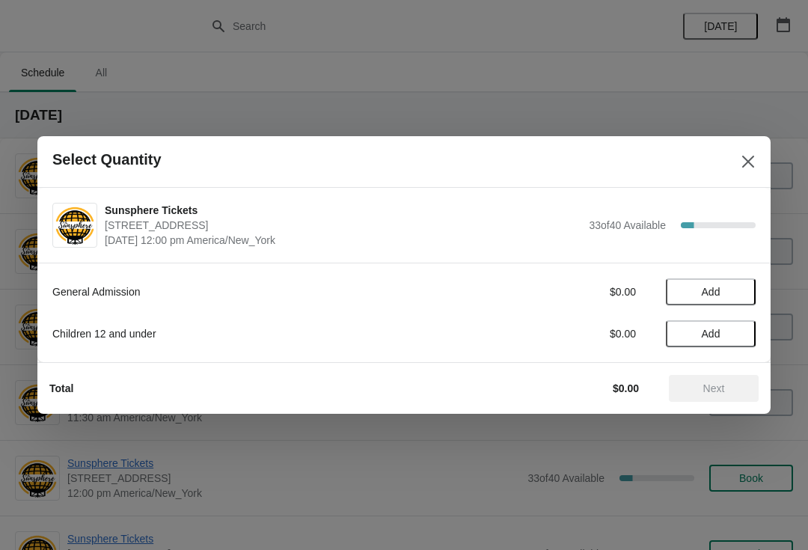
click at [729, 275] on div "General Admission $0.00 Add Children 12 and under $0.00 Add" at bounding box center [403, 305] width 703 height 84
click at [734, 292] on span "Add" at bounding box center [710, 292] width 63 height 12
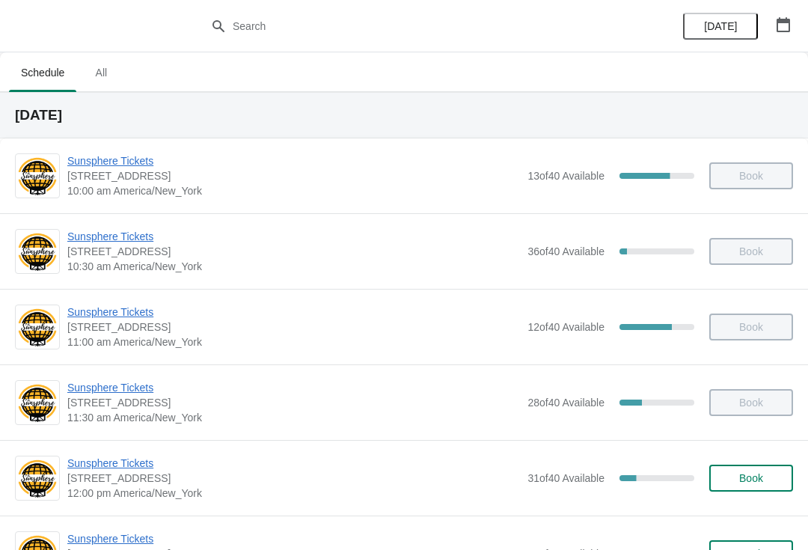
click at [762, 474] on span "Book" at bounding box center [751, 478] width 24 height 12
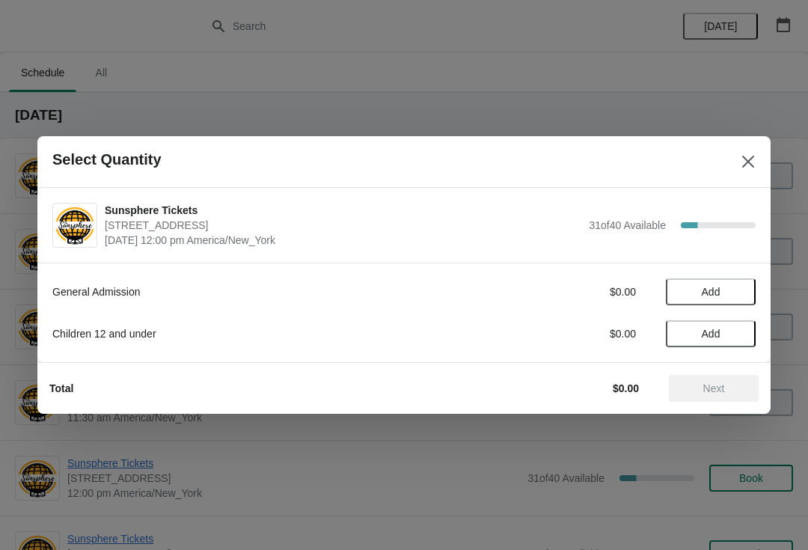
click at [749, 283] on button "Add" at bounding box center [711, 291] width 90 height 27
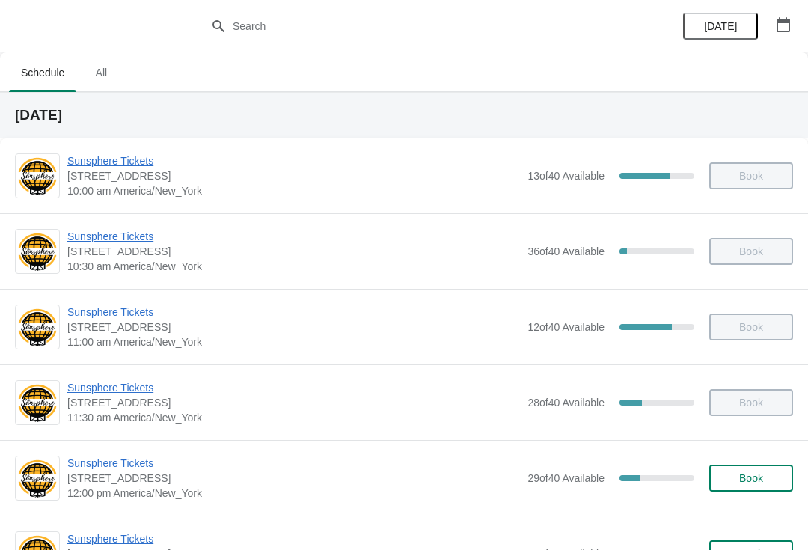
click at [748, 489] on button "Book" at bounding box center [751, 478] width 84 height 27
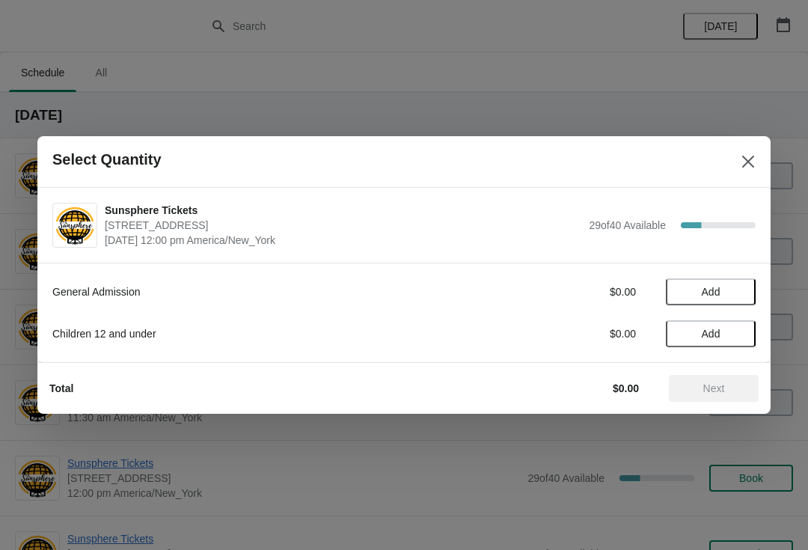
click at [732, 293] on span "Add" at bounding box center [710, 292] width 63 height 12
click at [747, 335] on button "Add" at bounding box center [711, 333] width 90 height 27
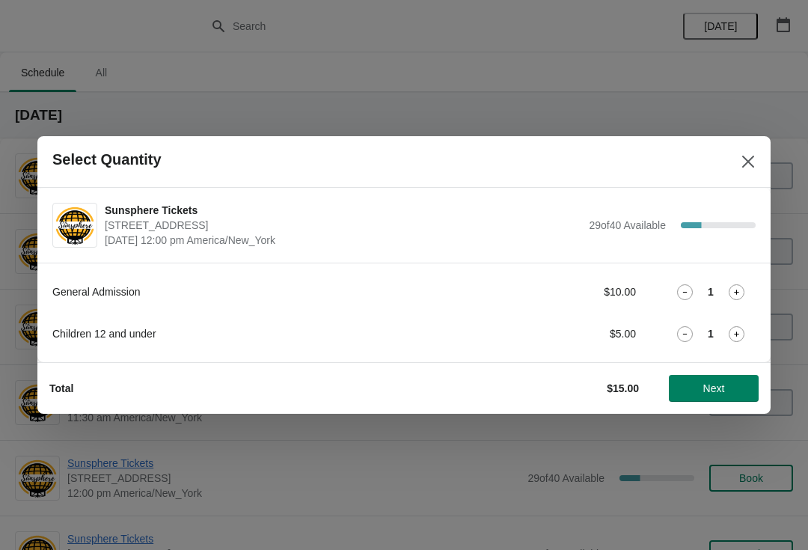
click at [726, 380] on button "Next" at bounding box center [714, 388] width 90 height 27
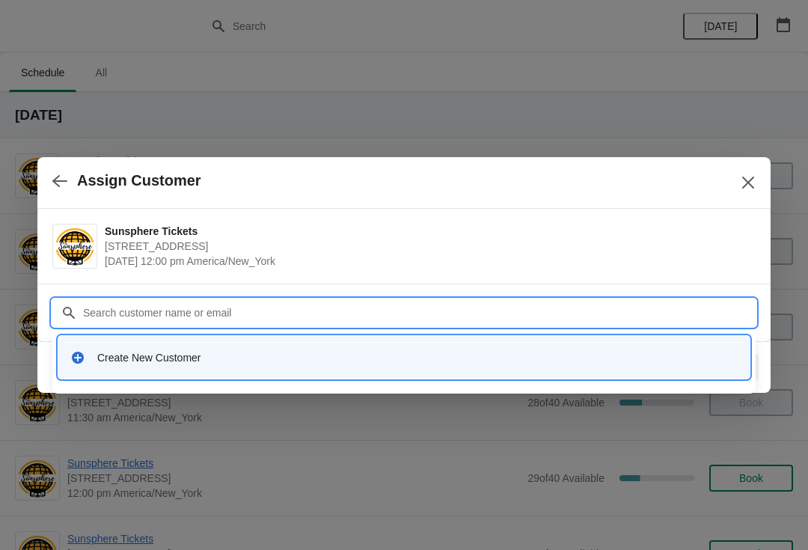
click at [298, 387] on div "Create New Customer" at bounding box center [403, 362] width 703 height 64
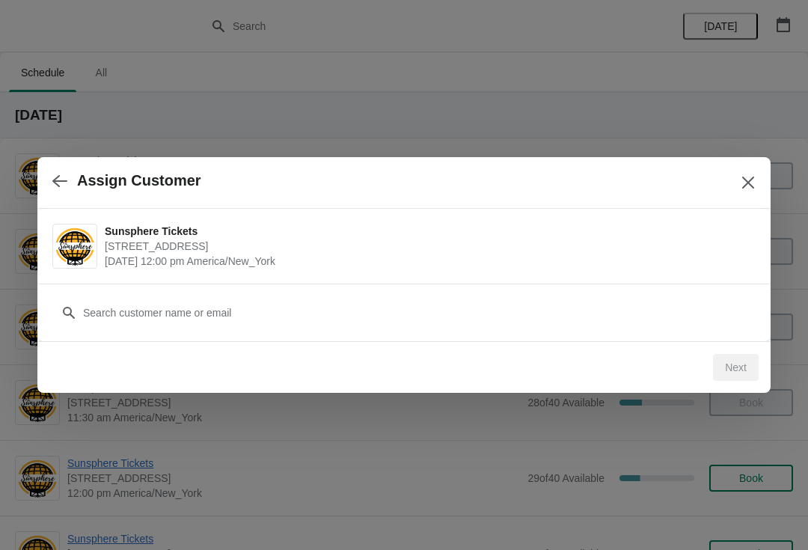
click at [290, 290] on div "Customer" at bounding box center [403, 305] width 703 height 42
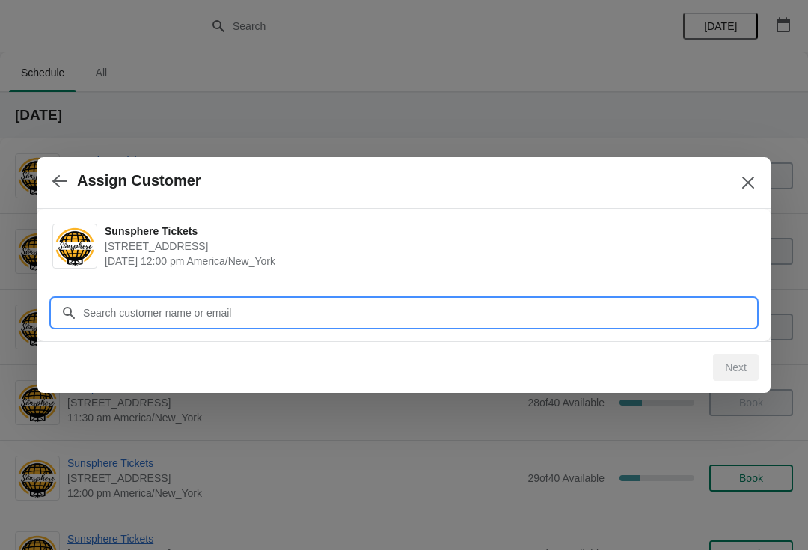
click at [295, 313] on input "Customer" at bounding box center [418, 312] width 673 height 27
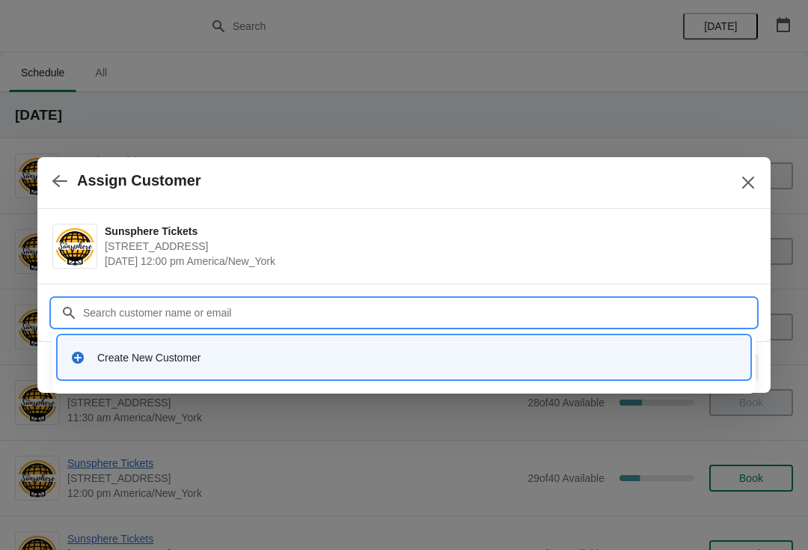
click at [275, 361] on div "Create New Customer" at bounding box center [417, 357] width 640 height 15
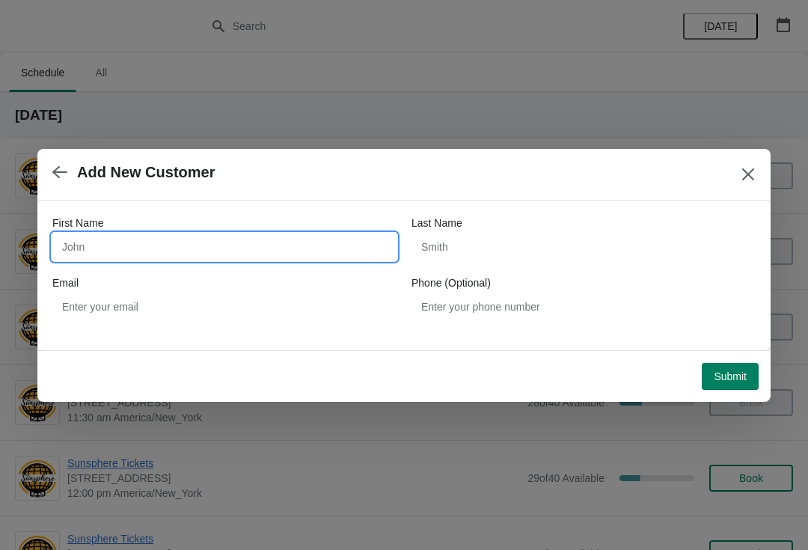
click at [222, 234] on input "First Name" at bounding box center [224, 246] width 344 height 27
type input "W"
click at [754, 364] on button "Submit" at bounding box center [730, 376] width 57 height 27
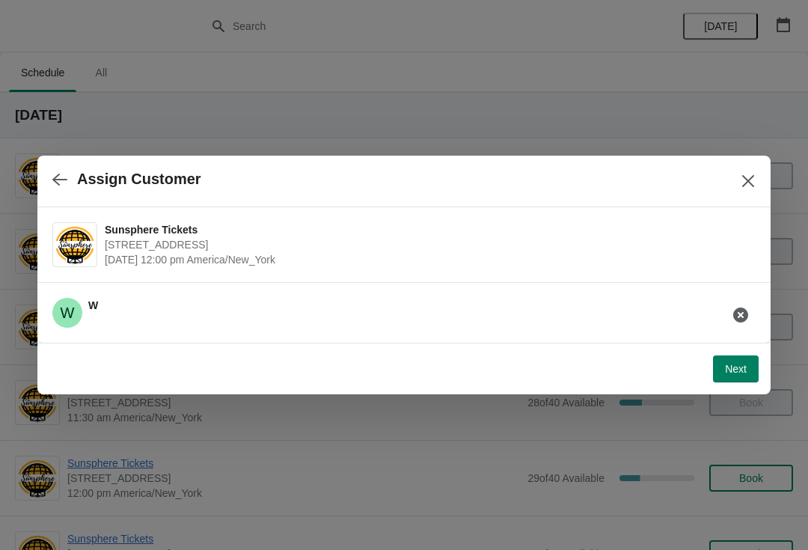
click at [748, 373] on button "Next" at bounding box center [736, 368] width 46 height 27
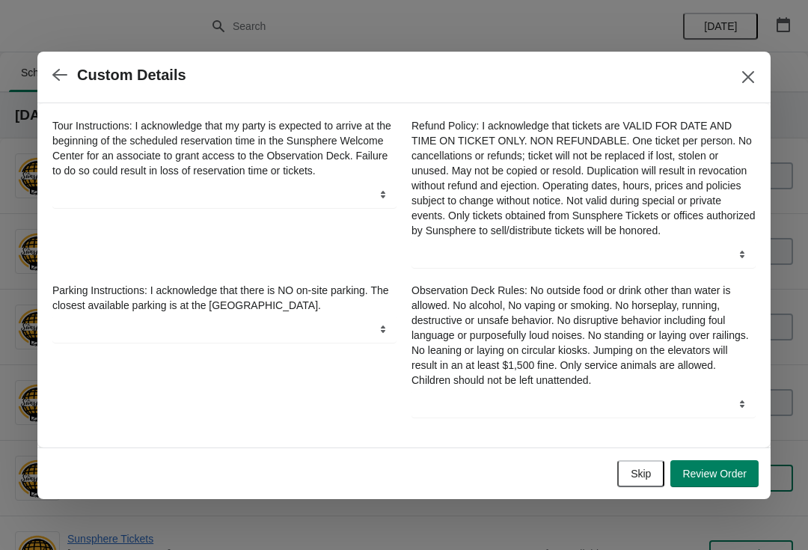
click at [650, 480] on button "Skip" at bounding box center [640, 473] width 47 height 27
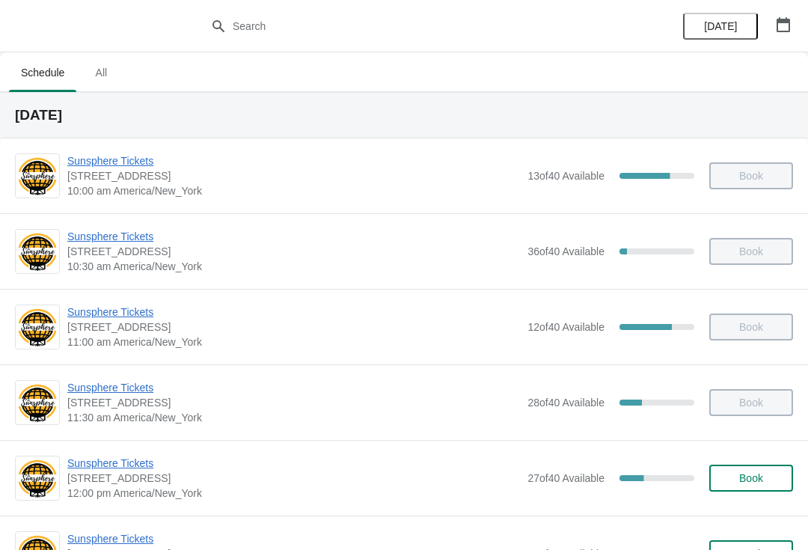
click at [765, 490] on button "Book" at bounding box center [751, 478] width 84 height 27
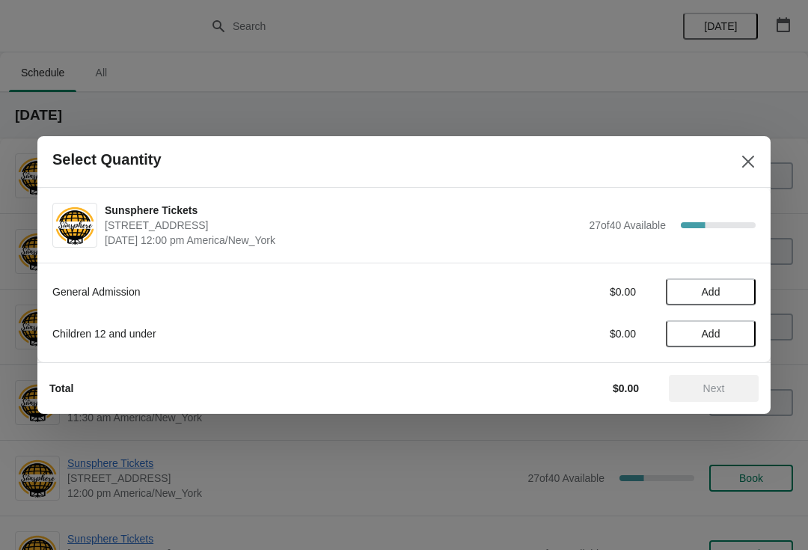
click at [745, 286] on button "Add" at bounding box center [711, 291] width 90 height 27
click at [754, 291] on div "1" at bounding box center [711, 292] width 90 height 16
click at [743, 295] on icon at bounding box center [737, 292] width 16 height 16
click at [725, 394] on span "Next" at bounding box center [714, 388] width 22 height 12
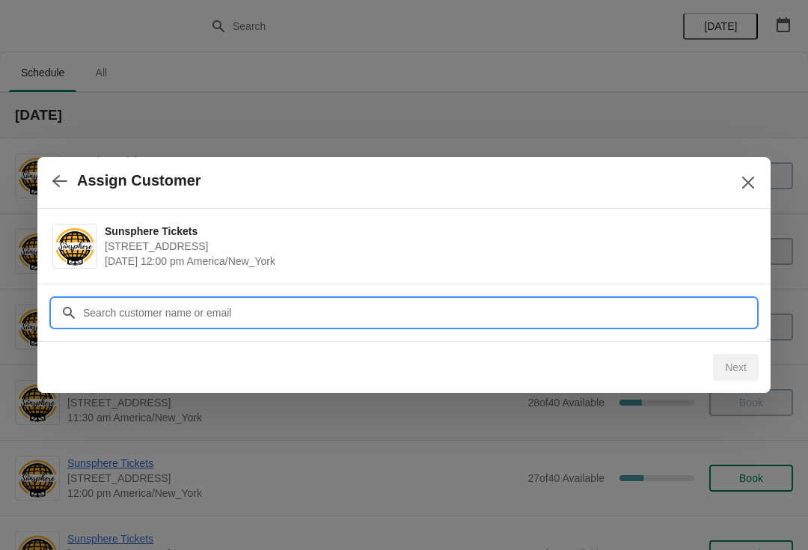
click at [234, 299] on input "Customer" at bounding box center [418, 312] width 673 height 27
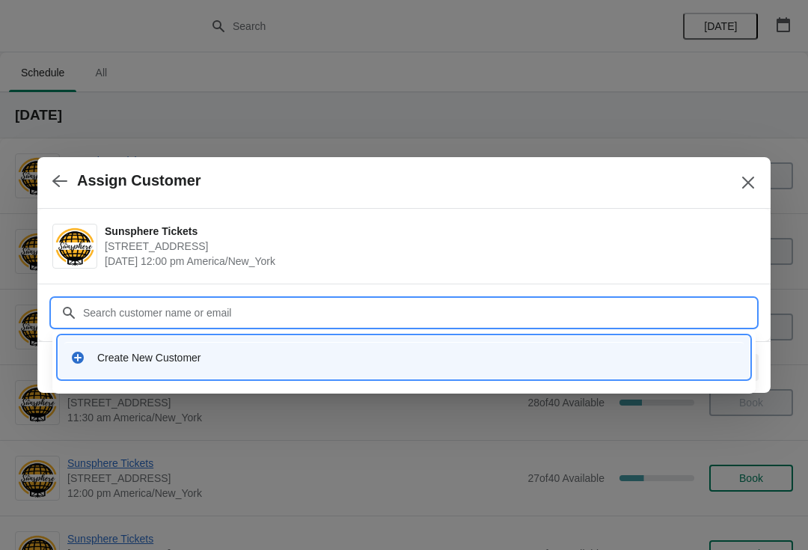
click at [281, 370] on div "Create New Customer" at bounding box center [403, 357] width 679 height 31
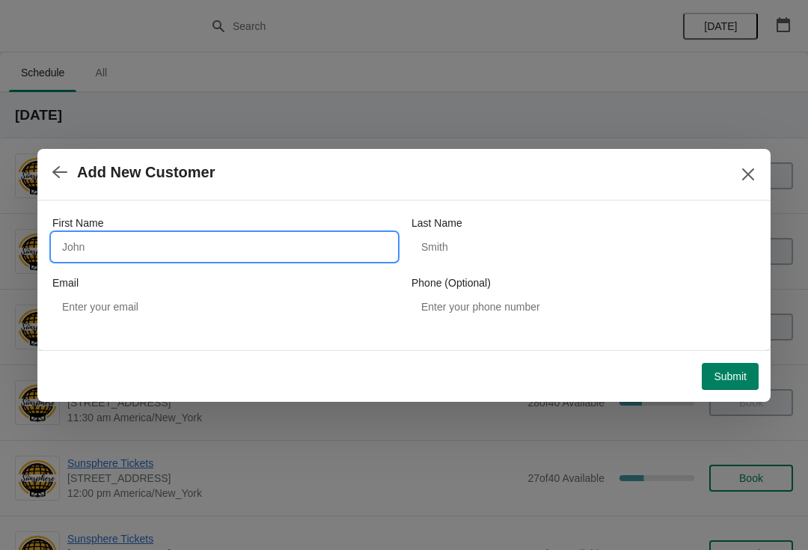
click at [203, 259] on input "First Name" at bounding box center [224, 246] width 344 height 27
type input "W"
click at [736, 357] on div "Submit" at bounding box center [400, 373] width 715 height 33
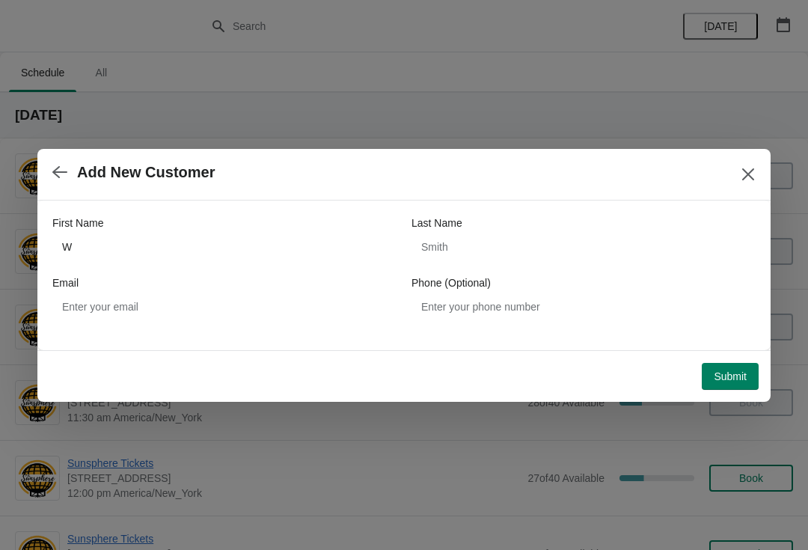
click at [728, 370] on span "Submit" at bounding box center [730, 376] width 33 height 12
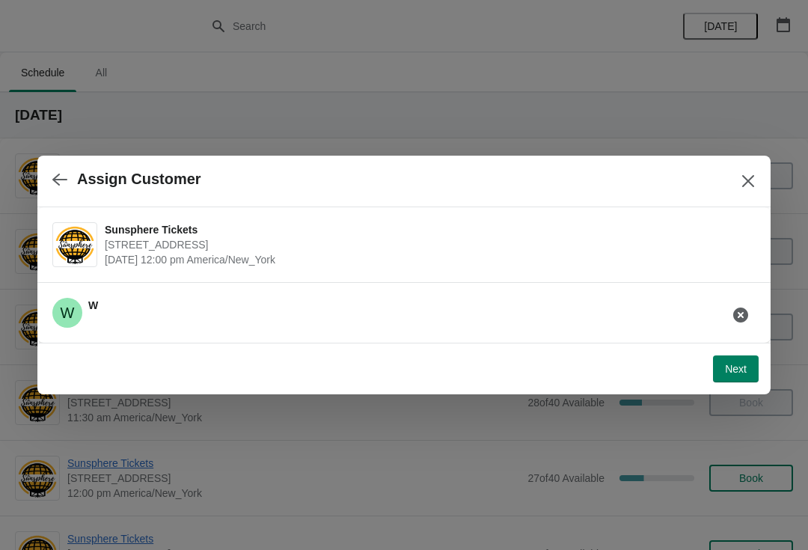
click at [739, 370] on span "Next" at bounding box center [736, 369] width 22 height 12
